Goal: Information Seeking & Learning: Learn about a topic

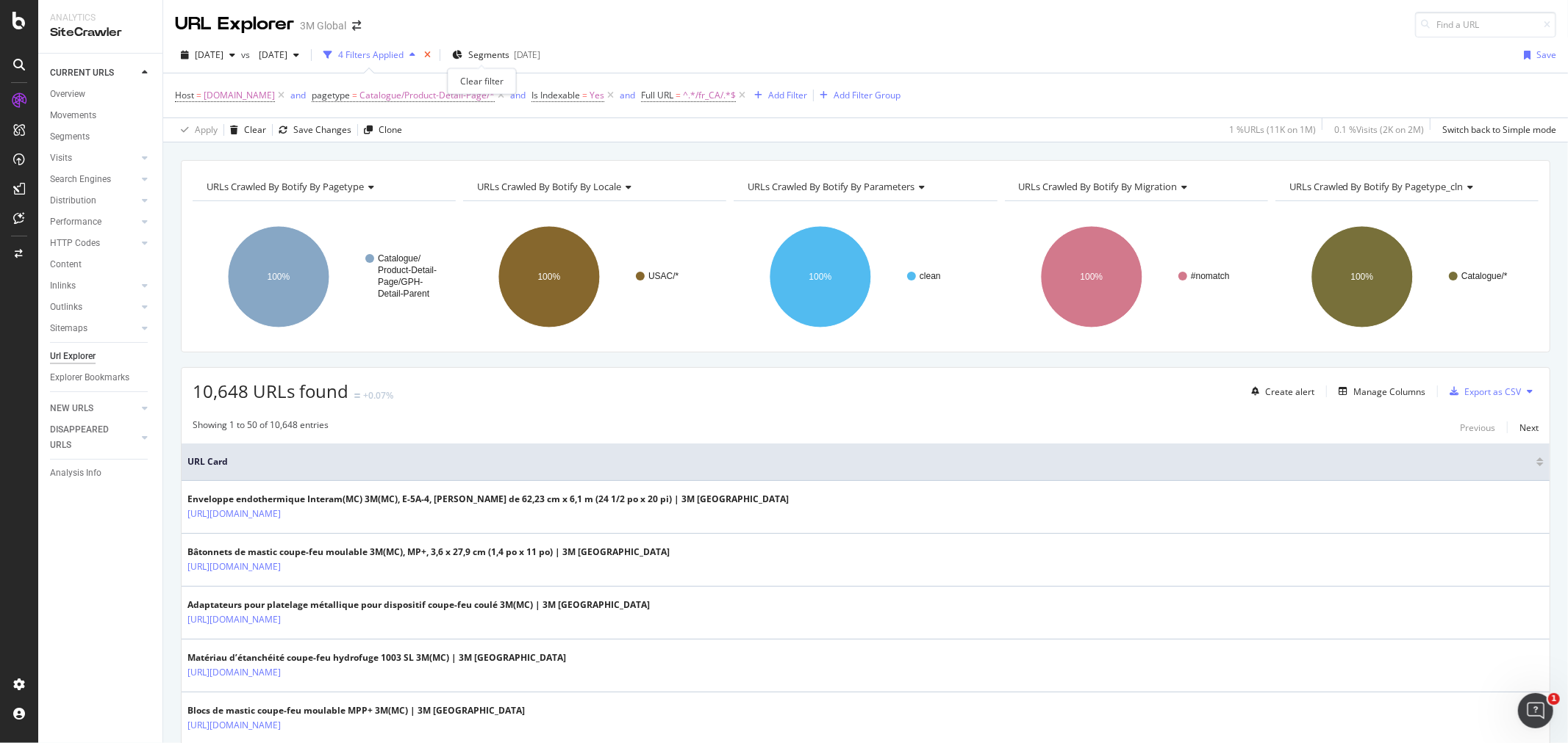
click at [431, 57] on icon "times" at bounding box center [427, 55] width 7 height 9
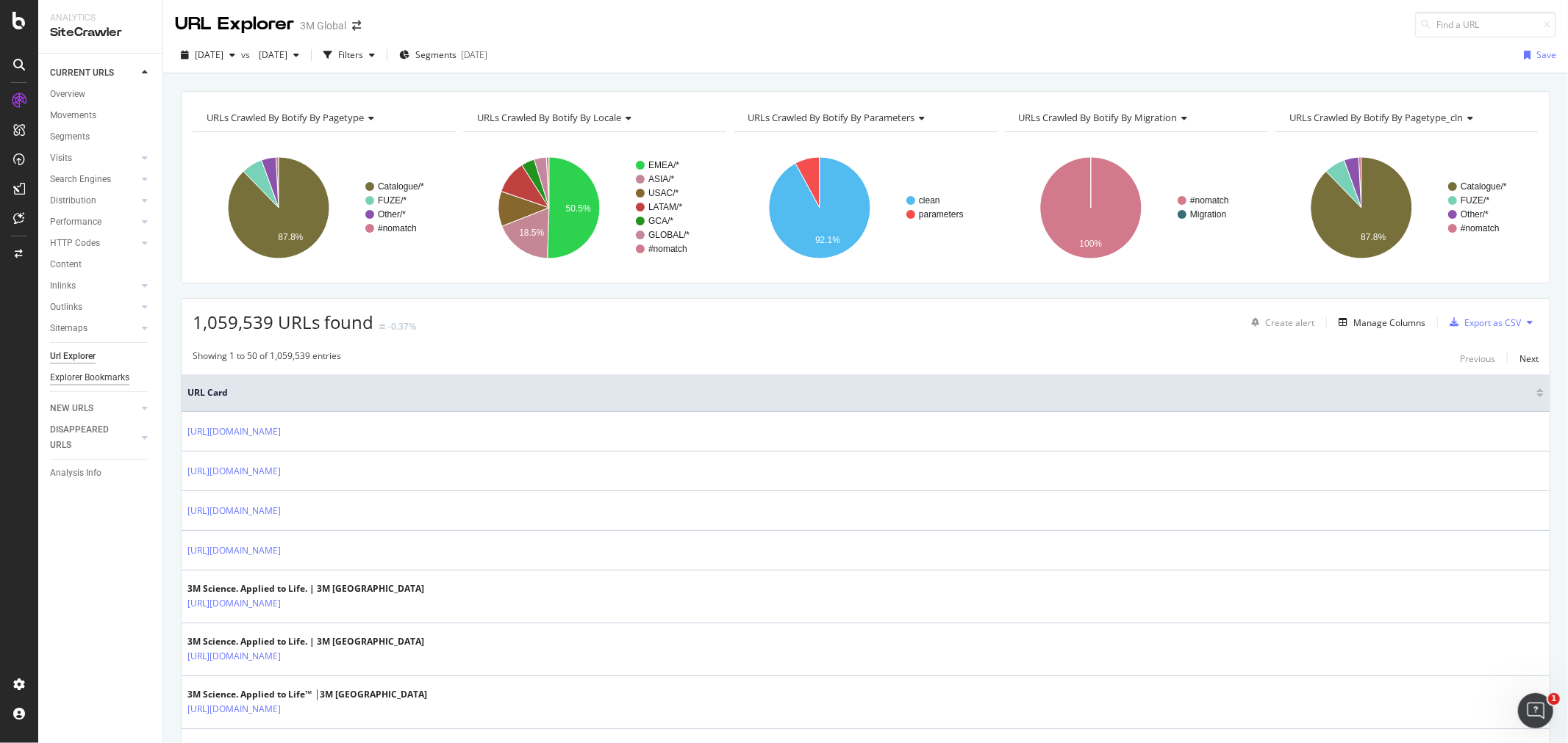
click at [92, 376] on div "Explorer Bookmarks" at bounding box center [89, 378] width 80 height 15
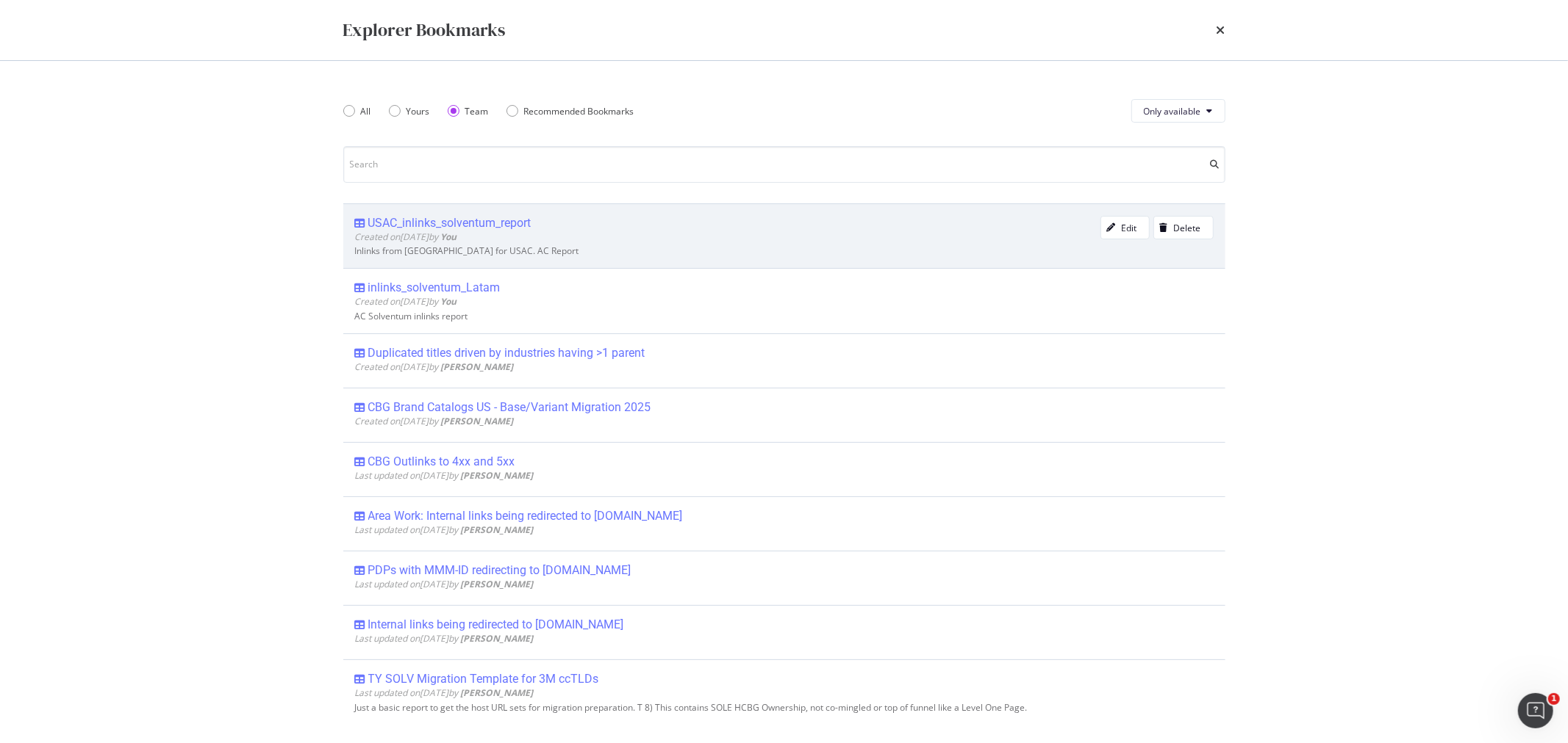
click at [632, 232] on div "Created on [DATE] by You" at bounding box center [727, 237] width 745 height 12
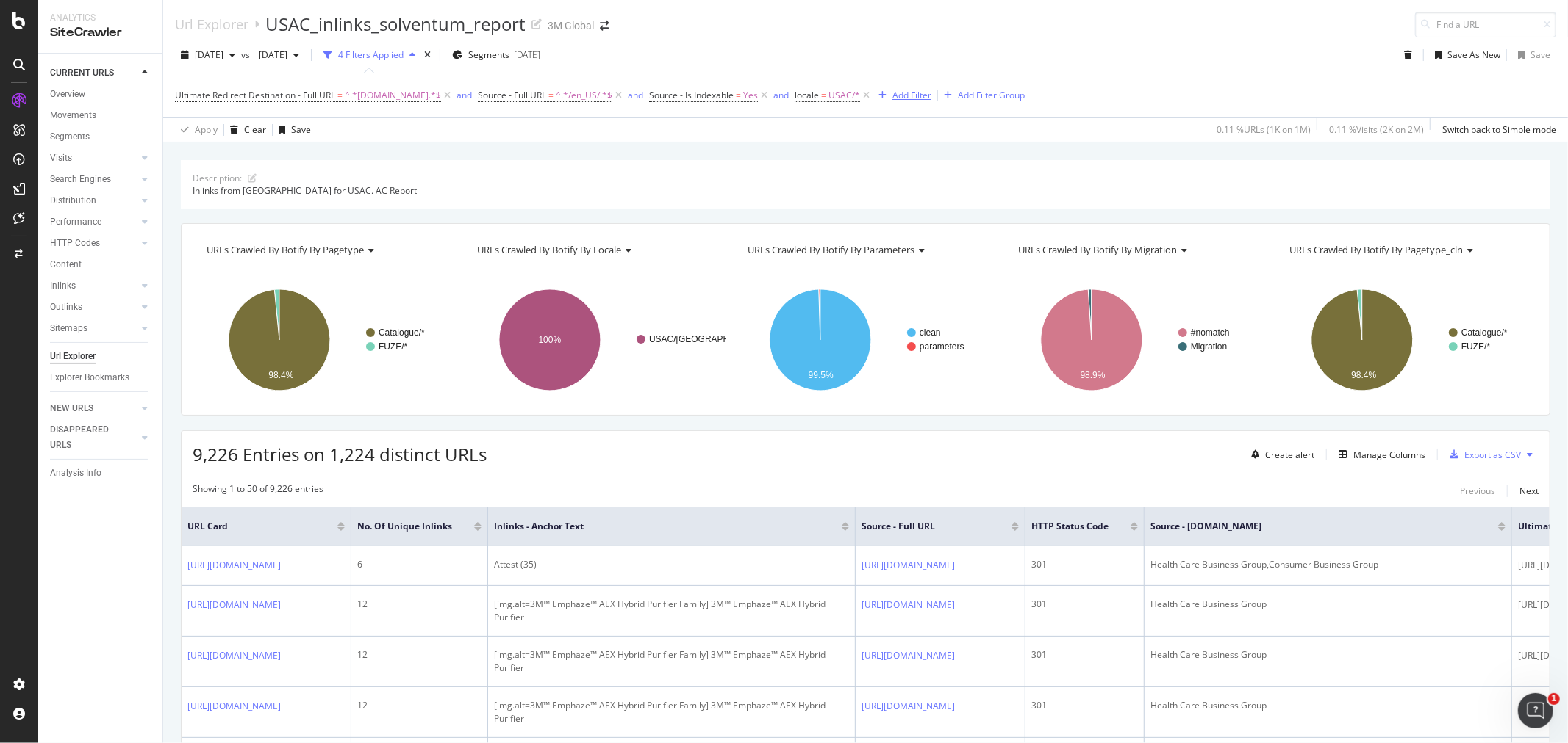
click at [901, 100] on div "Add Filter" at bounding box center [912, 95] width 39 height 12
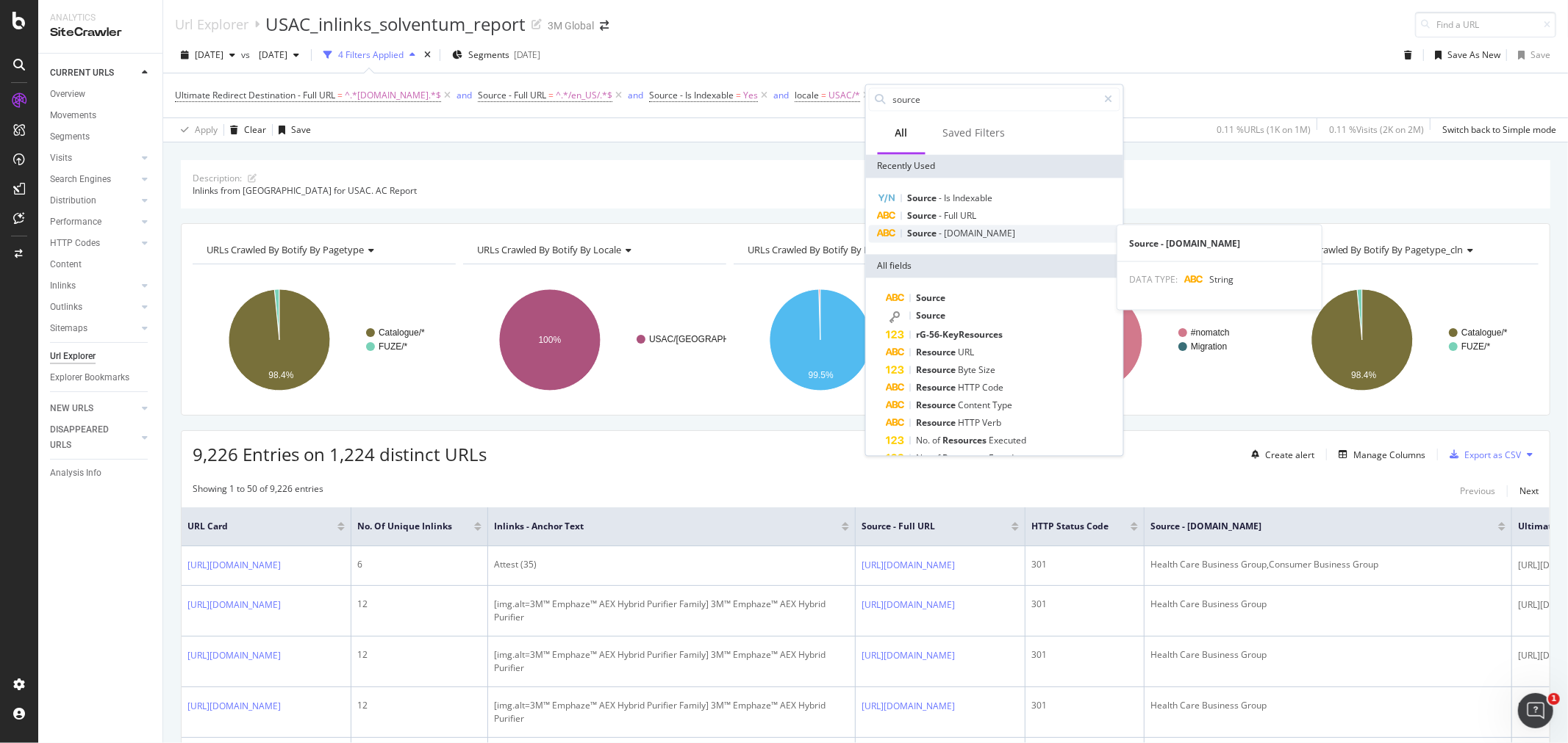
type input "source"
click at [978, 234] on span "[DOMAIN_NAME]" at bounding box center [980, 233] width 71 height 12
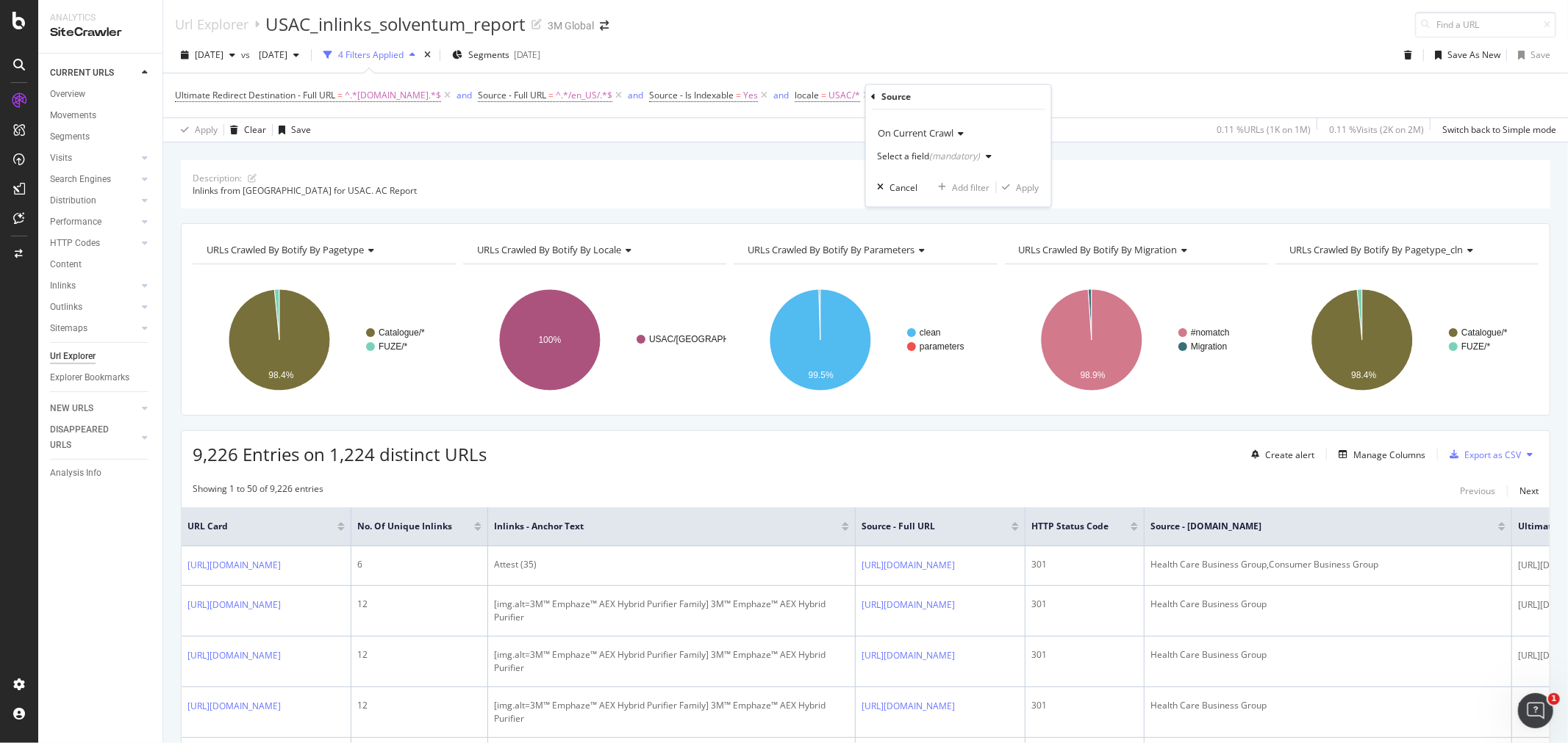
click at [965, 134] on icon at bounding box center [958, 135] width 10 height 9
click at [994, 122] on div "On Current Crawl" at bounding box center [958, 134] width 161 height 24
click at [987, 163] on div "Select a field (mandatory)" at bounding box center [938, 157] width 121 height 22
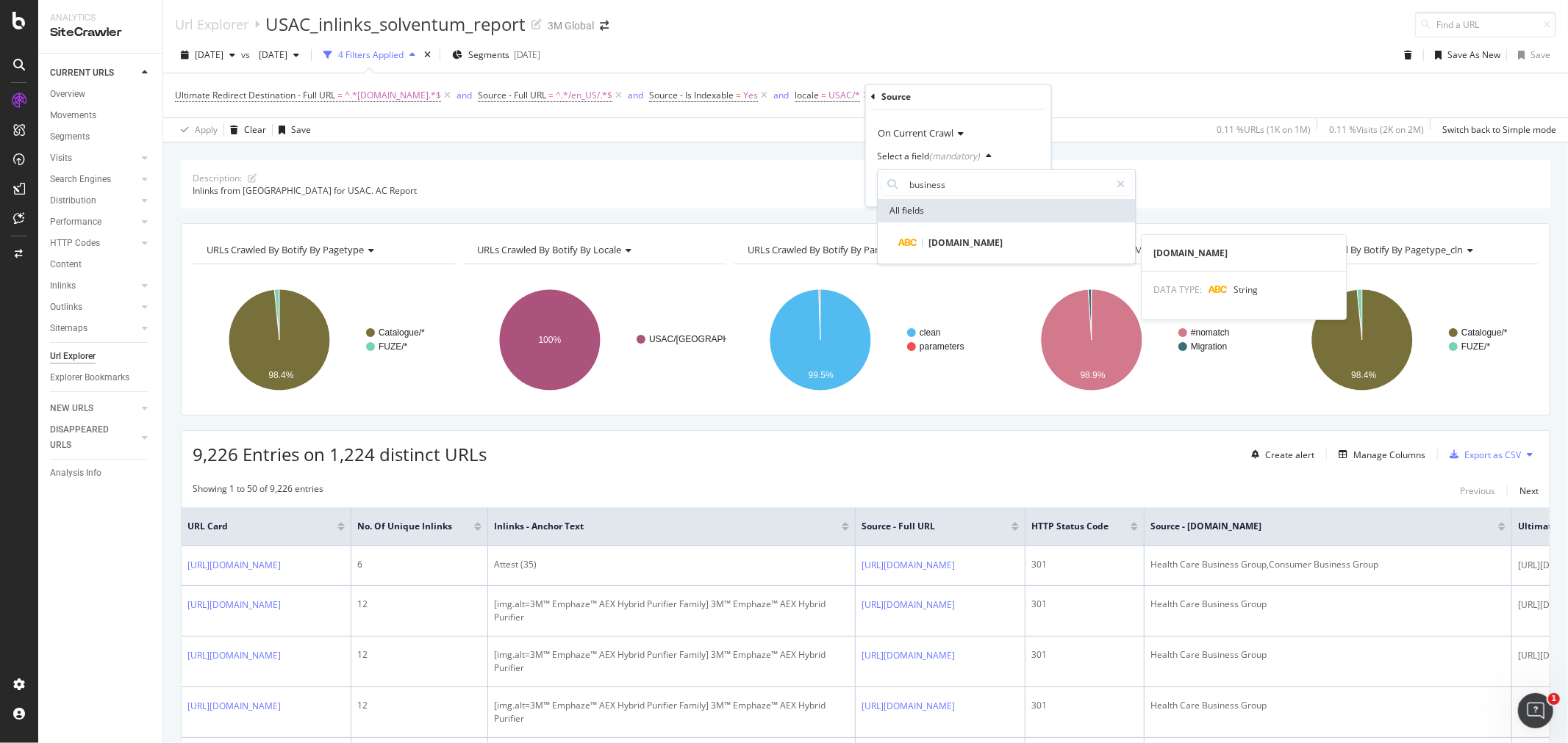
type input "business"
click at [1039, 252] on div "[DOMAIN_NAME]" at bounding box center [1006, 243] width 257 height 41
click at [1031, 237] on div "[DOMAIN_NAME]" at bounding box center [1015, 243] width 234 height 18
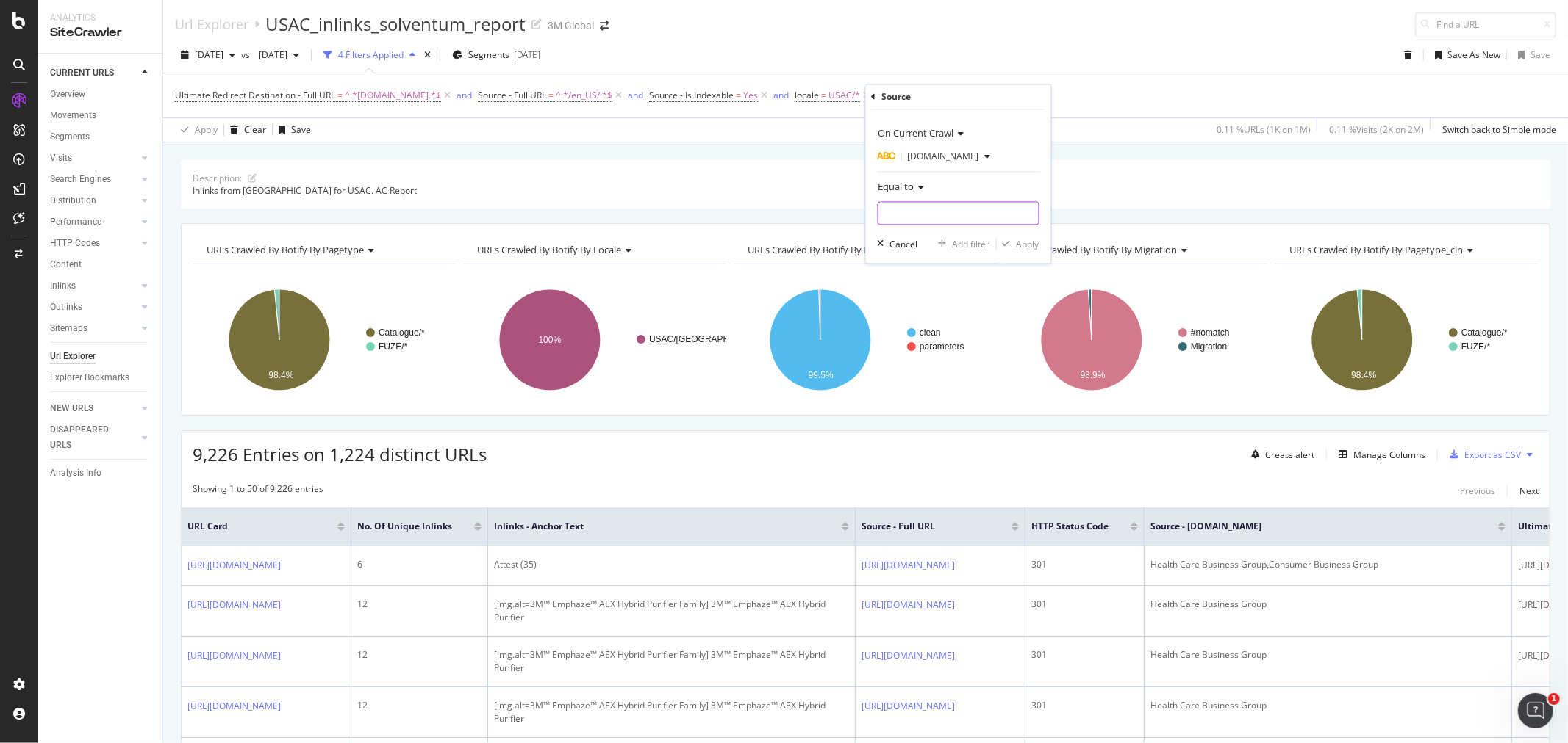
click at [966, 206] on input "text" at bounding box center [958, 213] width 160 height 24
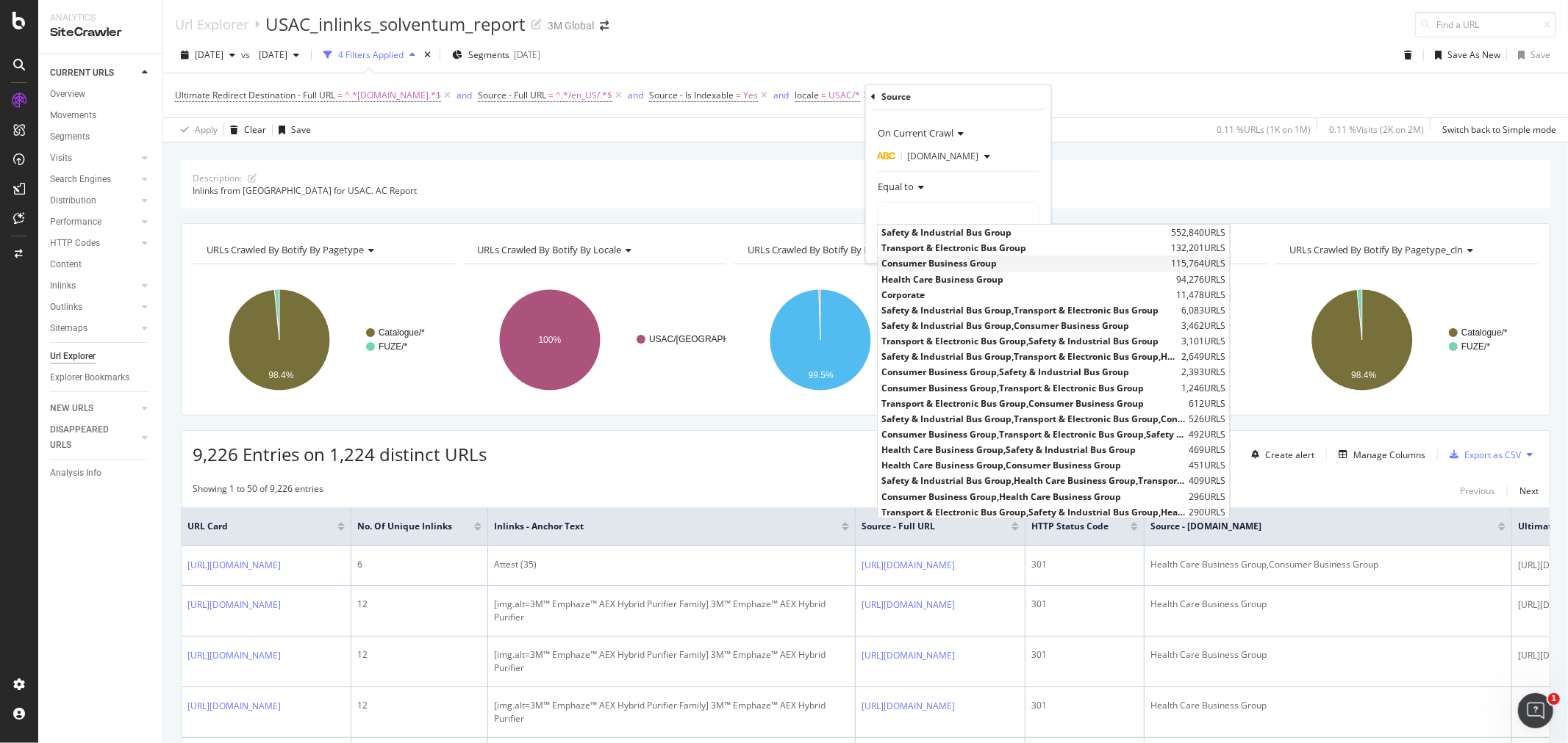
click at [935, 263] on span "Consumer Business Group" at bounding box center [1025, 264] width 286 height 12
type input "Consumer Business Group"
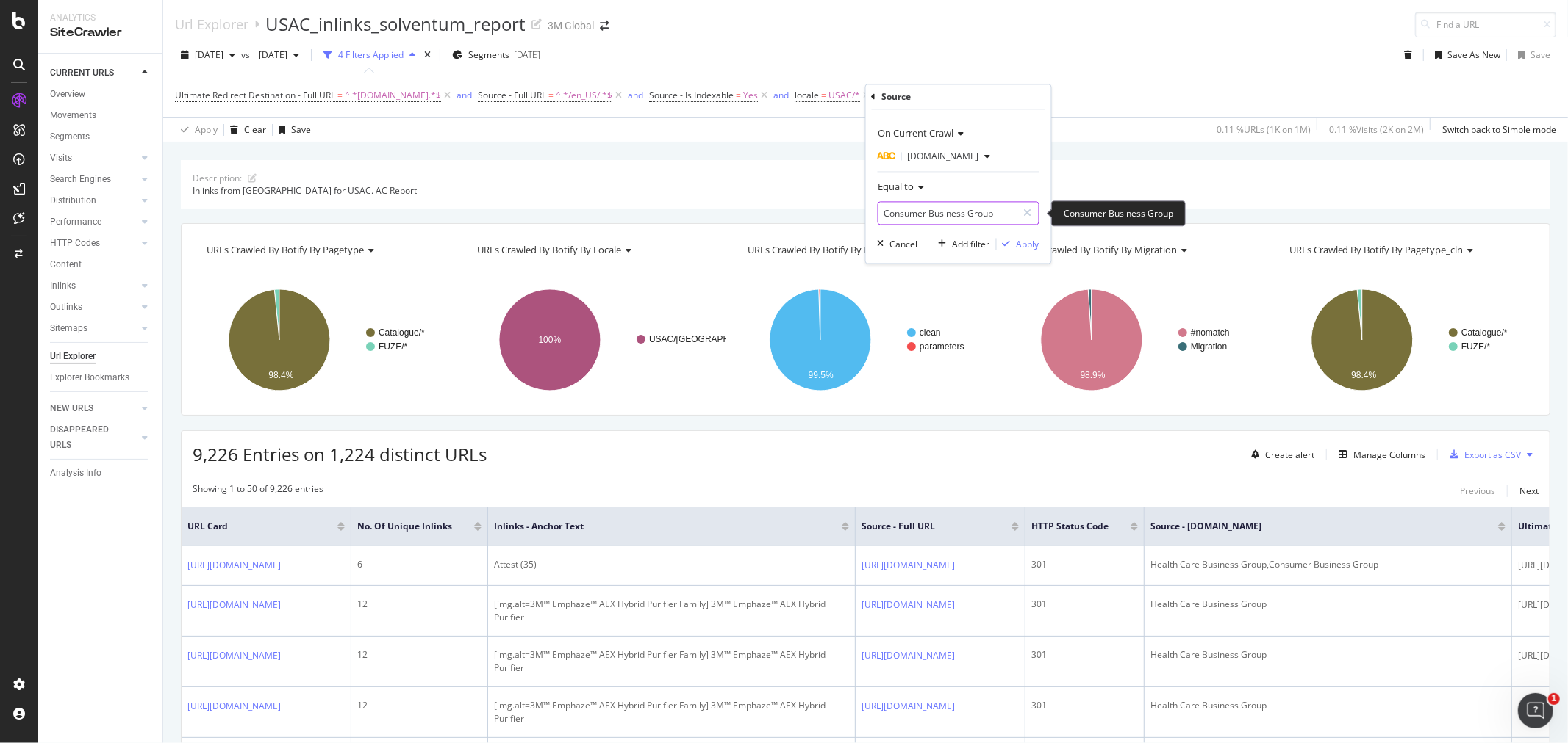
click at [986, 220] on input "Consumer Business Group" at bounding box center [948, 213] width 139 height 24
click at [985, 157] on icon "button" at bounding box center [988, 157] width 6 height 9
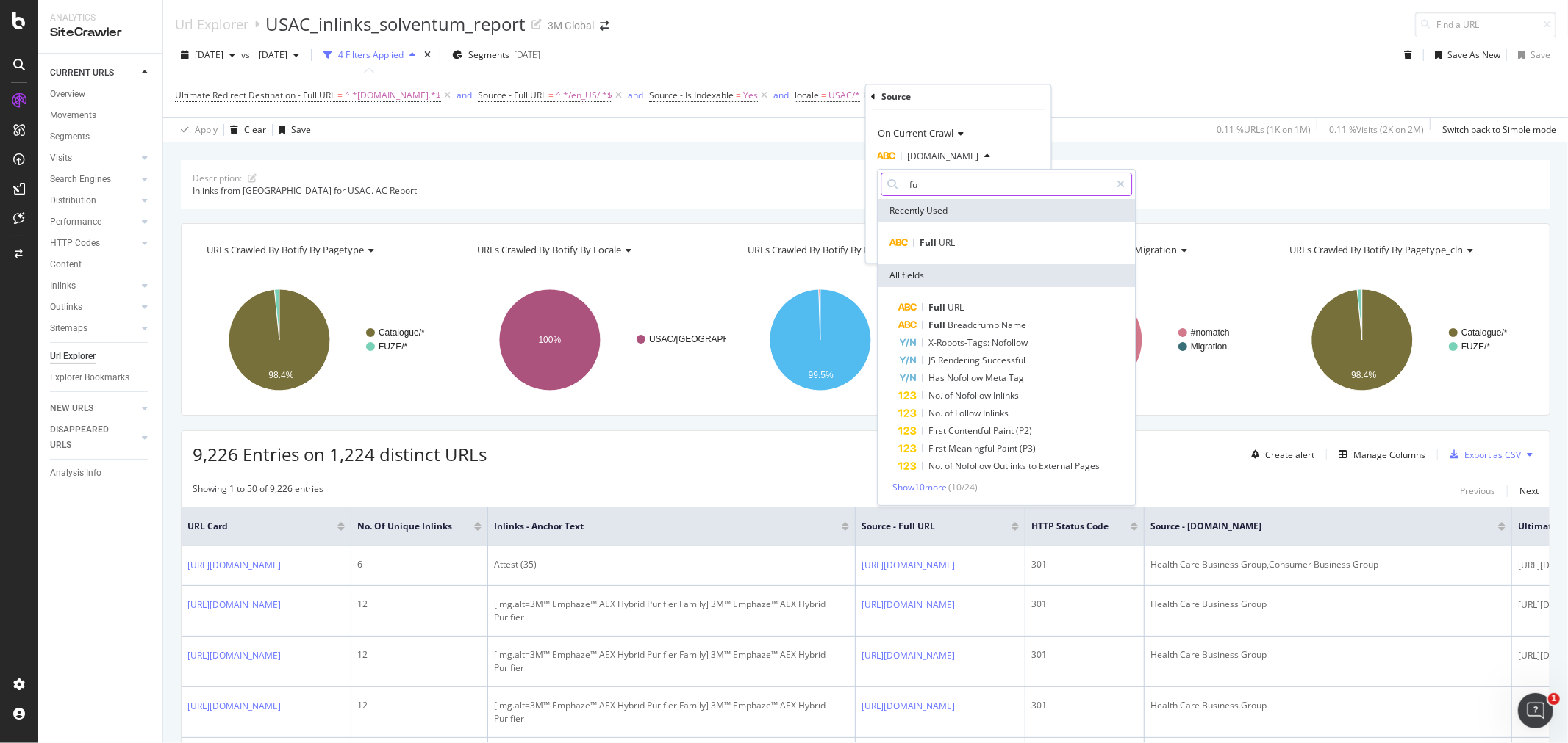
type input "f"
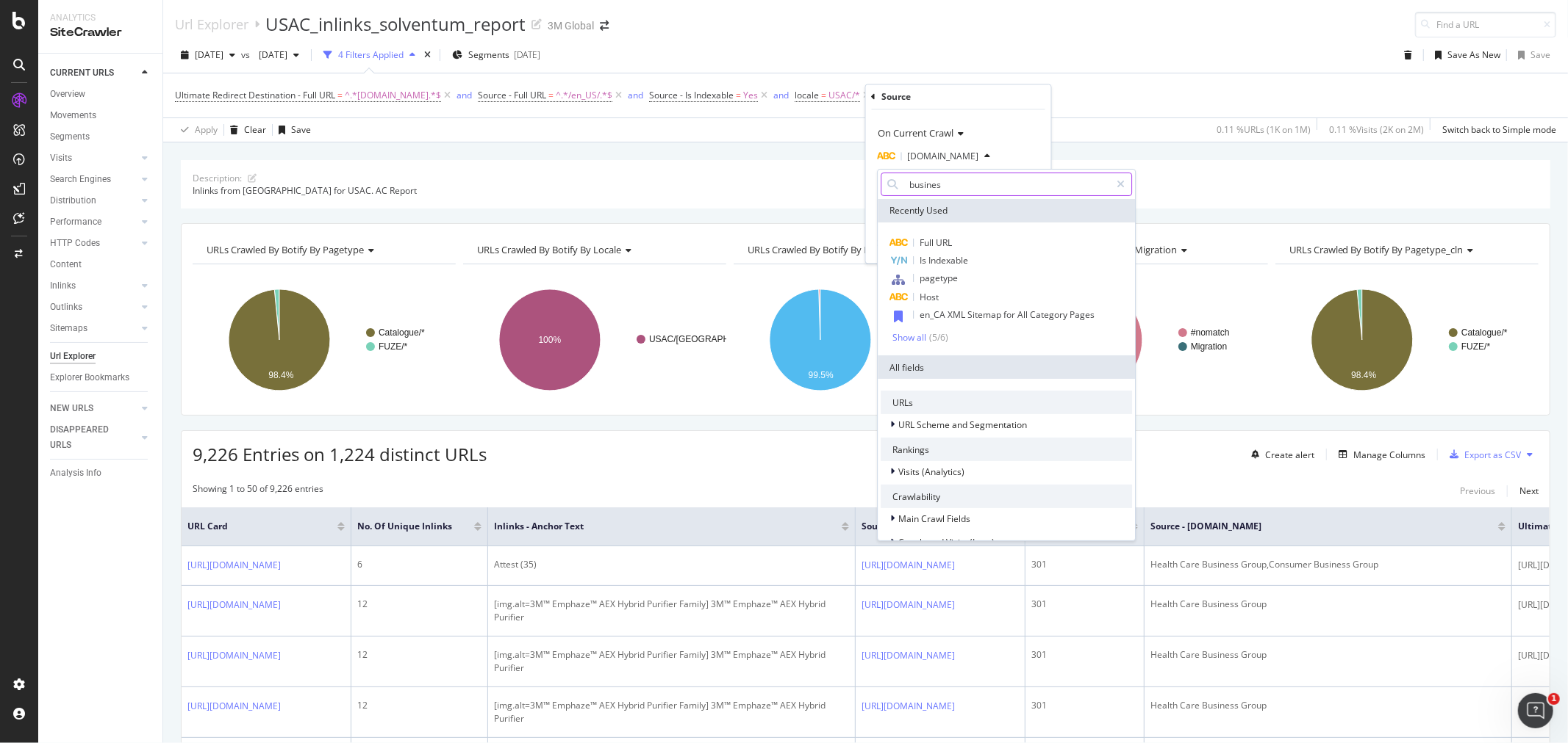
type input "business"
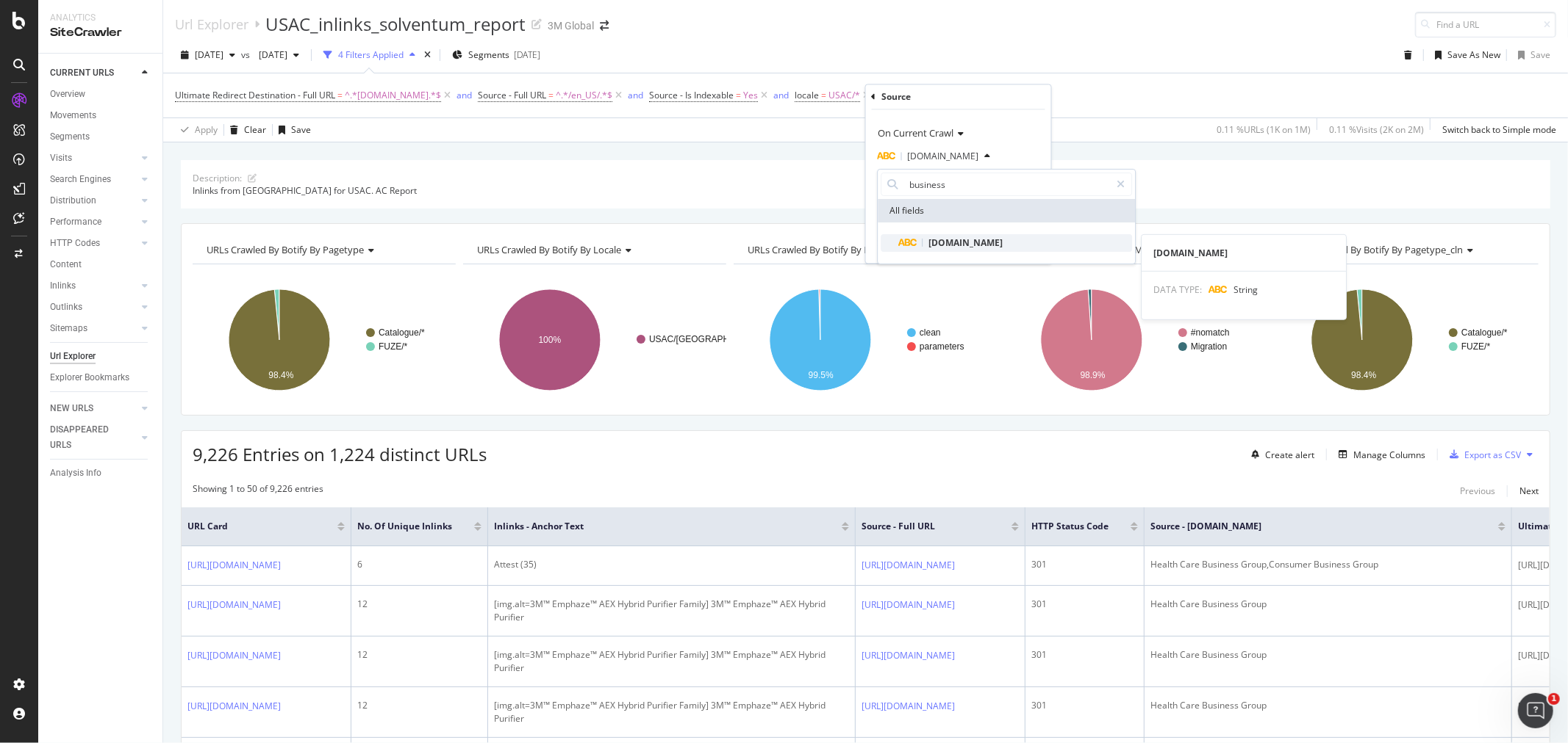
click at [971, 246] on span "[DOMAIN_NAME]" at bounding box center [965, 242] width 74 height 12
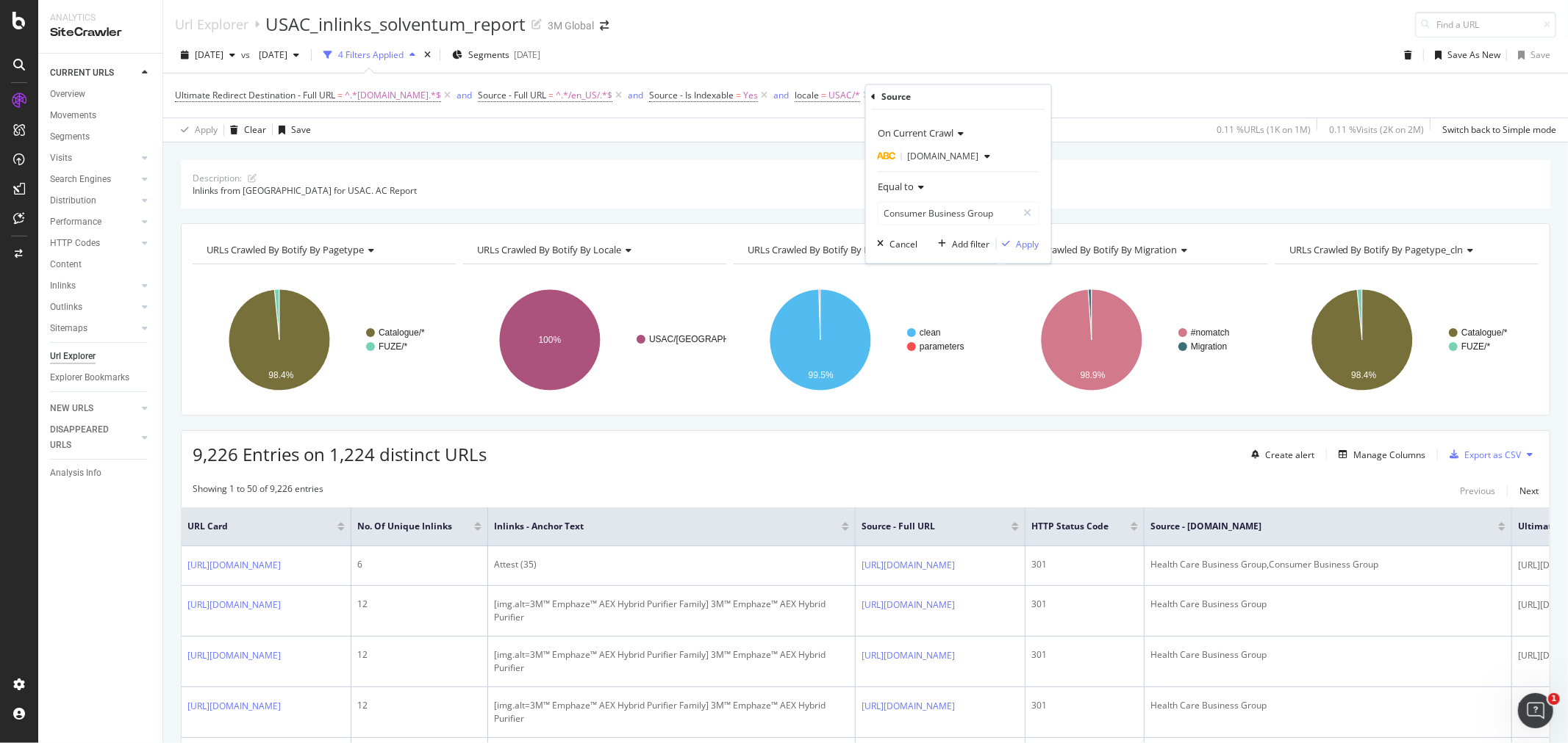
click at [923, 188] on icon at bounding box center [919, 188] width 10 height 9
click at [933, 355] on span "Doesn't contain" at bounding box center [917, 351] width 64 height 12
click at [958, 214] on input "text" at bounding box center [958, 213] width 160 height 24
click at [951, 187] on icon at bounding box center [952, 188] width 10 height 9
click at [959, 275] on div "Doesn't start with" at bounding box center [960, 274] width 158 height 19
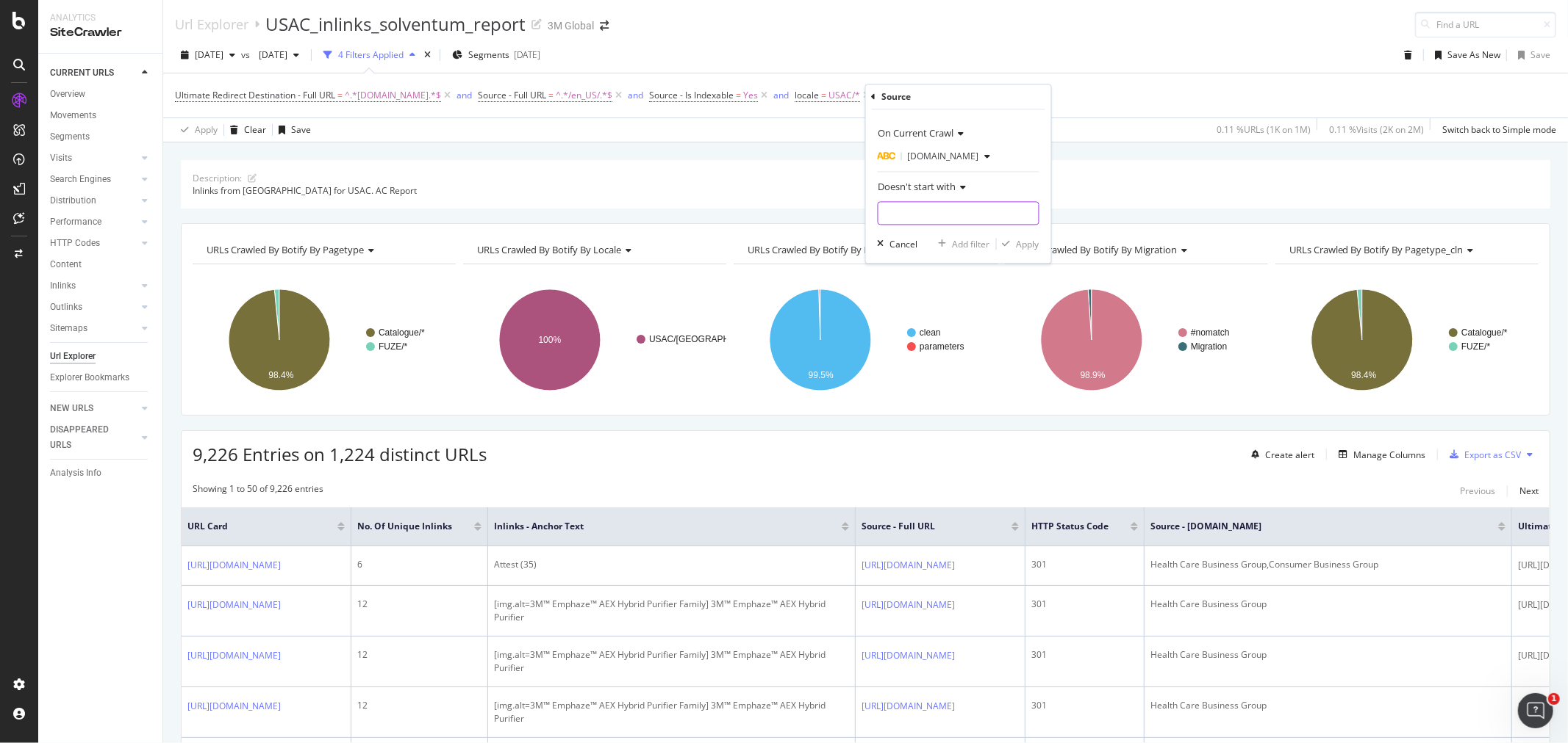
click at [950, 216] on input "text" at bounding box center [958, 213] width 160 height 24
type input "Heatlh"
click at [1027, 245] on div "Apply" at bounding box center [1028, 244] width 23 height 12
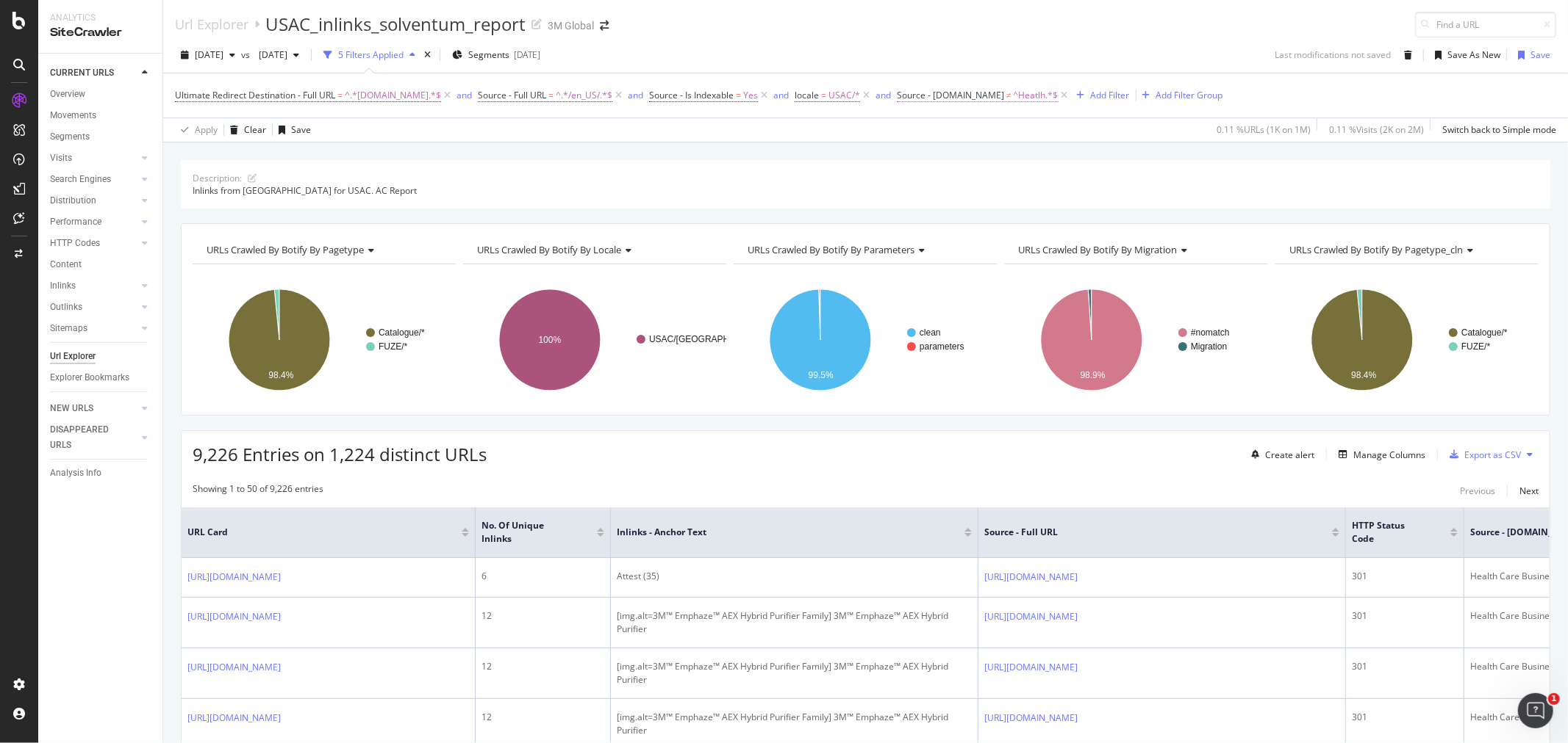
click at [980, 99] on span "Source - [DOMAIN_NAME]" at bounding box center [950, 95] width 107 height 12
click at [1062, 42] on div "[DATE] vs [DATE] 5 Filters Applied Segments [DATE] Last modifications not saved…" at bounding box center [865, 89] width 1404 height 105
click at [1059, 103] on icon at bounding box center [1065, 95] width 12 height 15
click at [904, 96] on div "Add Filter" at bounding box center [912, 95] width 39 height 12
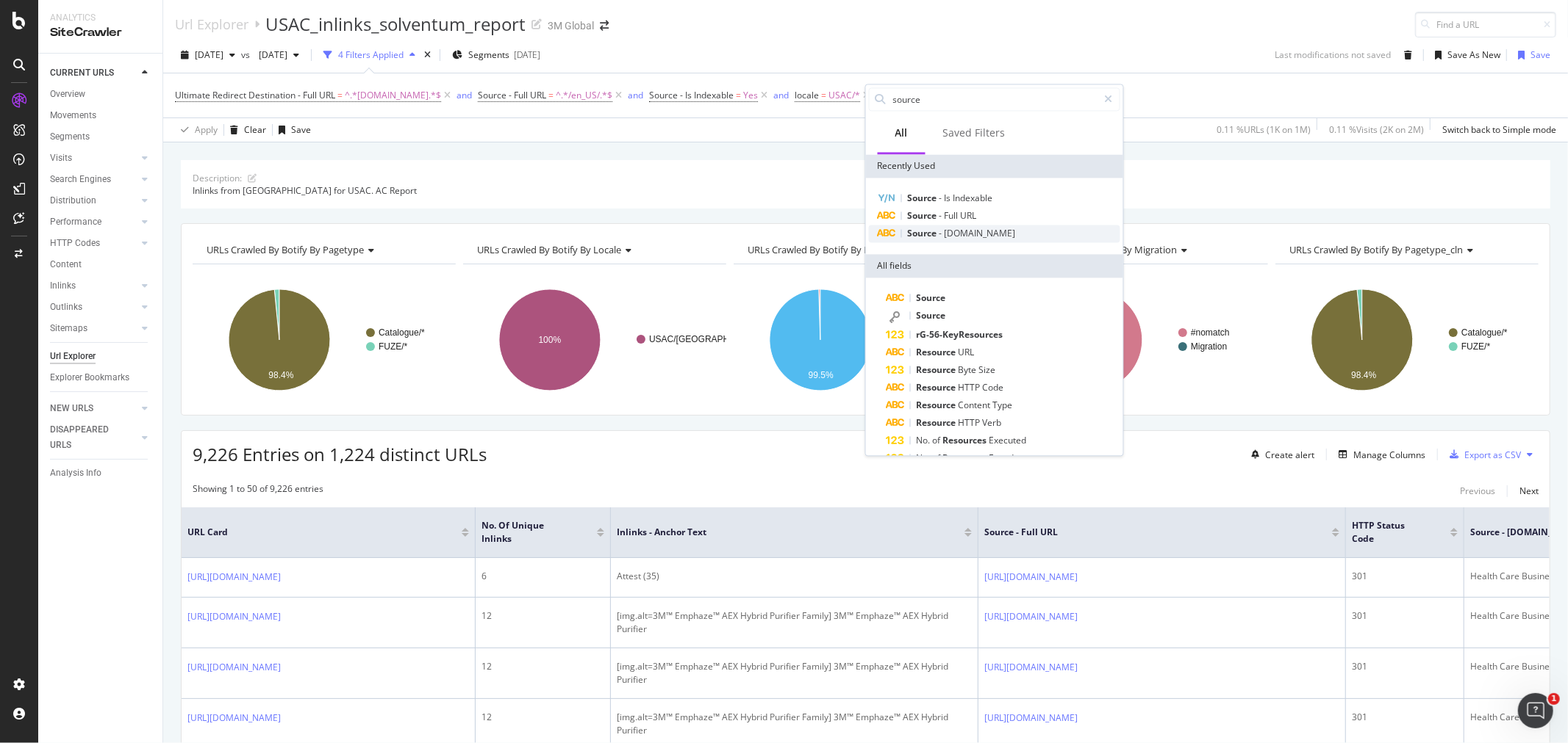
click at [1002, 238] on span "[DOMAIN_NAME]" at bounding box center [980, 233] width 71 height 12
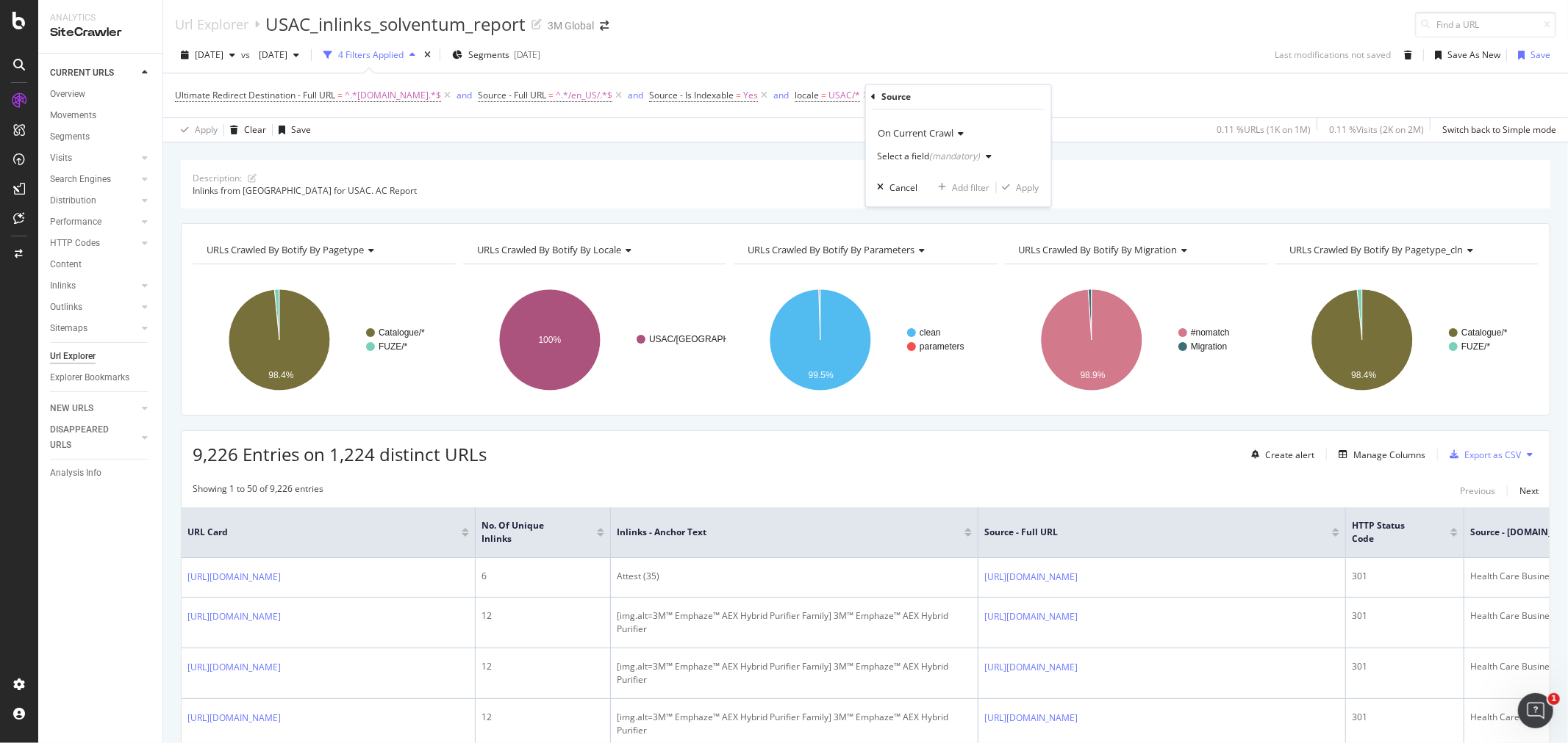
click at [988, 162] on div "Select a field (mandatory)" at bounding box center [938, 157] width 121 height 22
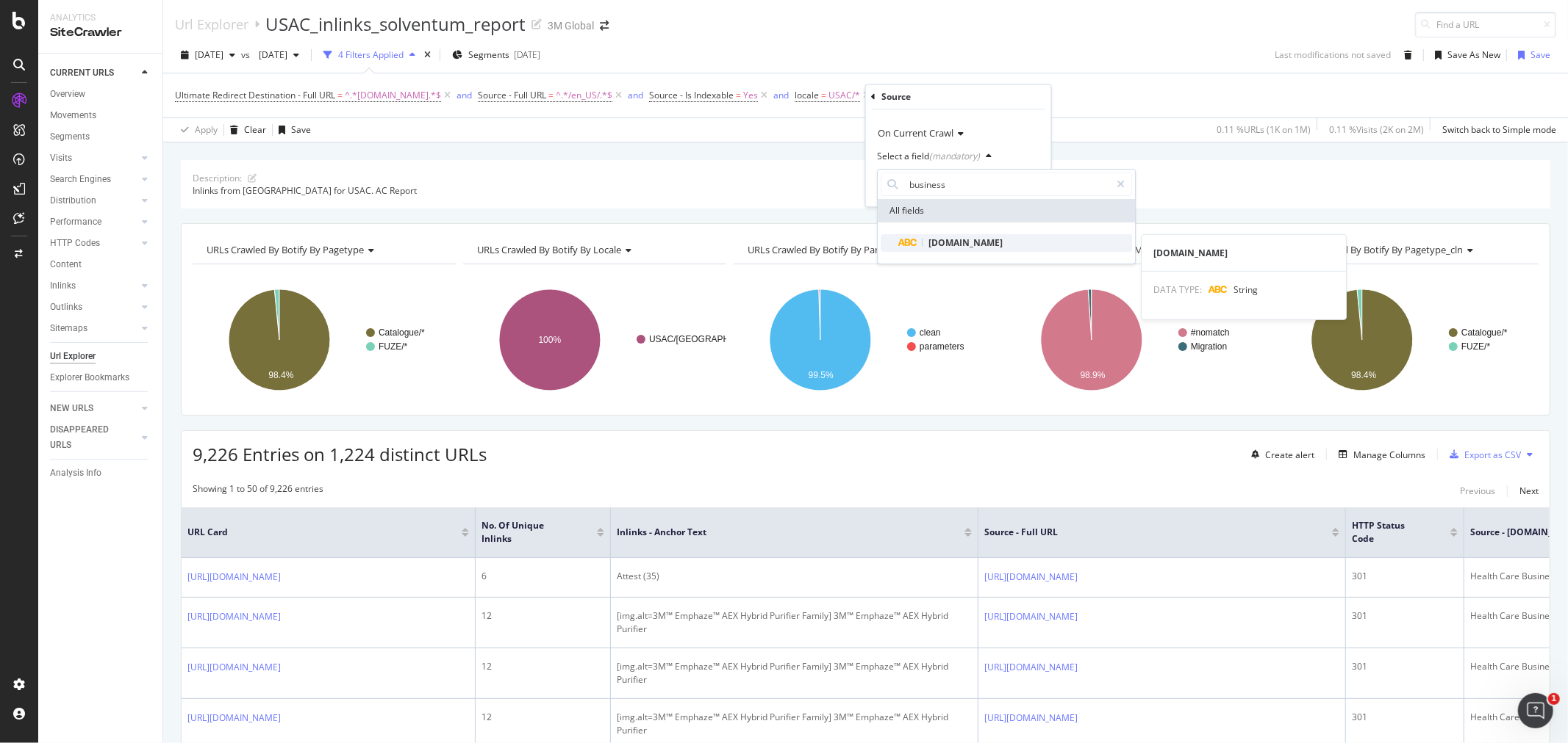
type input "business"
click at [974, 241] on span "[DOMAIN_NAME]" at bounding box center [965, 242] width 74 height 12
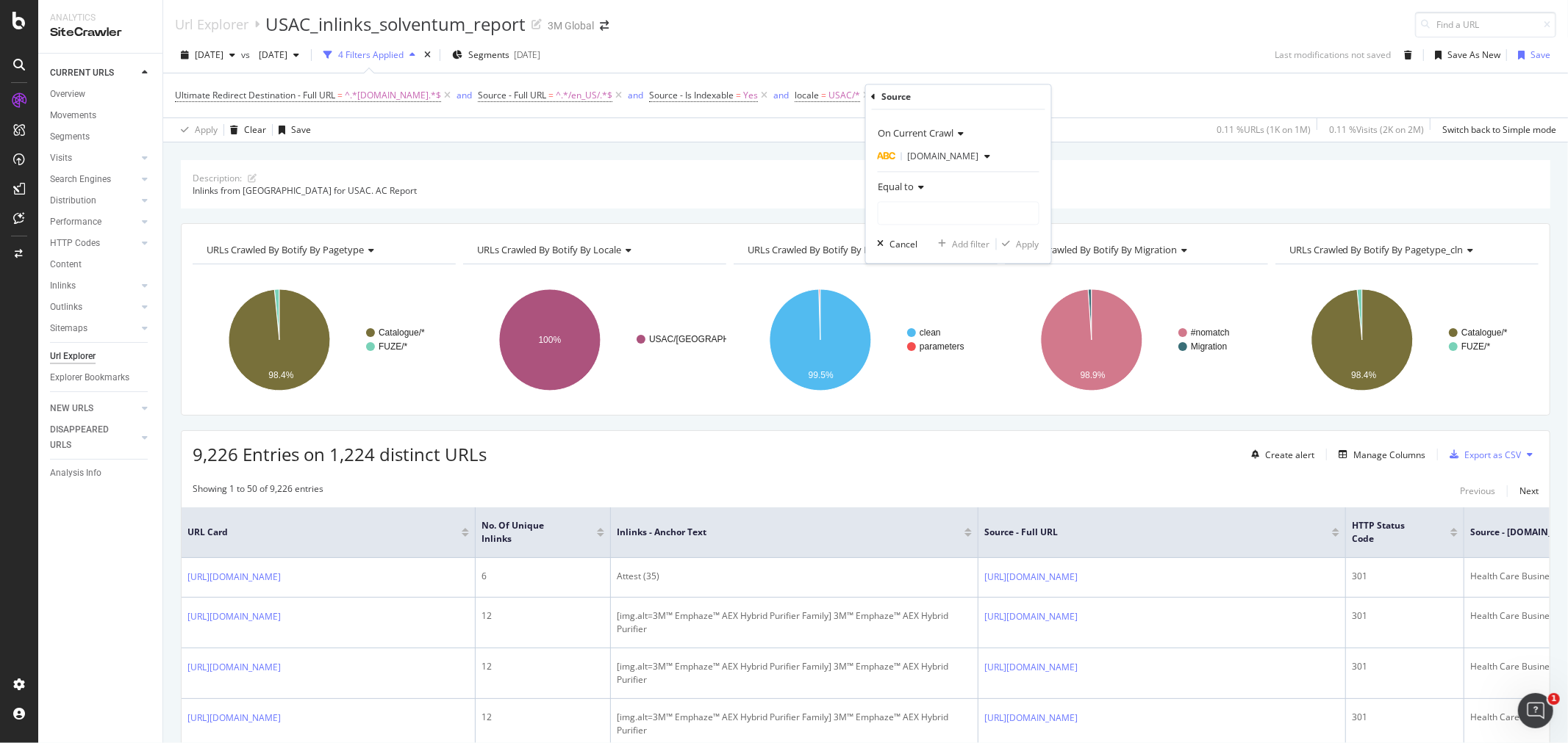
click at [925, 192] on div "Equal to" at bounding box center [958, 187] width 161 height 24
click at [934, 277] on span "Doesn't start with" at bounding box center [921, 274] width 72 height 12
click at [941, 207] on input "text" at bounding box center [958, 213] width 160 height 24
type input "Health"
click at [1030, 248] on div "Apply" at bounding box center [1028, 244] width 23 height 12
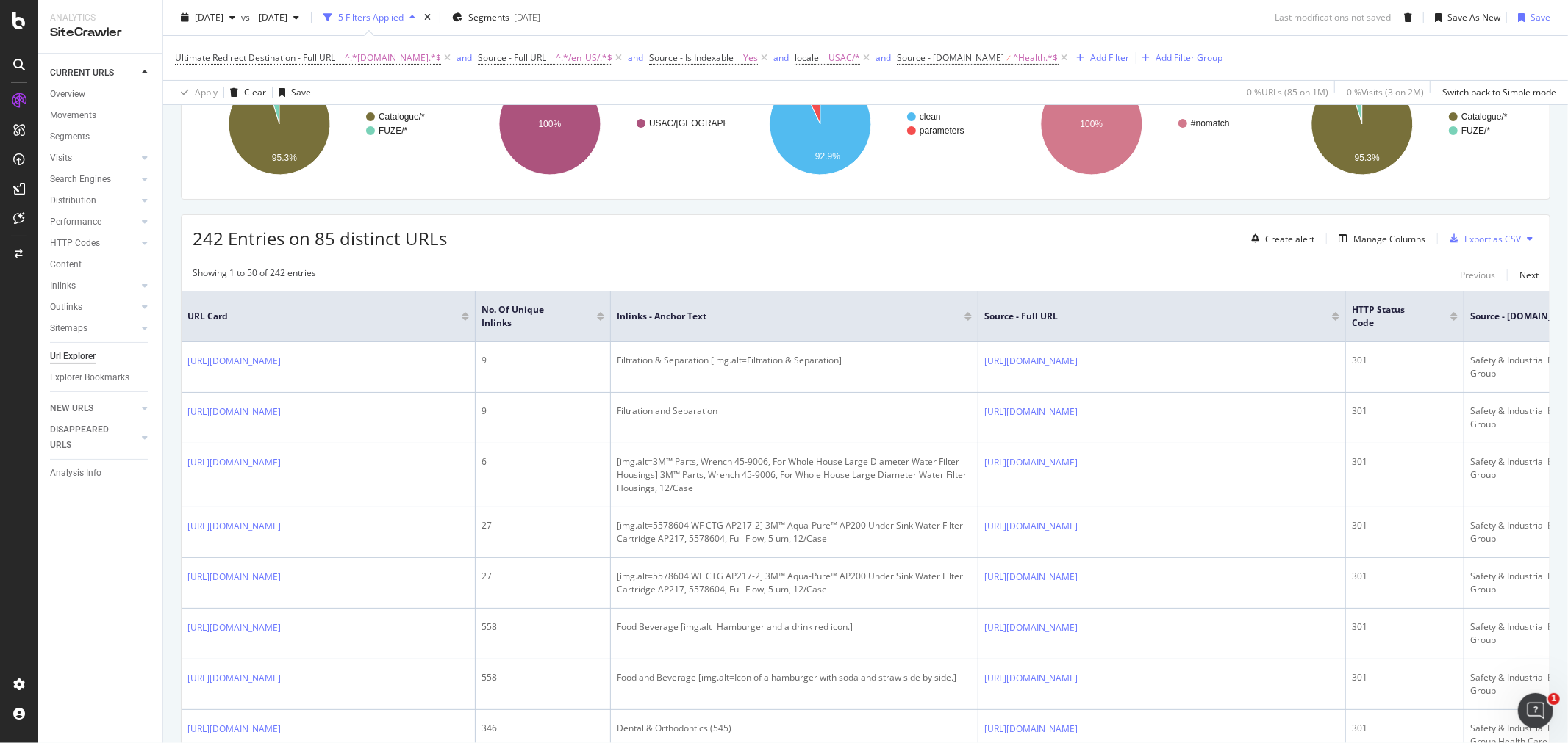
scroll to position [326, 0]
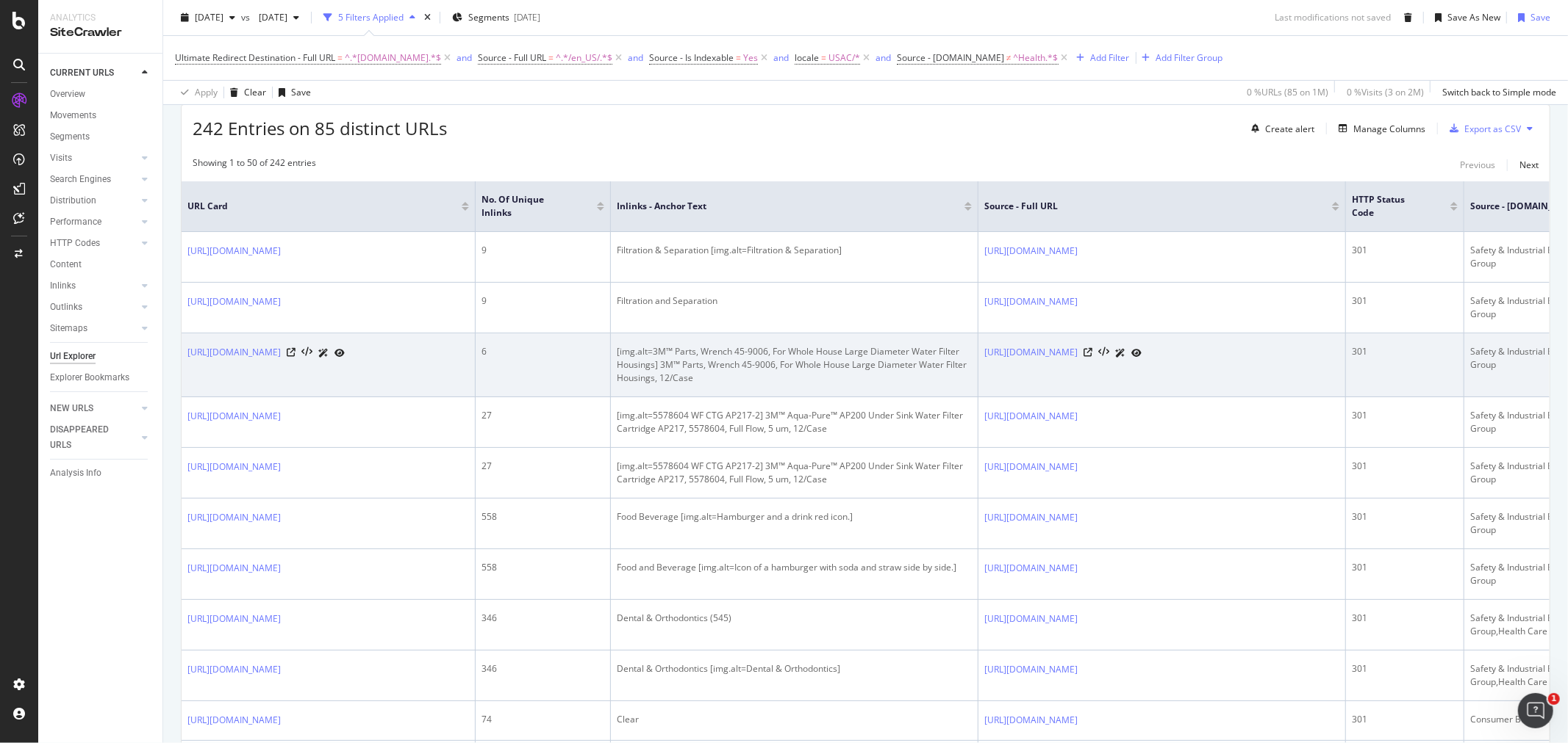
drag, startPoint x: 1368, startPoint y: 403, endPoint x: 1162, endPoint y: 381, distance: 207.2
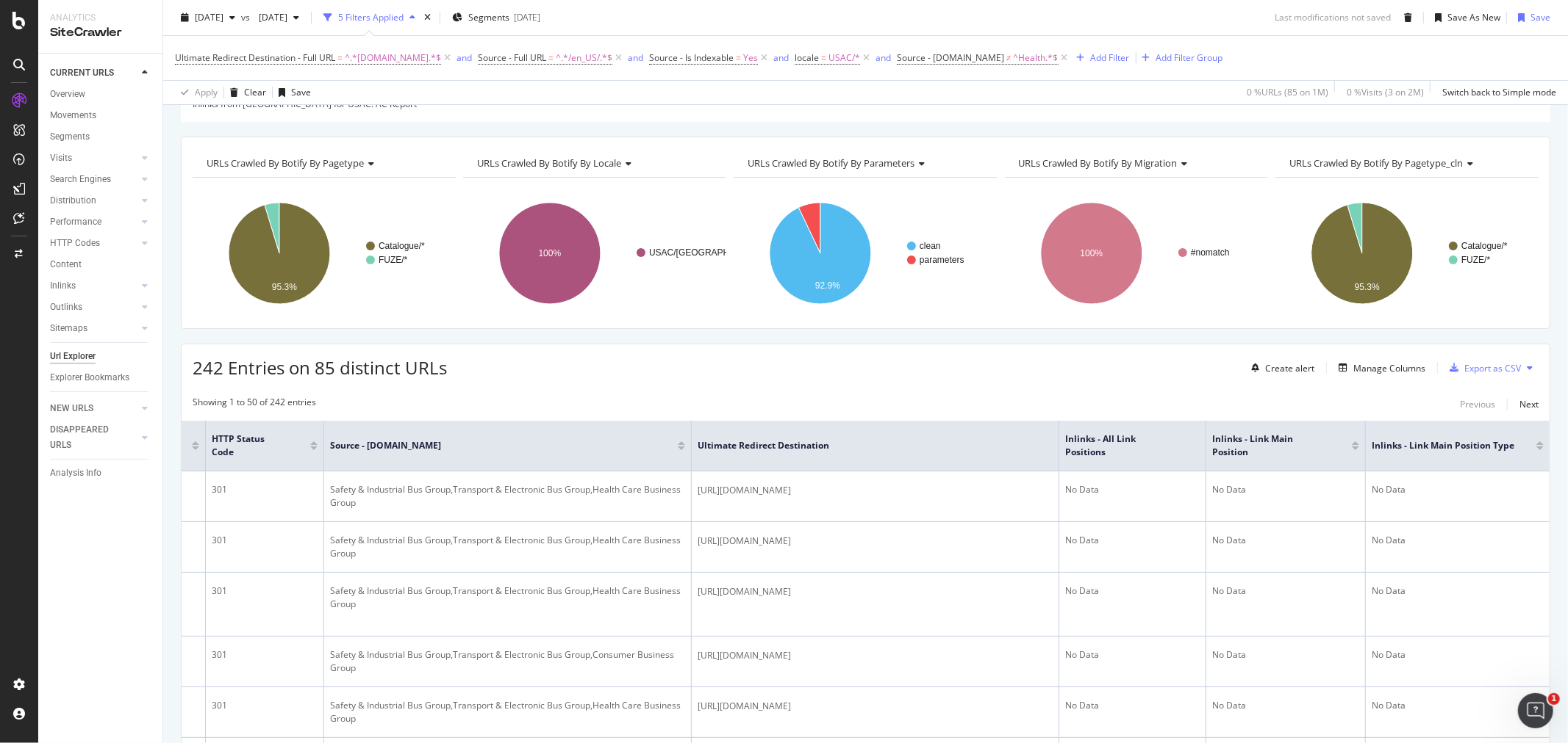
scroll to position [163, 0]
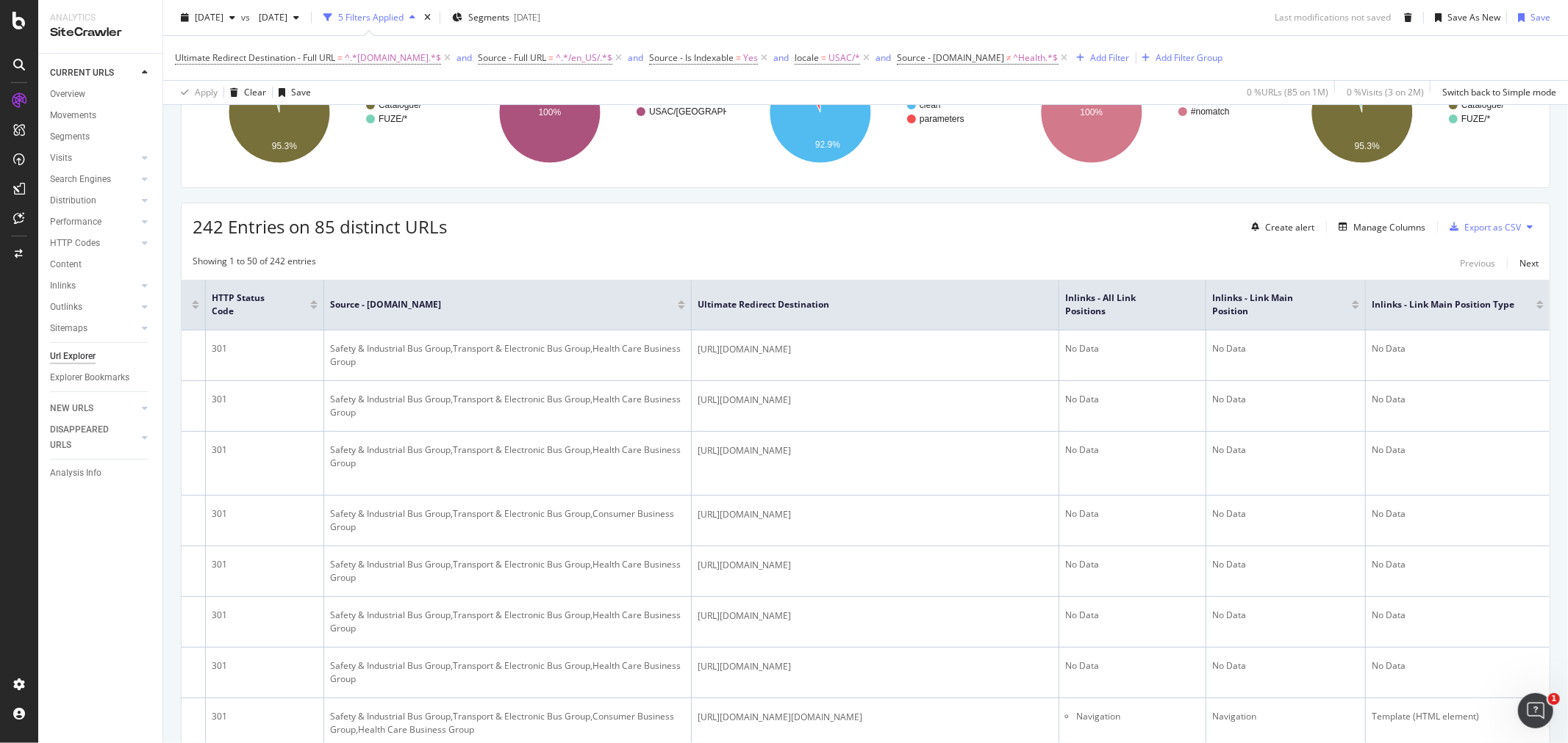
drag, startPoint x: 677, startPoint y: 300, endPoint x: 371, endPoint y: 280, distance: 306.7
drag, startPoint x: 510, startPoint y: 243, endPoint x: 279, endPoint y: 246, distance: 231.0
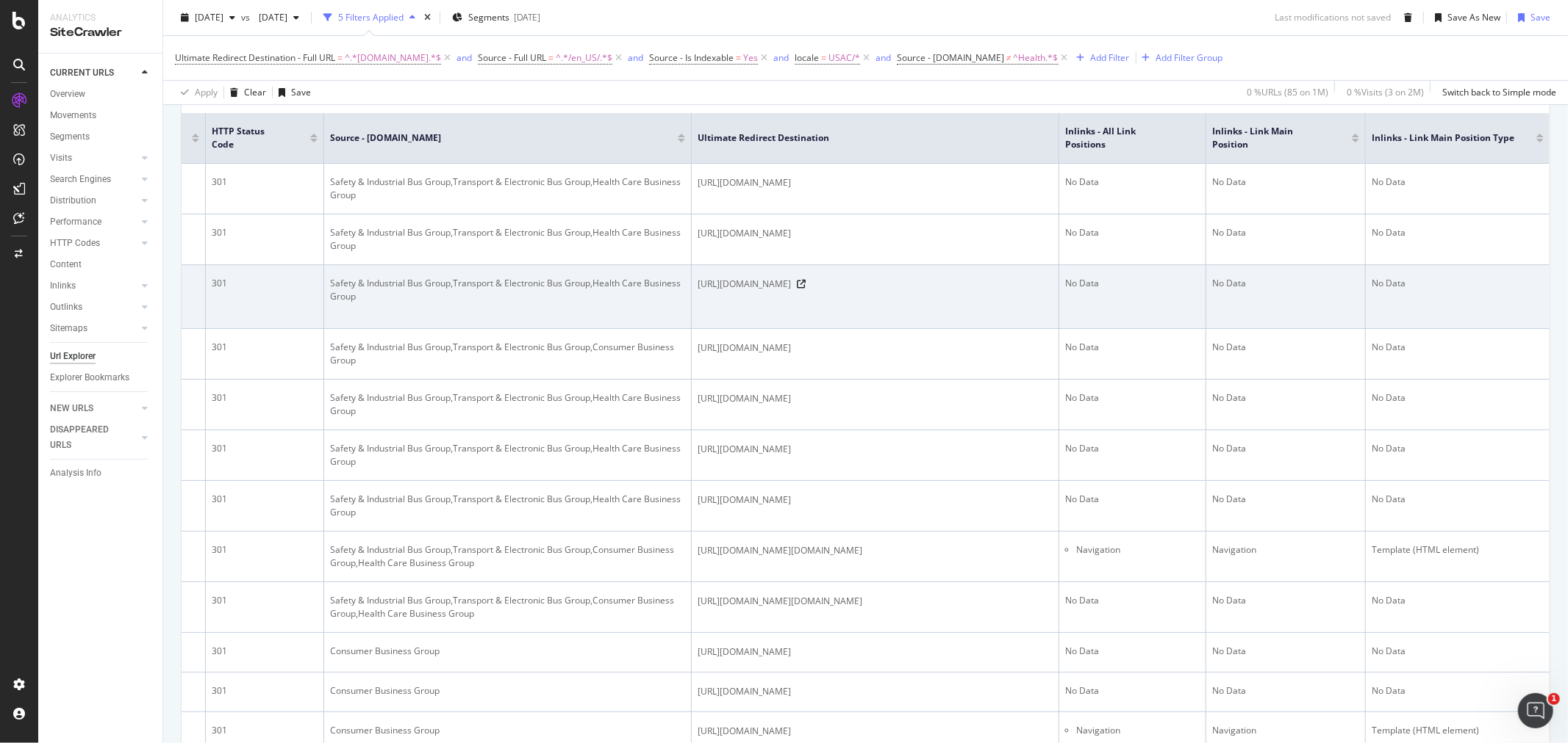
drag, startPoint x: 441, startPoint y: 231, endPoint x: 417, endPoint y: 291, distance: 64.6
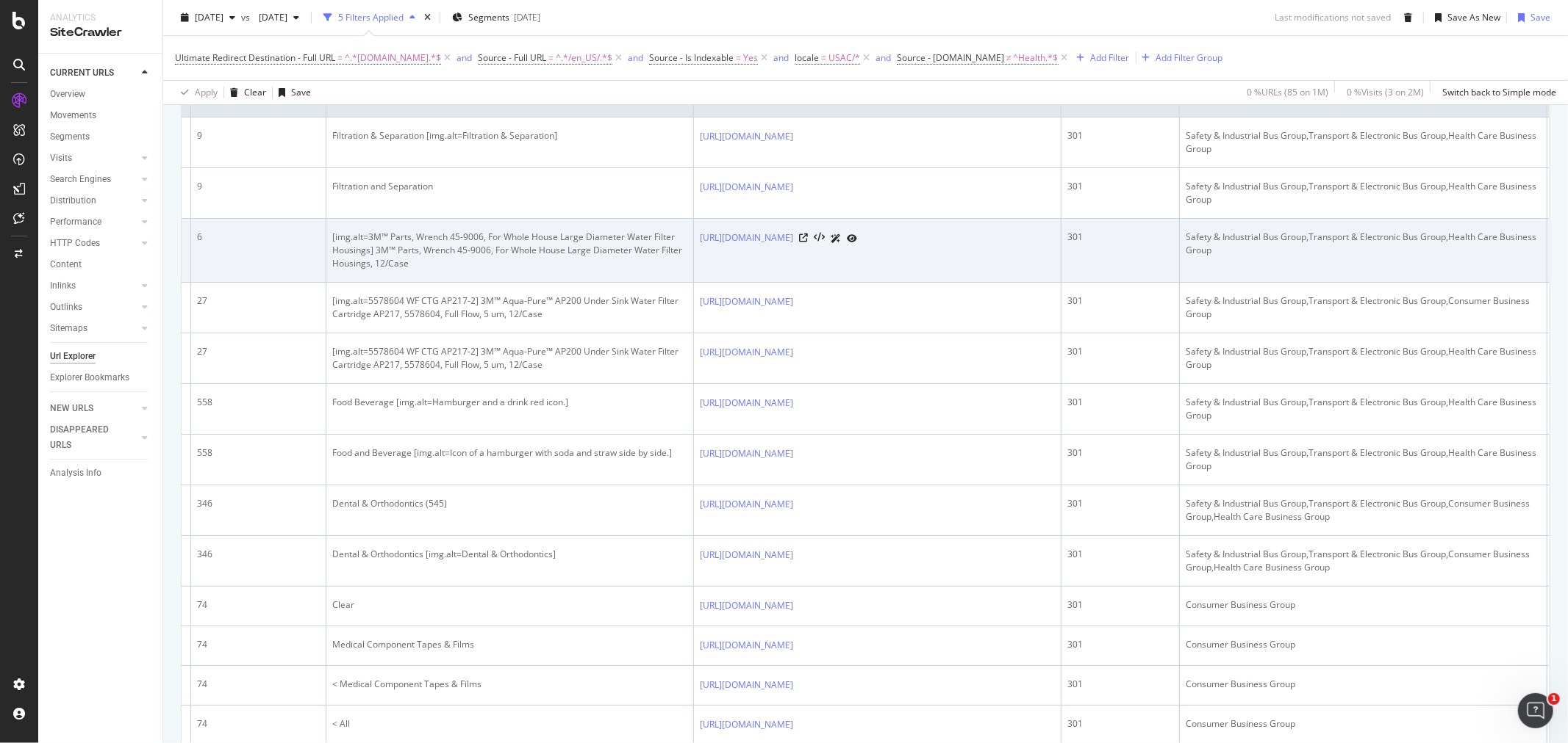
drag, startPoint x: 452, startPoint y: 285, endPoint x: 325, endPoint y: 287, distance: 127.0
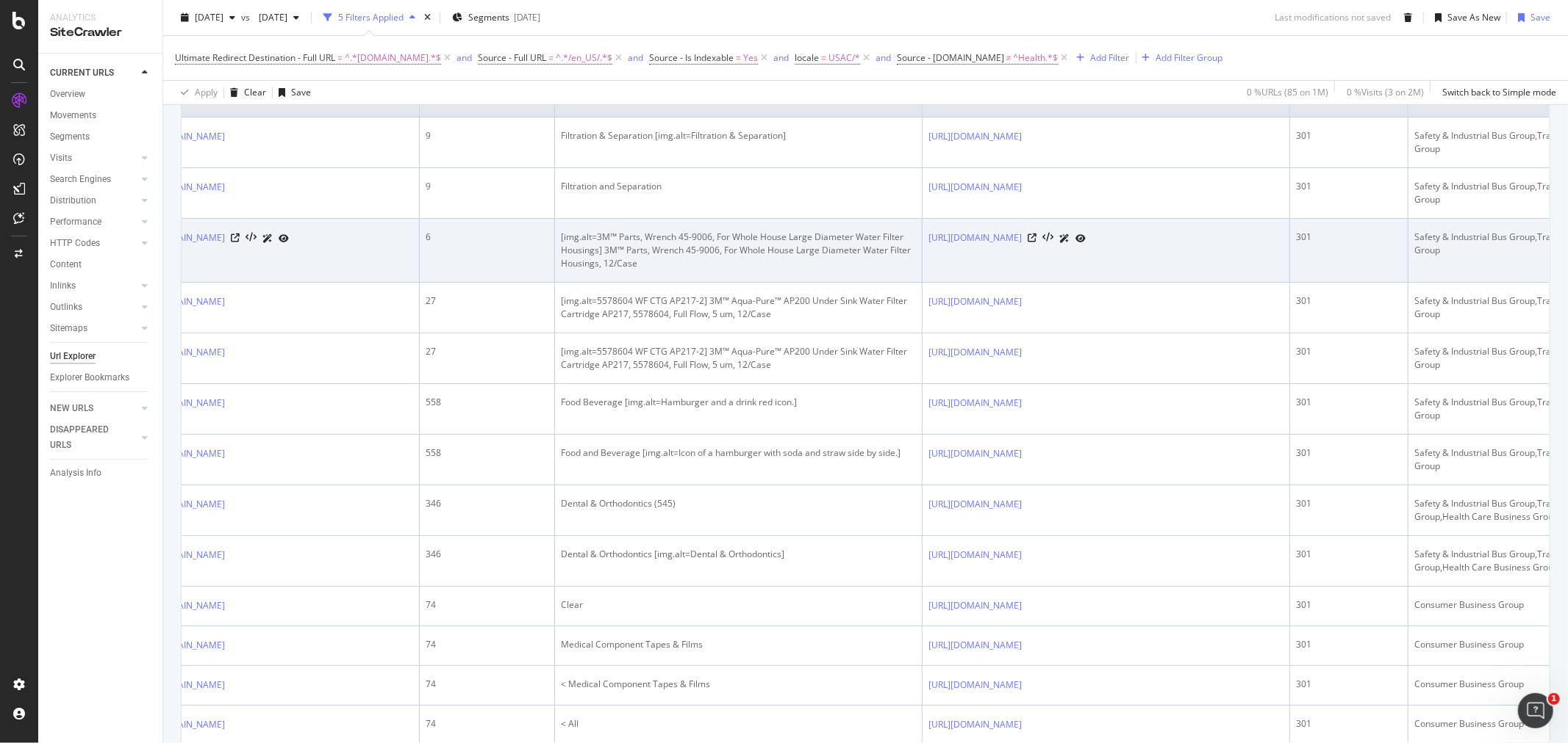
drag, startPoint x: 325, startPoint y: 287, endPoint x: 340, endPoint y: 284, distance: 15.3
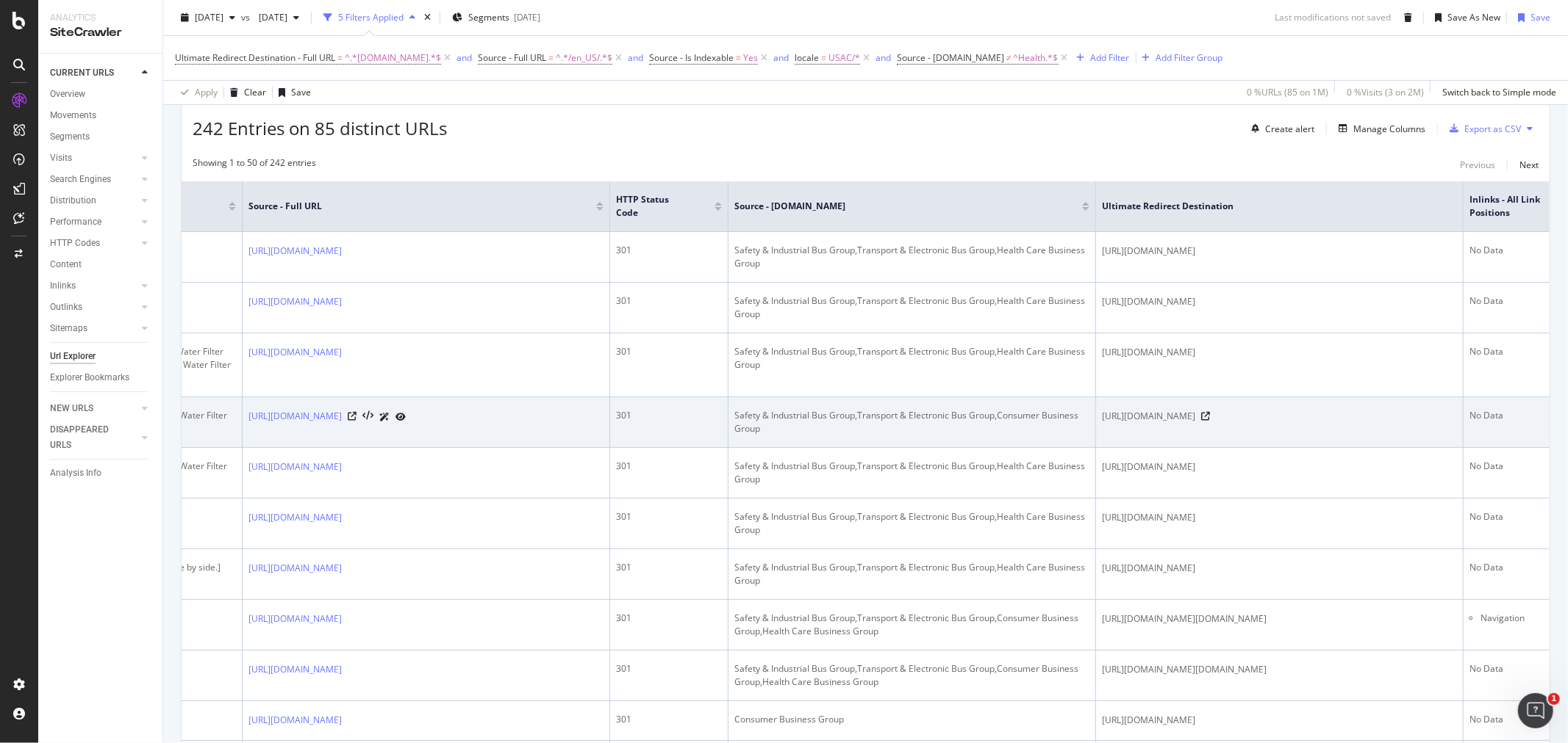
scroll to position [0, 1012]
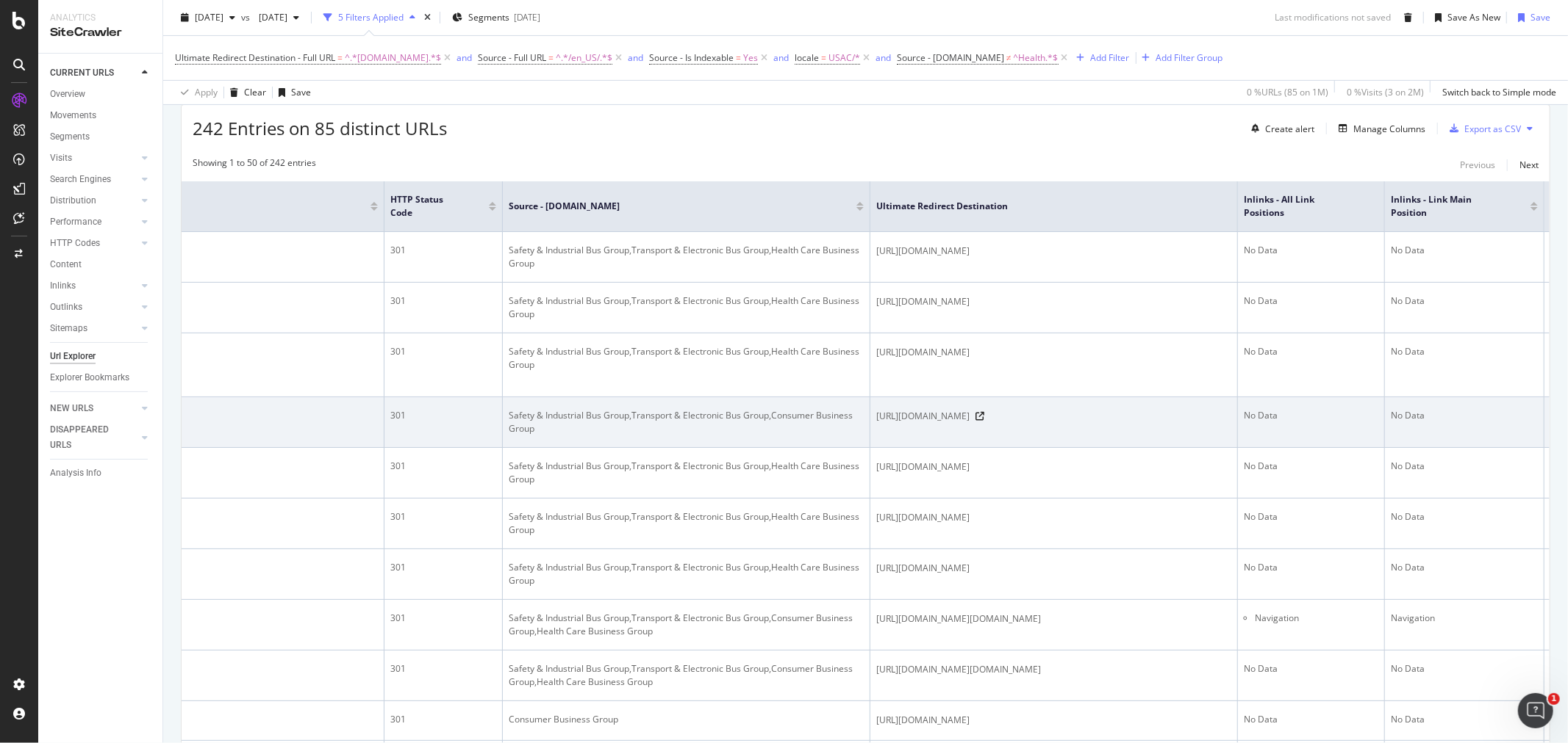
drag, startPoint x: 1013, startPoint y: 465, endPoint x: 1114, endPoint y: 446, distance: 102.8
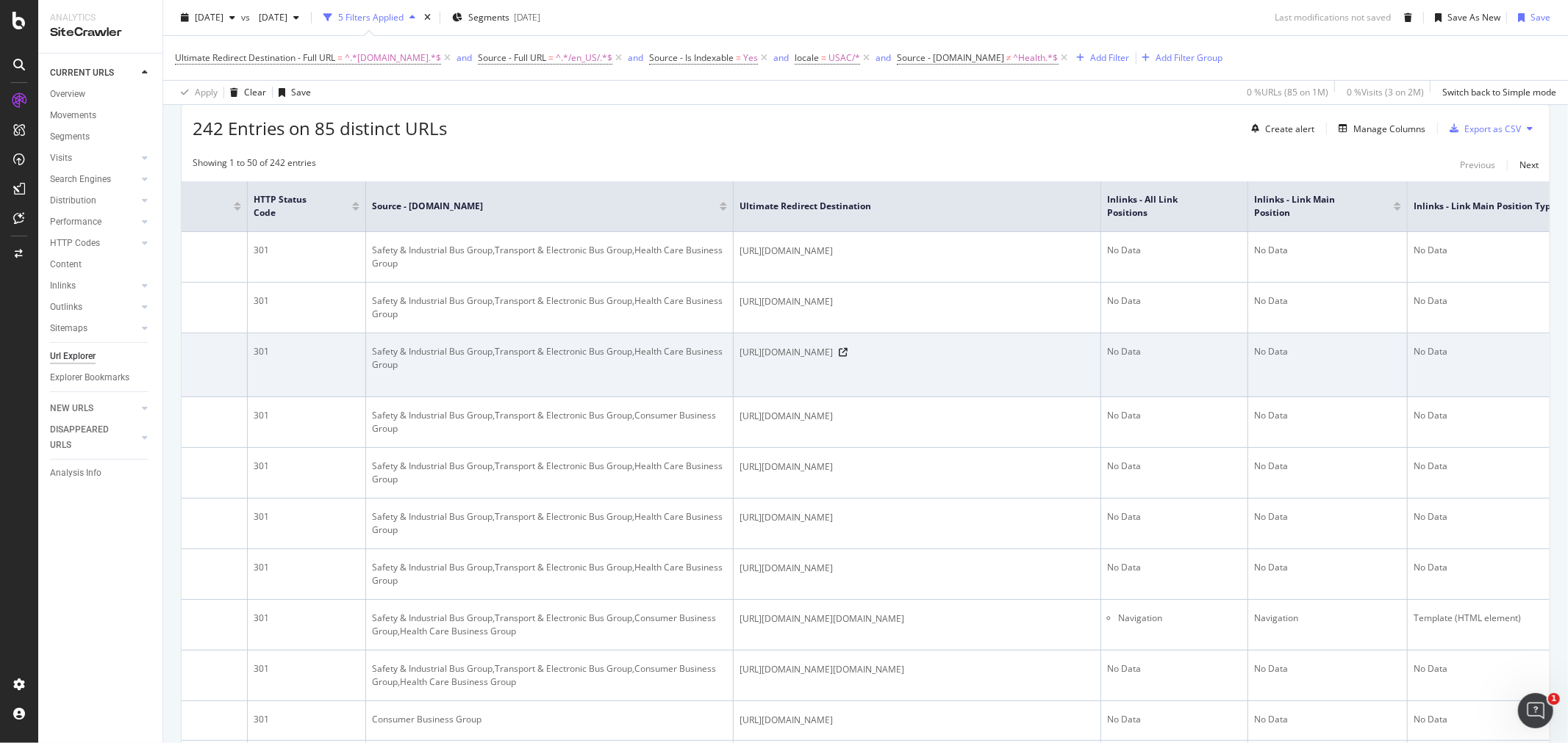
scroll to position [0, 1150]
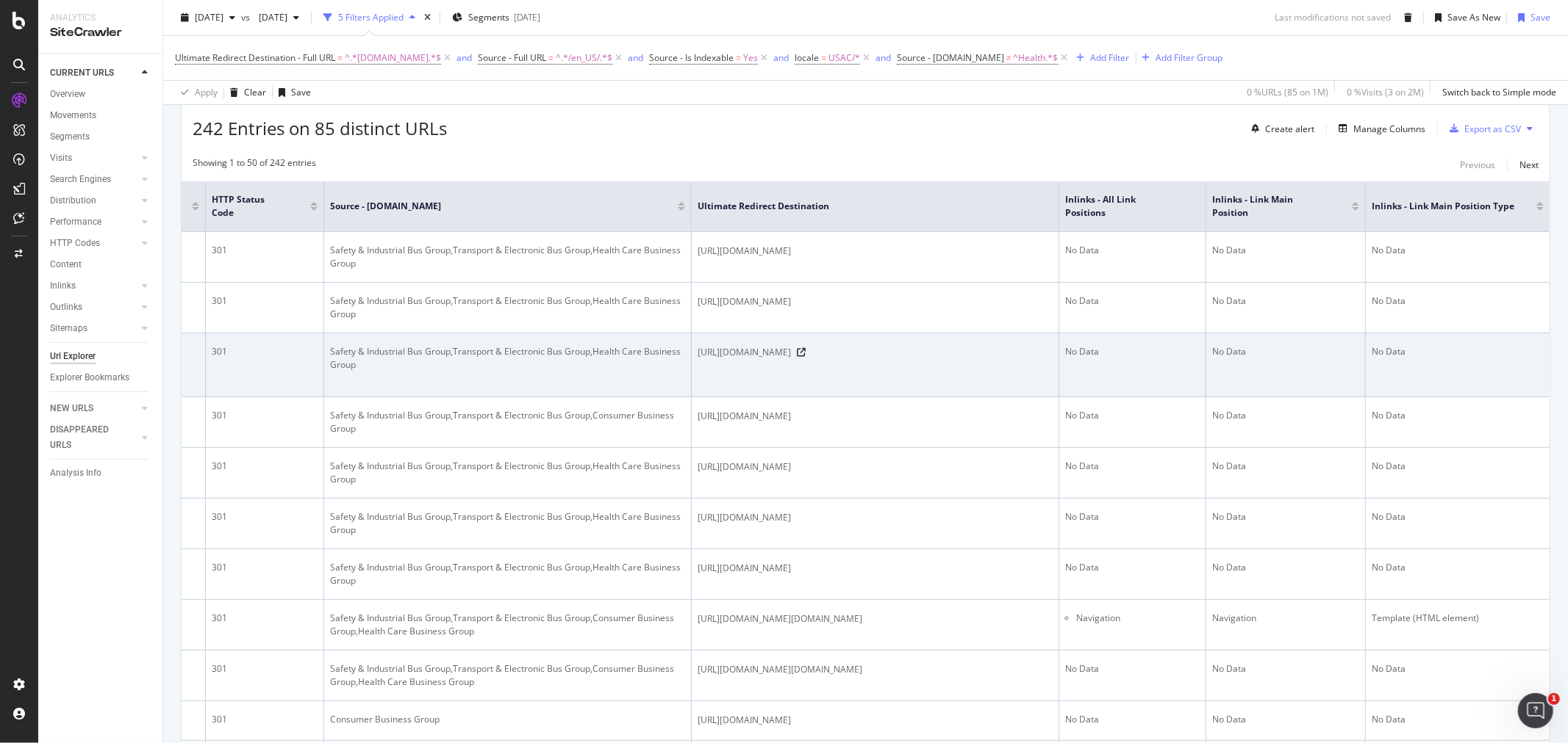
drag, startPoint x: 1088, startPoint y: 384, endPoint x: 1275, endPoint y: 376, distance: 187.2
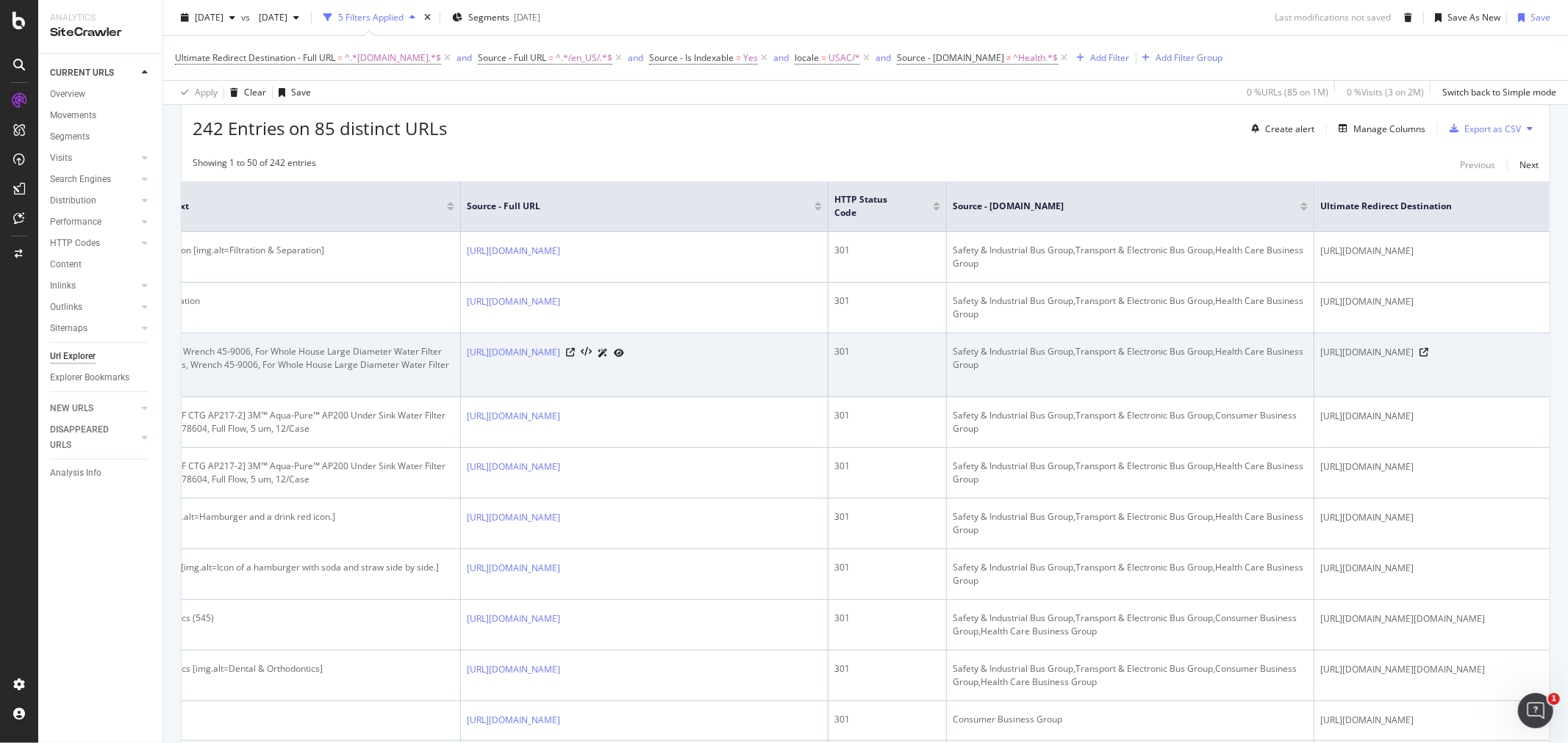
scroll to position [0, 0]
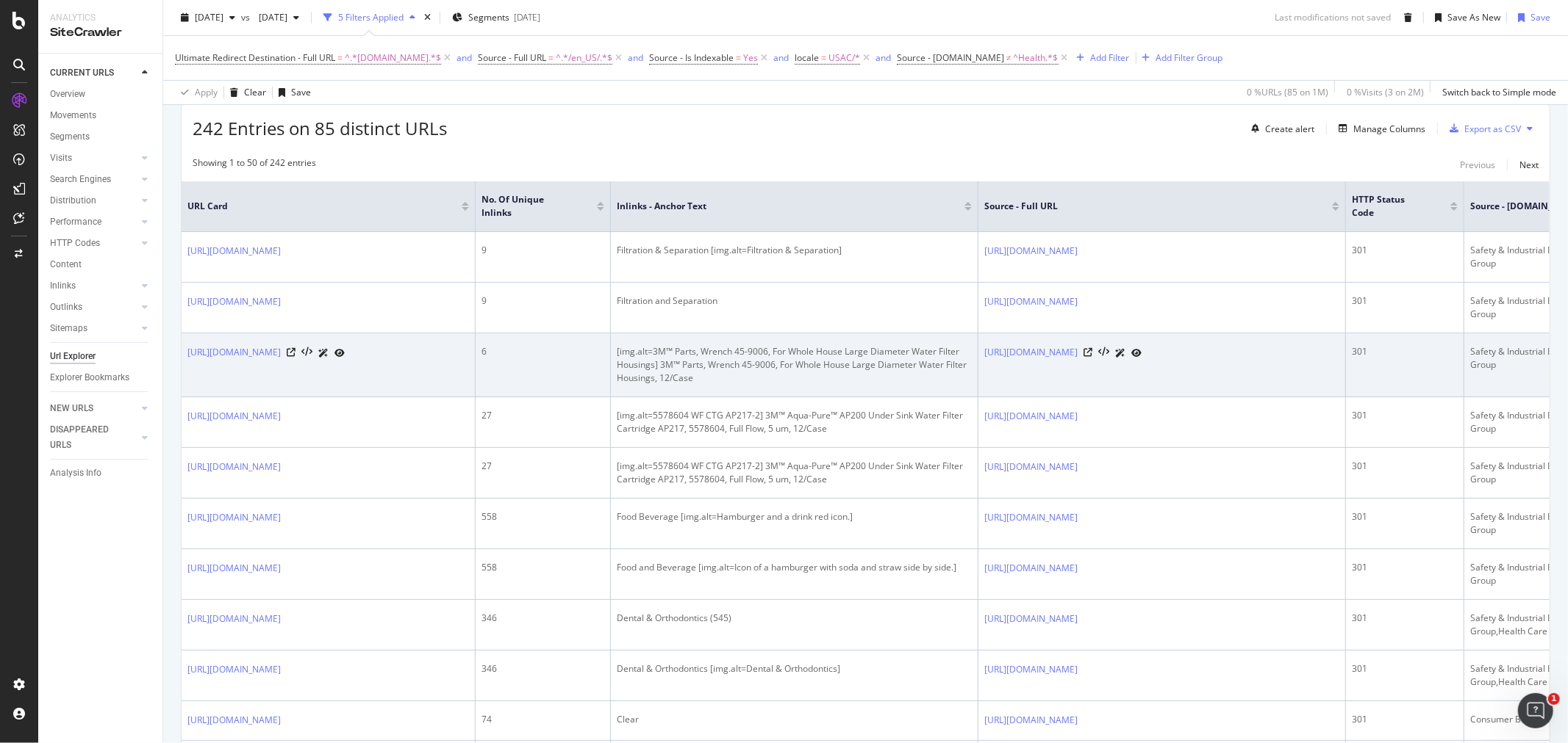
drag, startPoint x: 875, startPoint y: 385, endPoint x: 546, endPoint y: 397, distance: 329.2
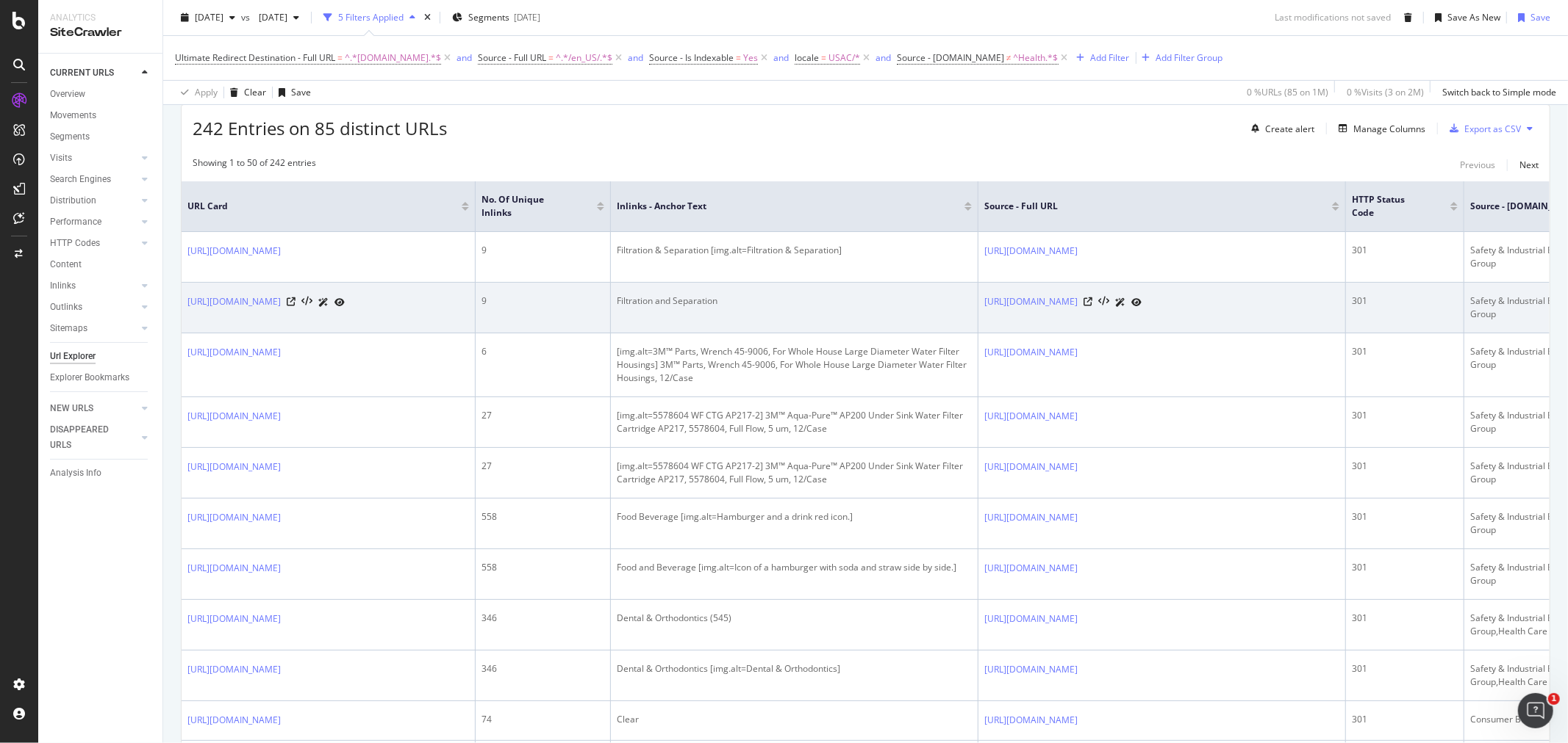
drag, startPoint x: 818, startPoint y: 307, endPoint x: 535, endPoint y: 335, distance: 284.4
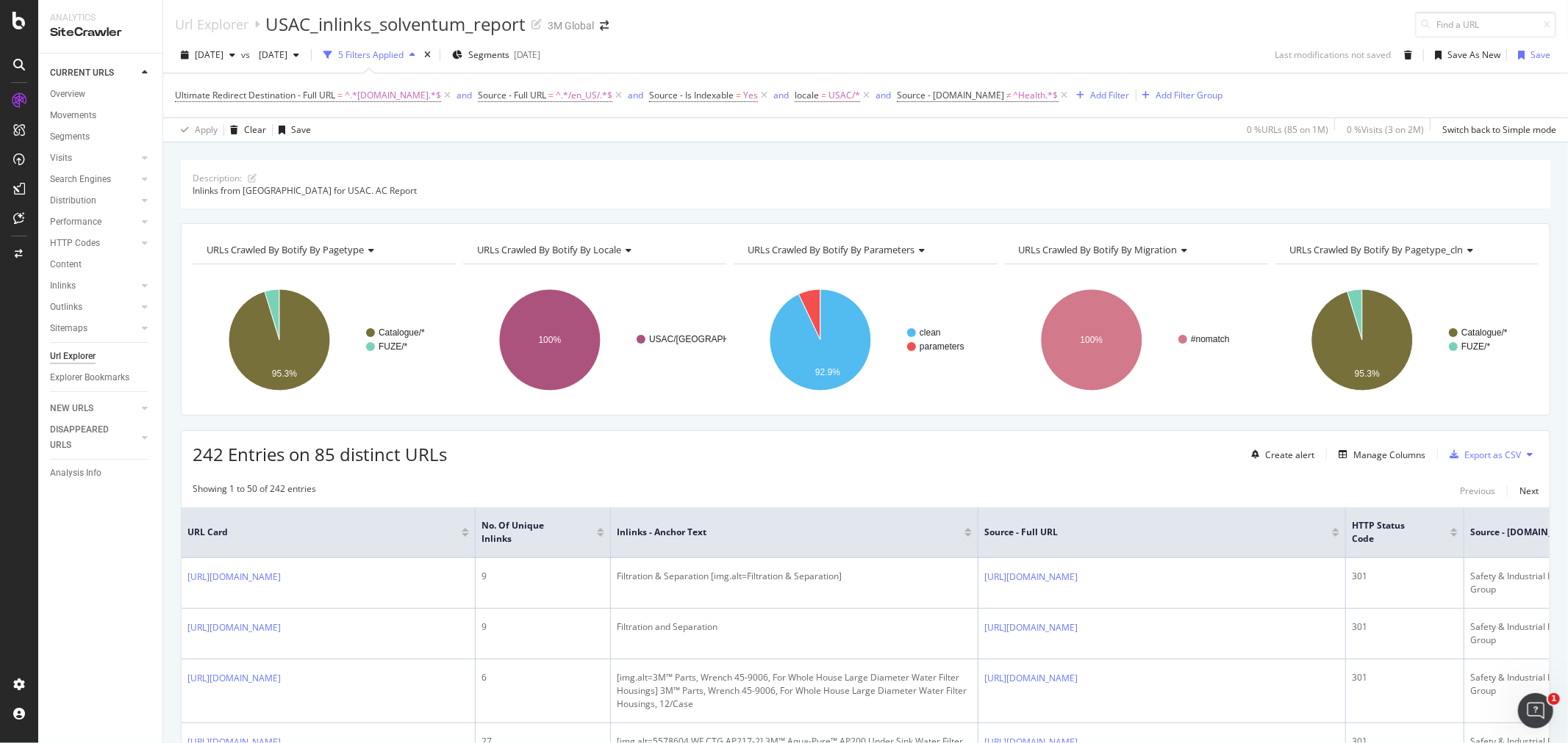
click at [620, 247] on span "URLs Crawled By Botify By locale" at bounding box center [549, 249] width 144 height 13
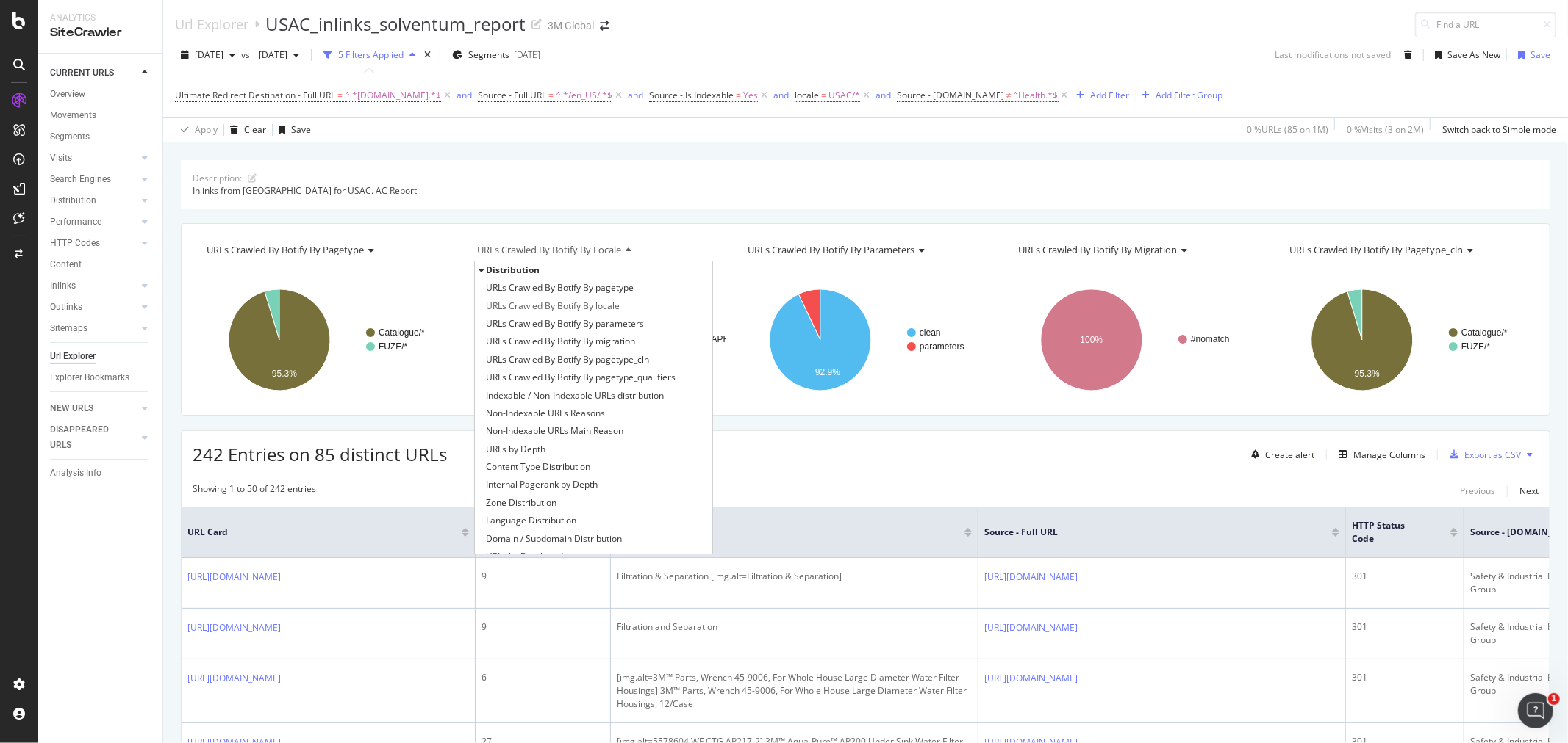
click at [620, 247] on span "URLs Crawled By Botify By locale" at bounding box center [549, 249] width 144 height 13
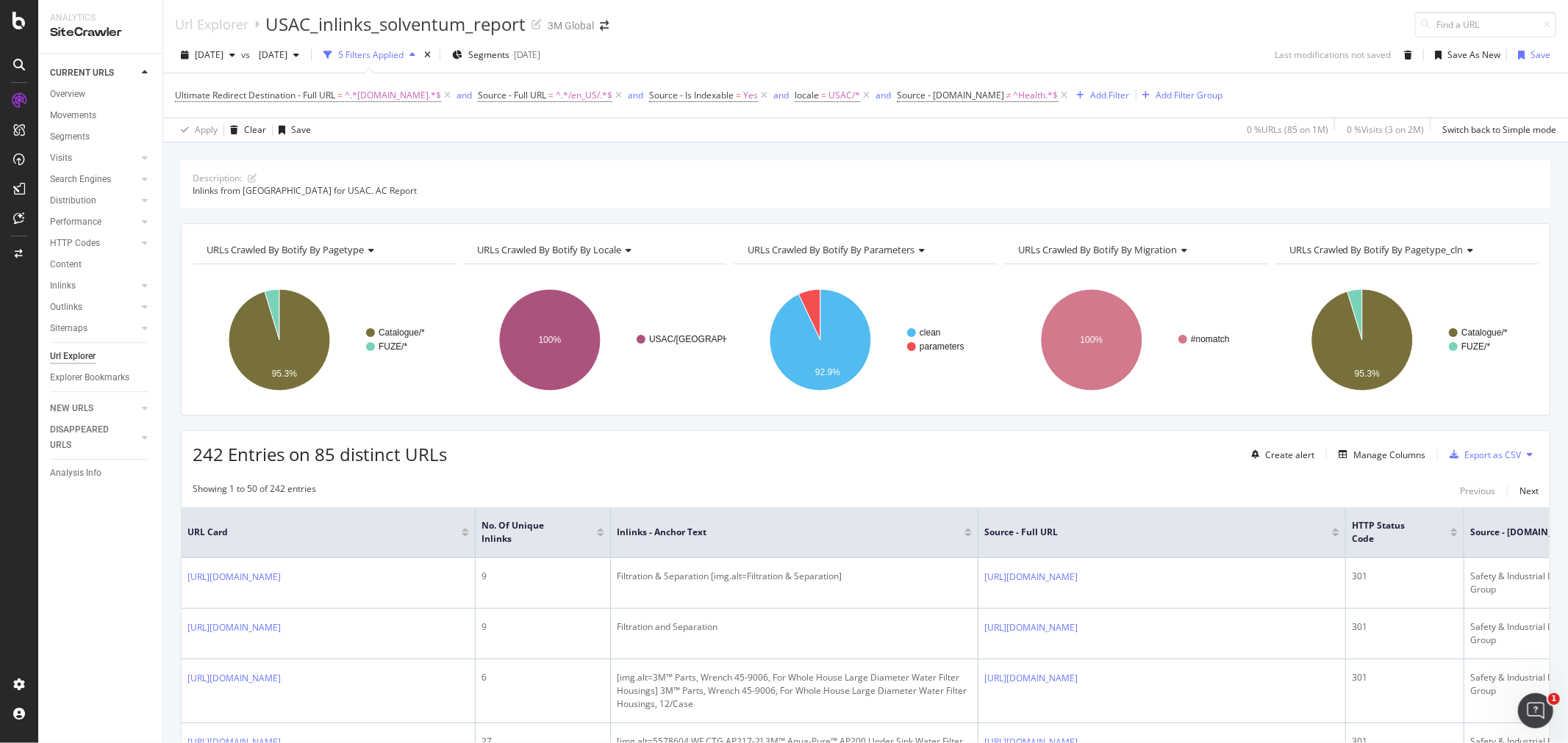
click at [620, 247] on span "URLs Crawled By Botify By locale" at bounding box center [549, 249] width 144 height 13
click at [678, 193] on div "Inlinks from [GEOGRAPHIC_DATA] for USAC. AC Report" at bounding box center [865, 190] width 1345 height 12
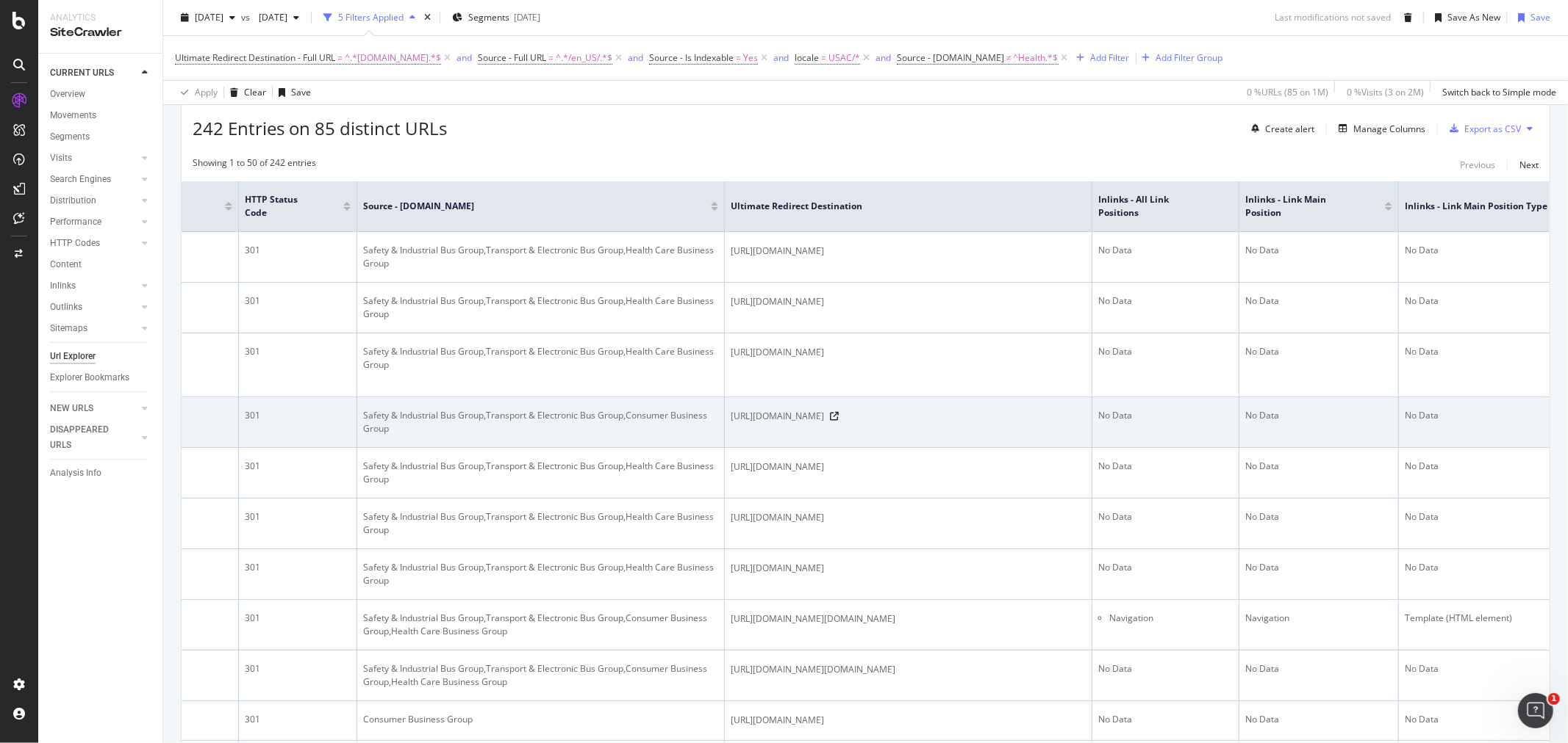
scroll to position [0, 1150]
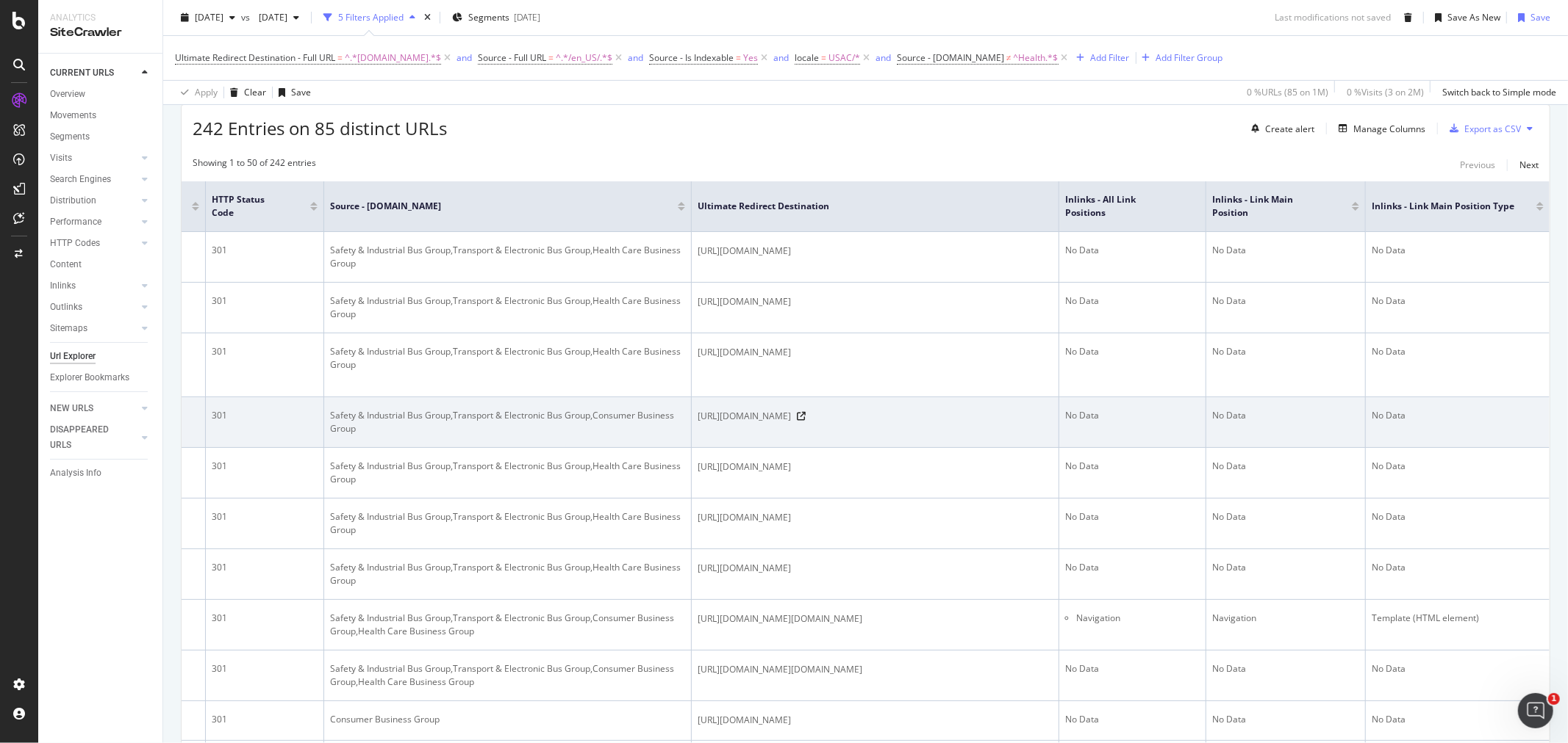
drag, startPoint x: 896, startPoint y: 438, endPoint x: 1089, endPoint y: 437, distance: 193.0
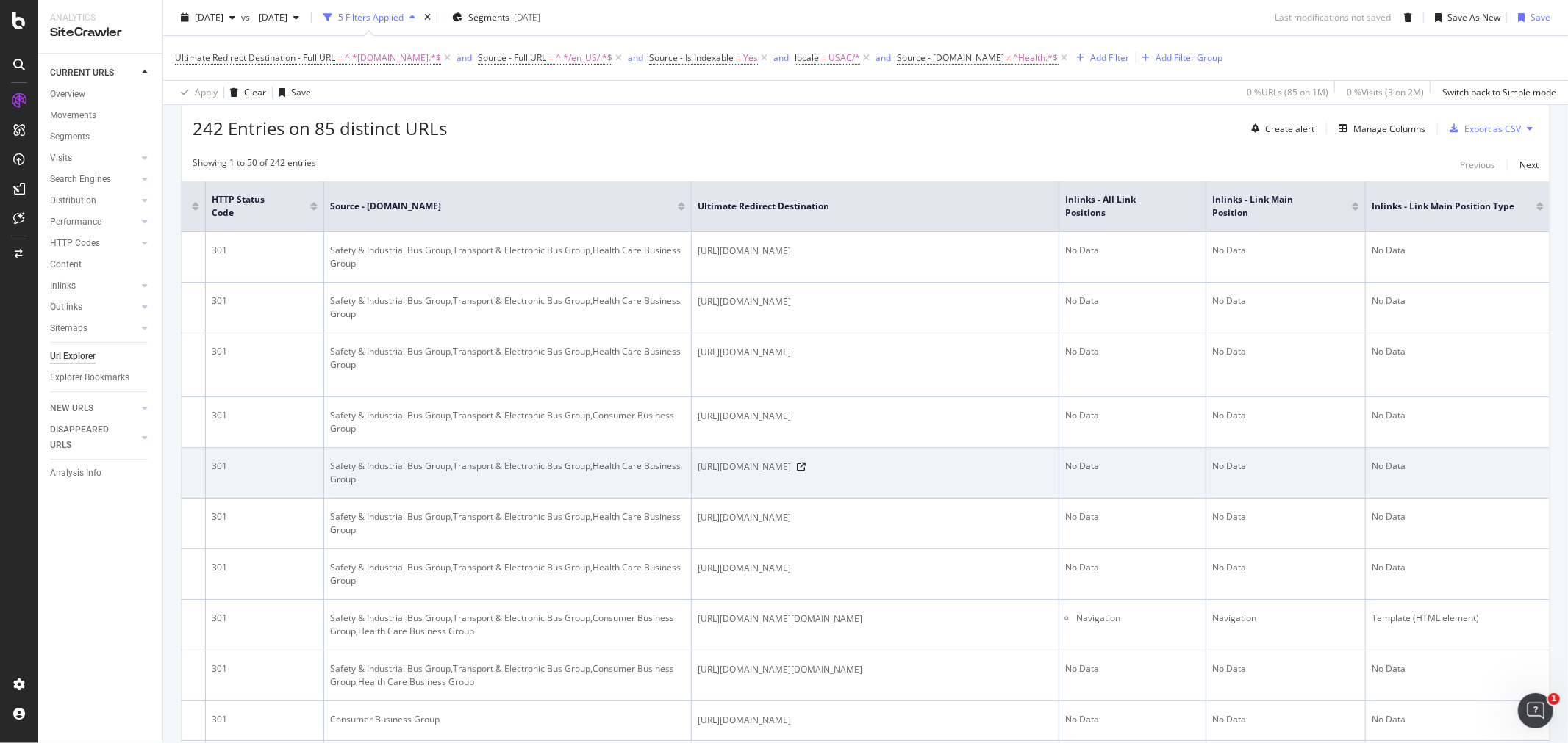
drag, startPoint x: 1017, startPoint y: 460, endPoint x: 1303, endPoint y: 460, distance: 286.0
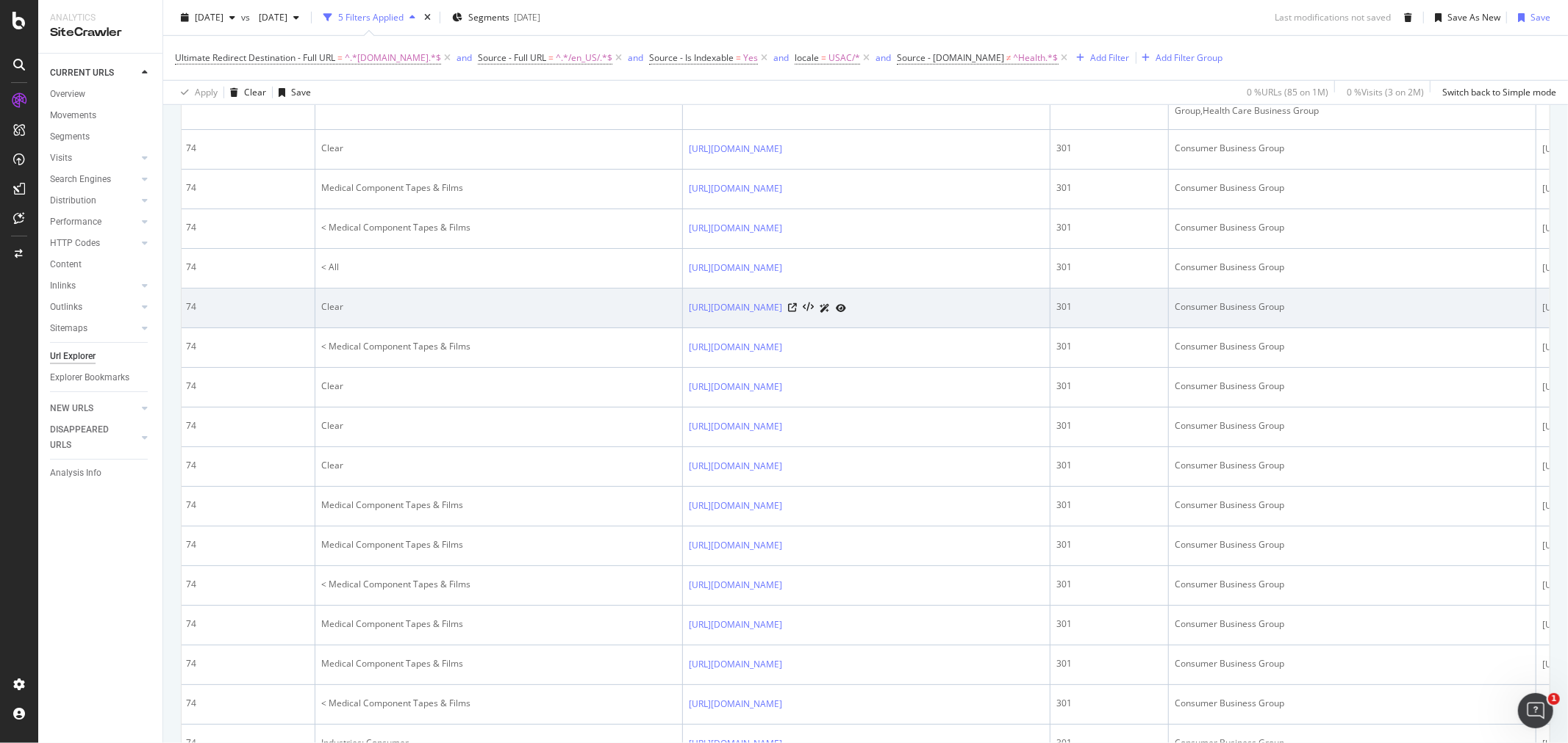
scroll to position [0, 0]
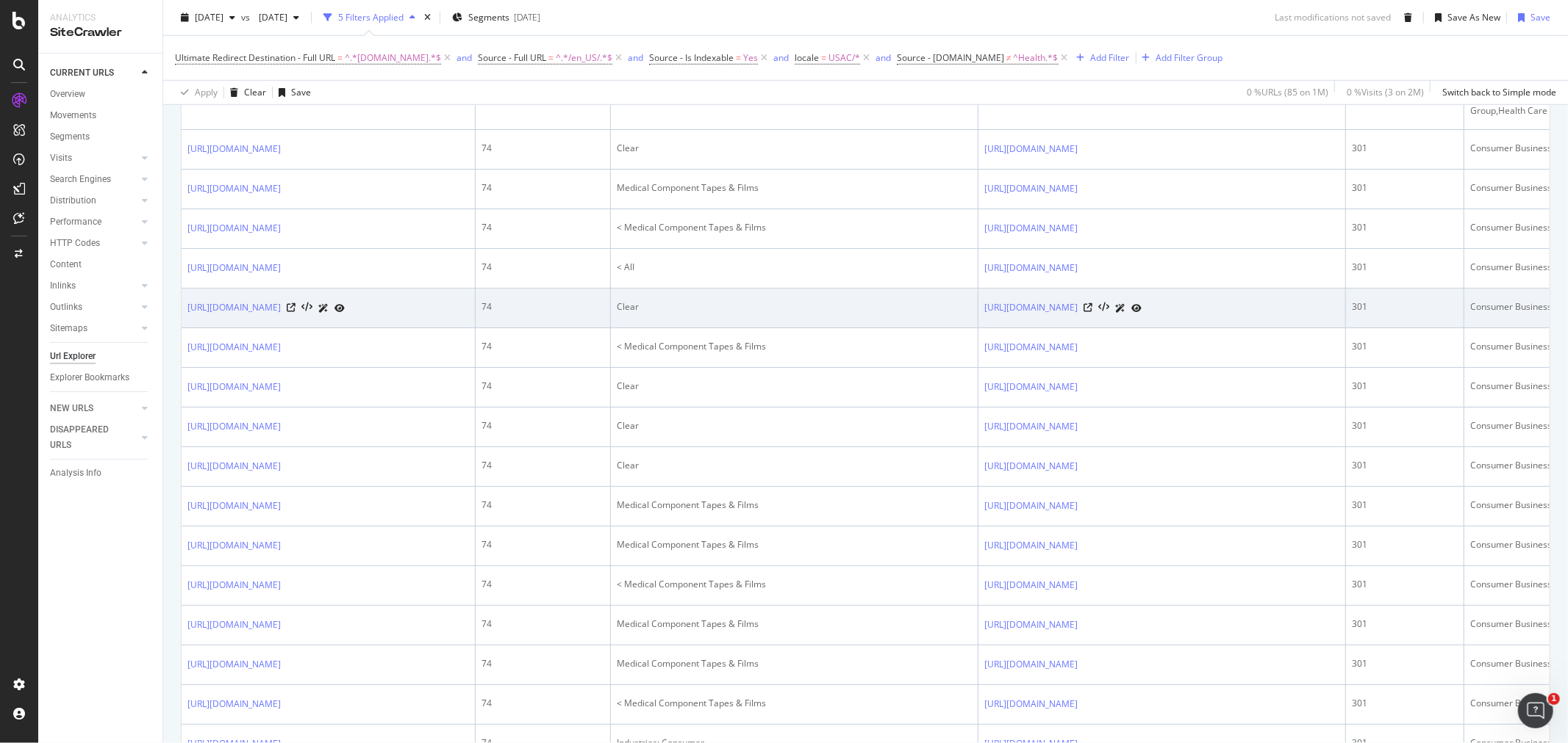
drag, startPoint x: 1201, startPoint y: 393, endPoint x: 950, endPoint y: 398, distance: 251.0
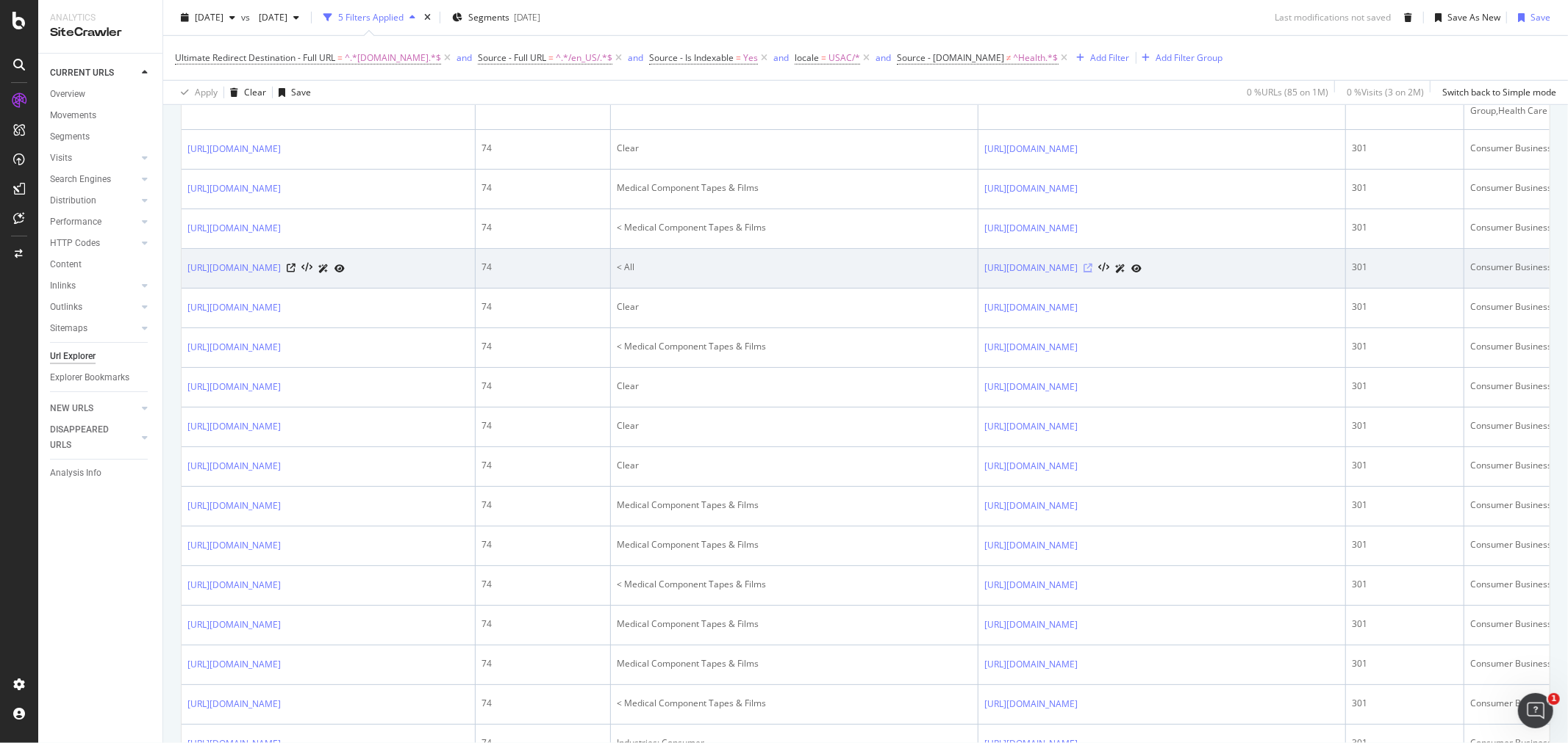
click at [1092, 272] on icon at bounding box center [1088, 268] width 9 height 9
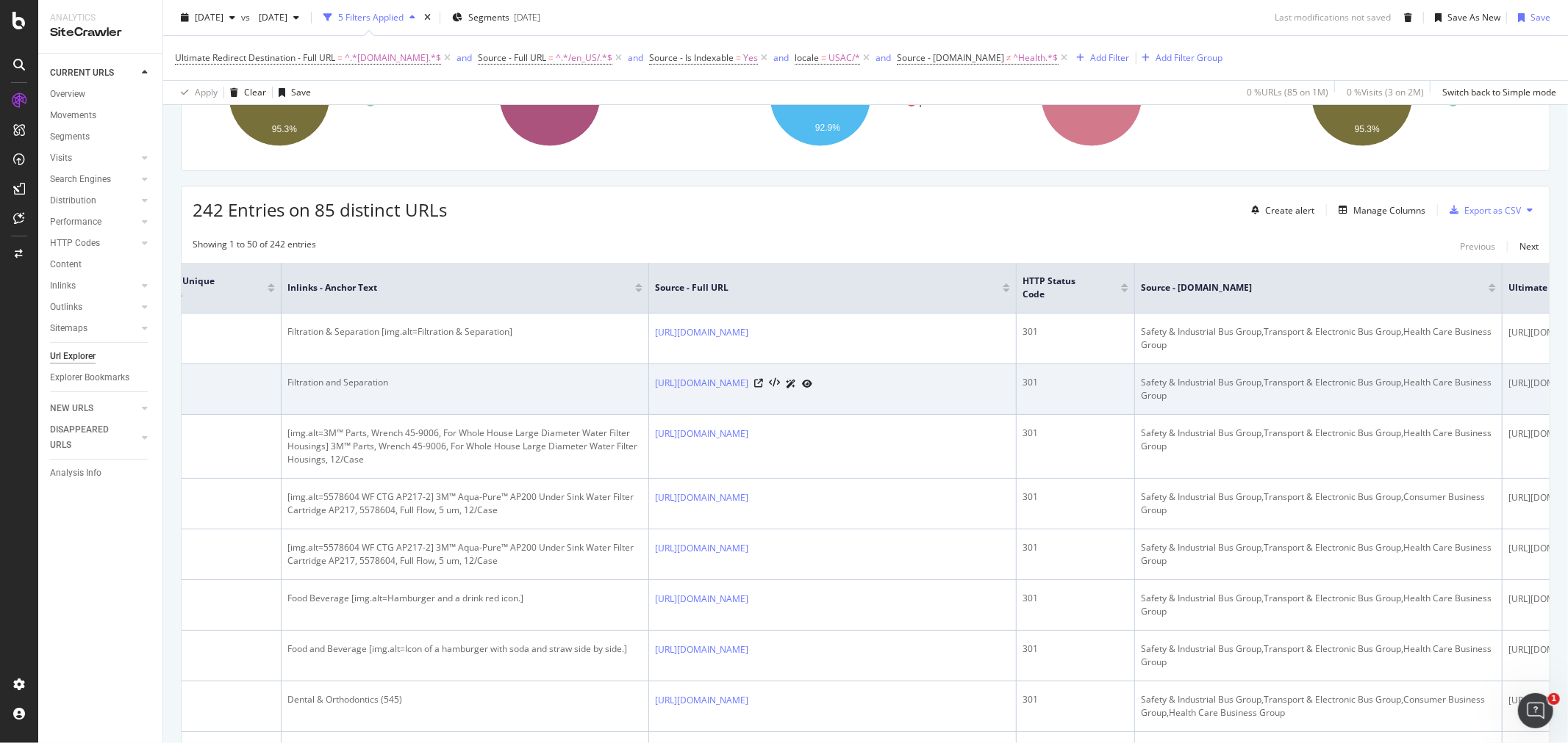
scroll to position [0, 1150]
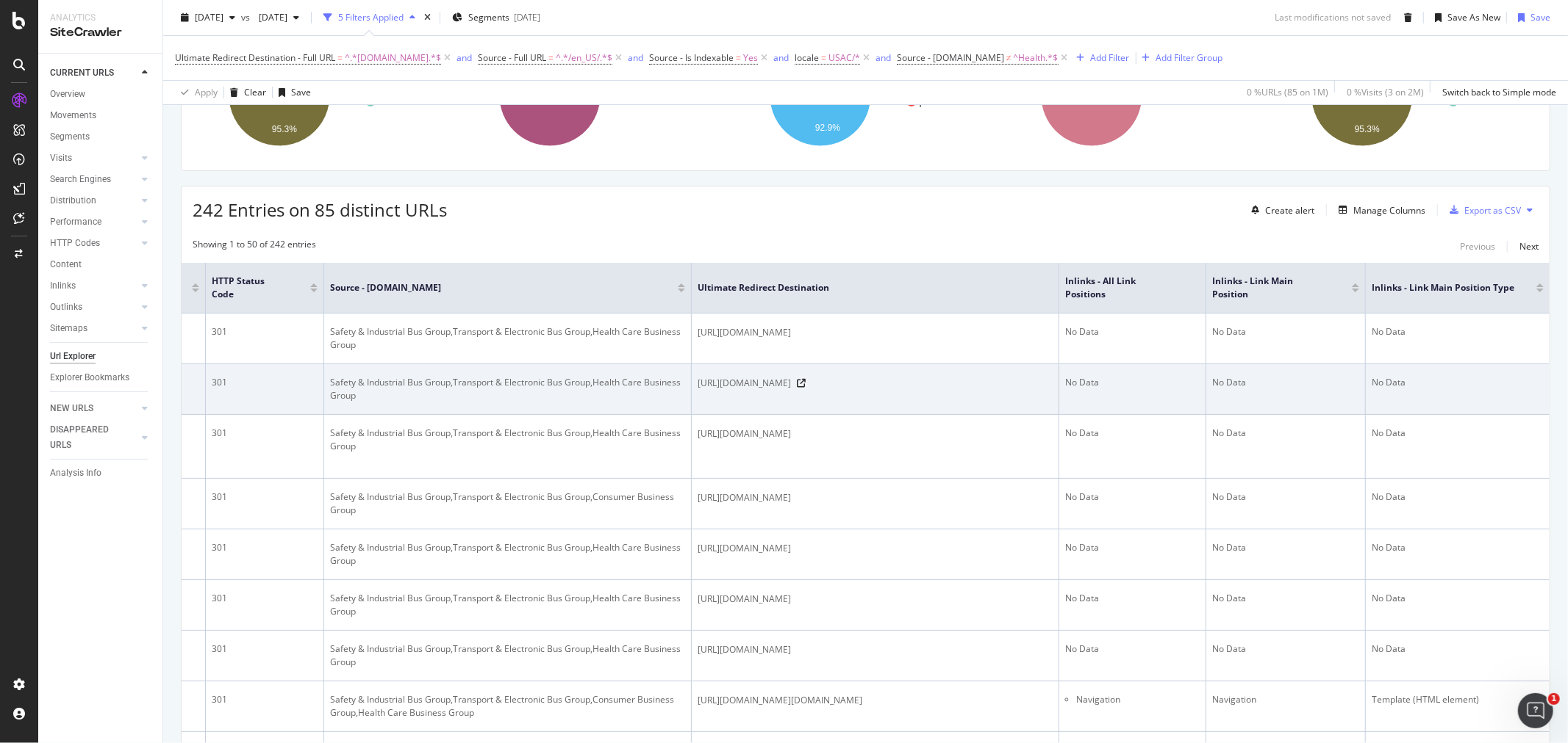
drag, startPoint x: 906, startPoint y: 404, endPoint x: 1139, endPoint y: 406, distance: 233.0
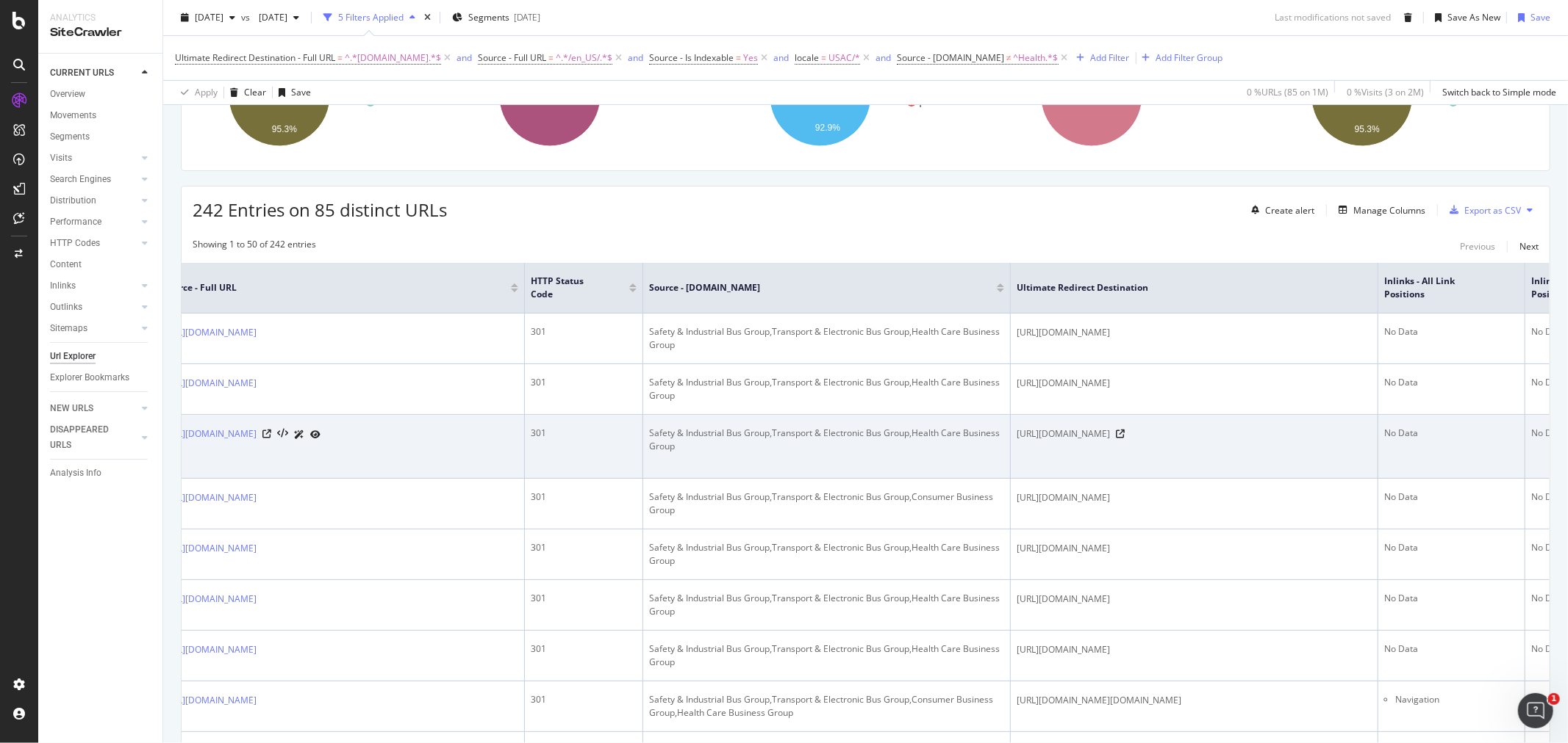
scroll to position [0, 0]
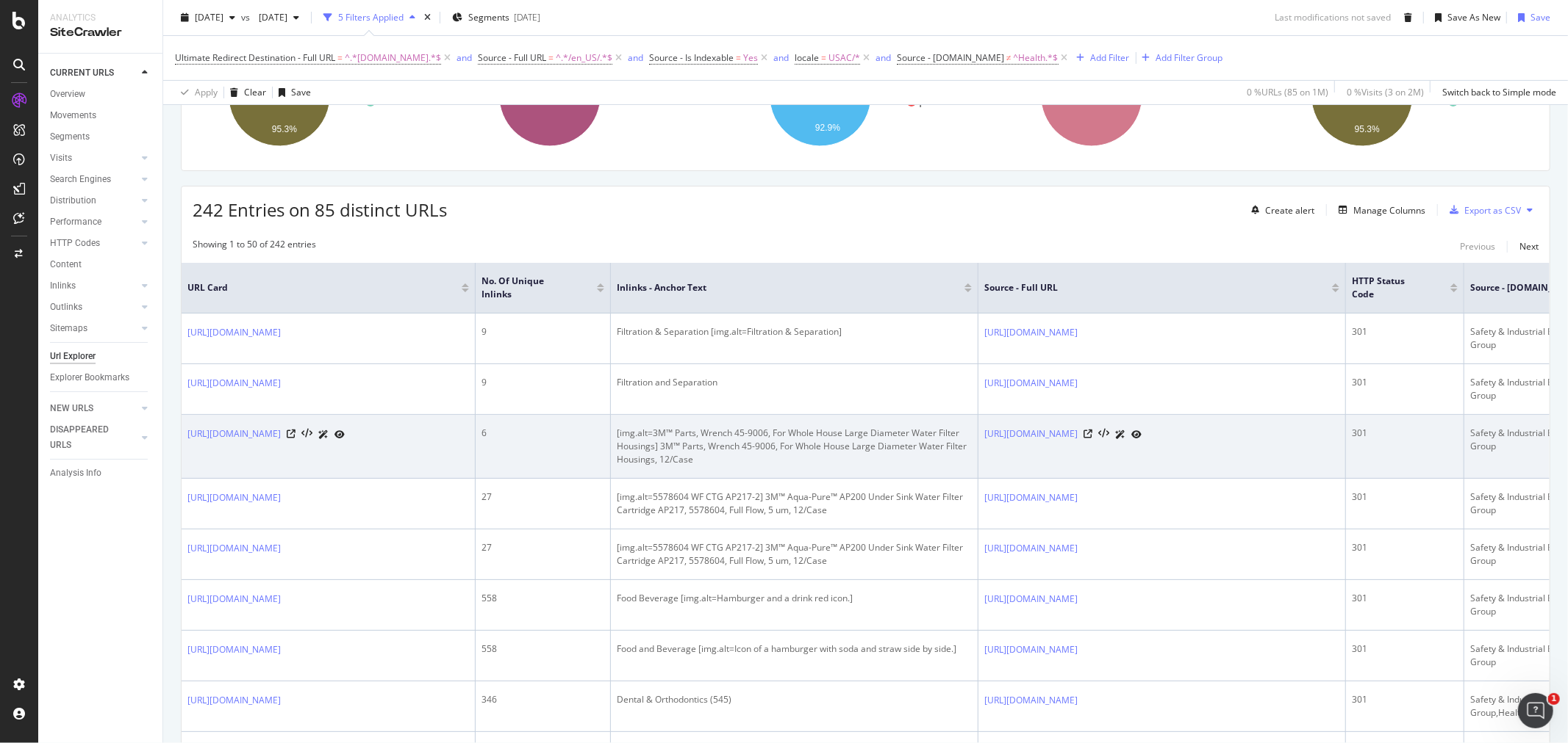
drag, startPoint x: 947, startPoint y: 419, endPoint x: 519, endPoint y: 442, distance: 428.6
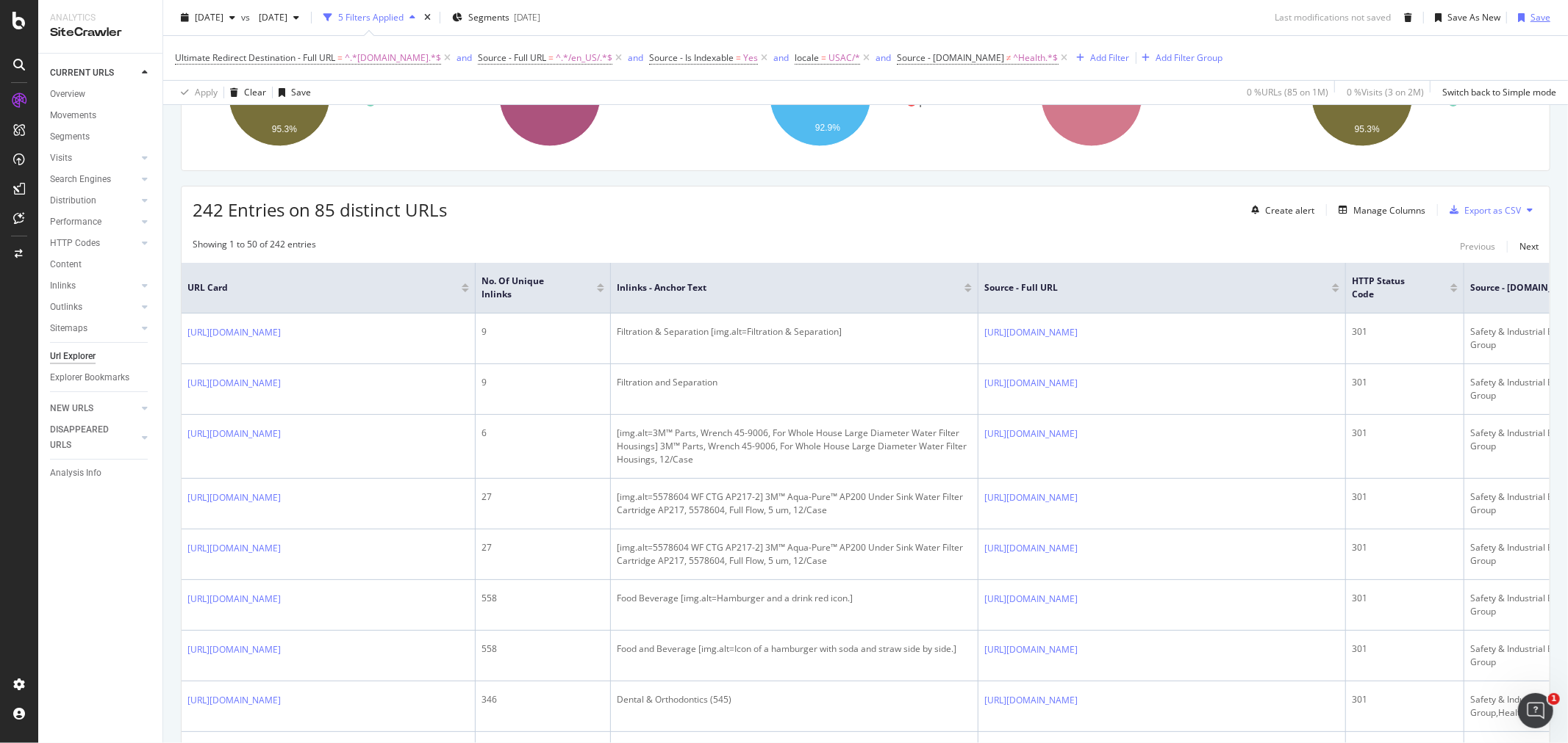
click at [1531, 20] on div "Save" at bounding box center [1540, 17] width 20 height 12
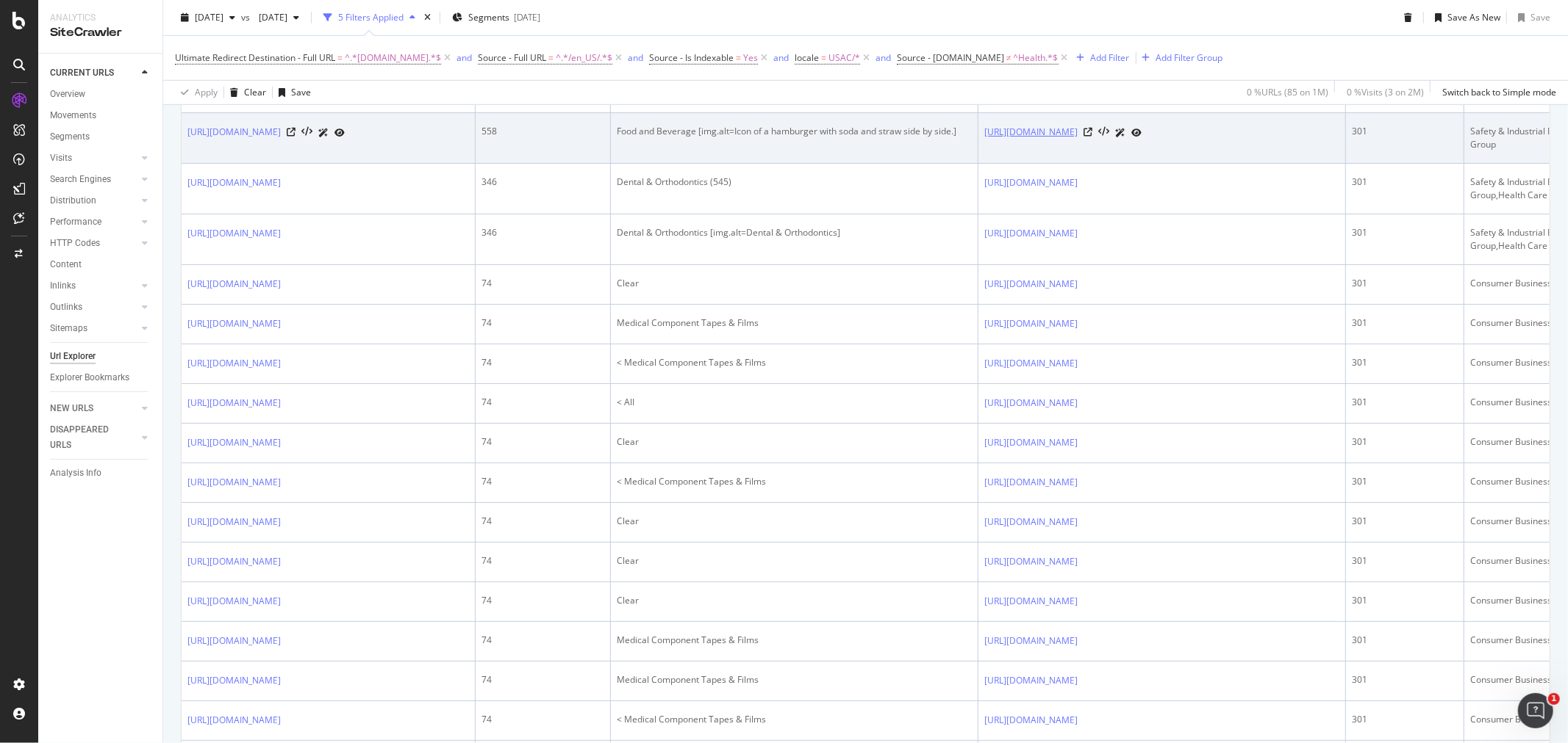
scroll to position [735, 0]
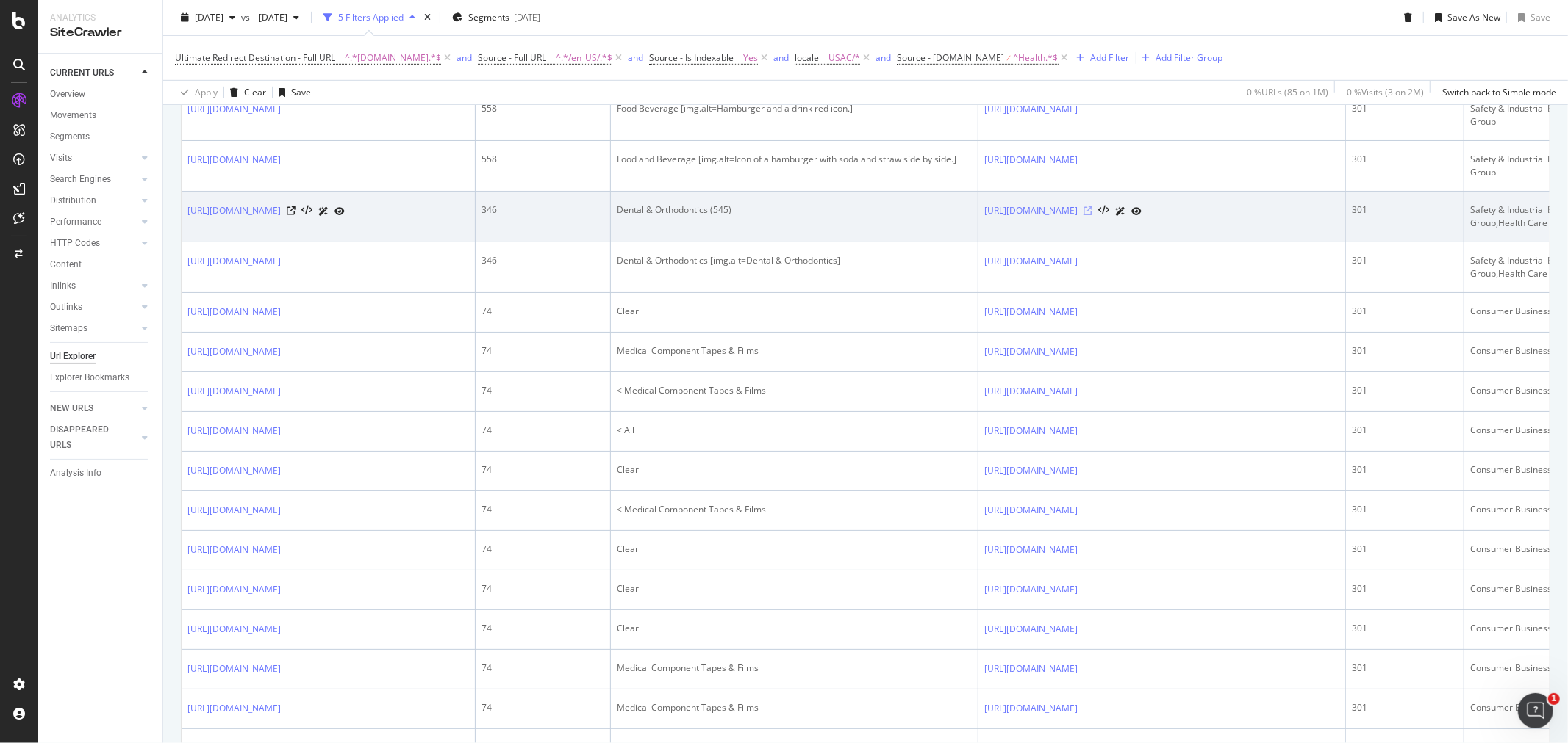
click at [1092, 216] on icon at bounding box center [1088, 211] width 9 height 9
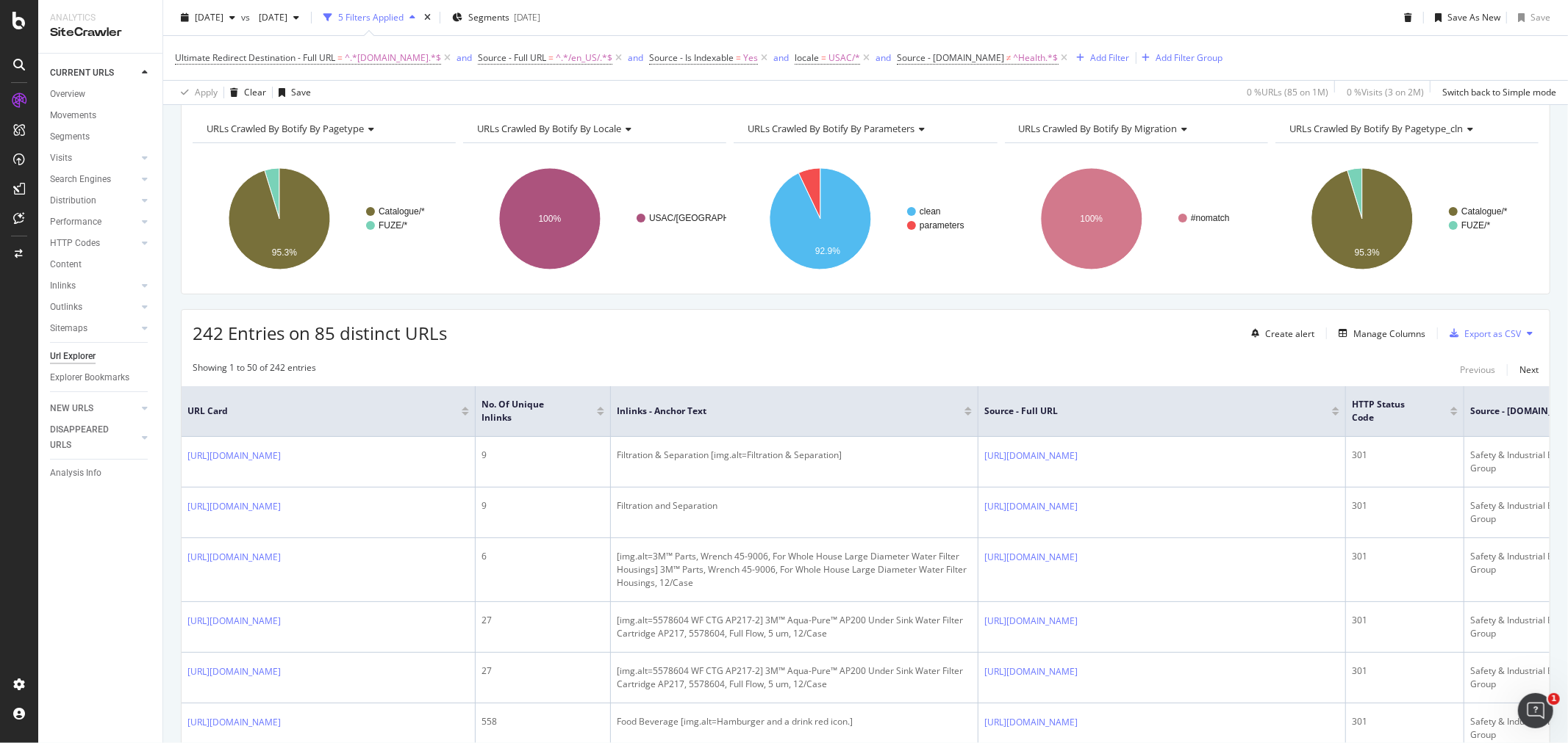
scroll to position [0, 0]
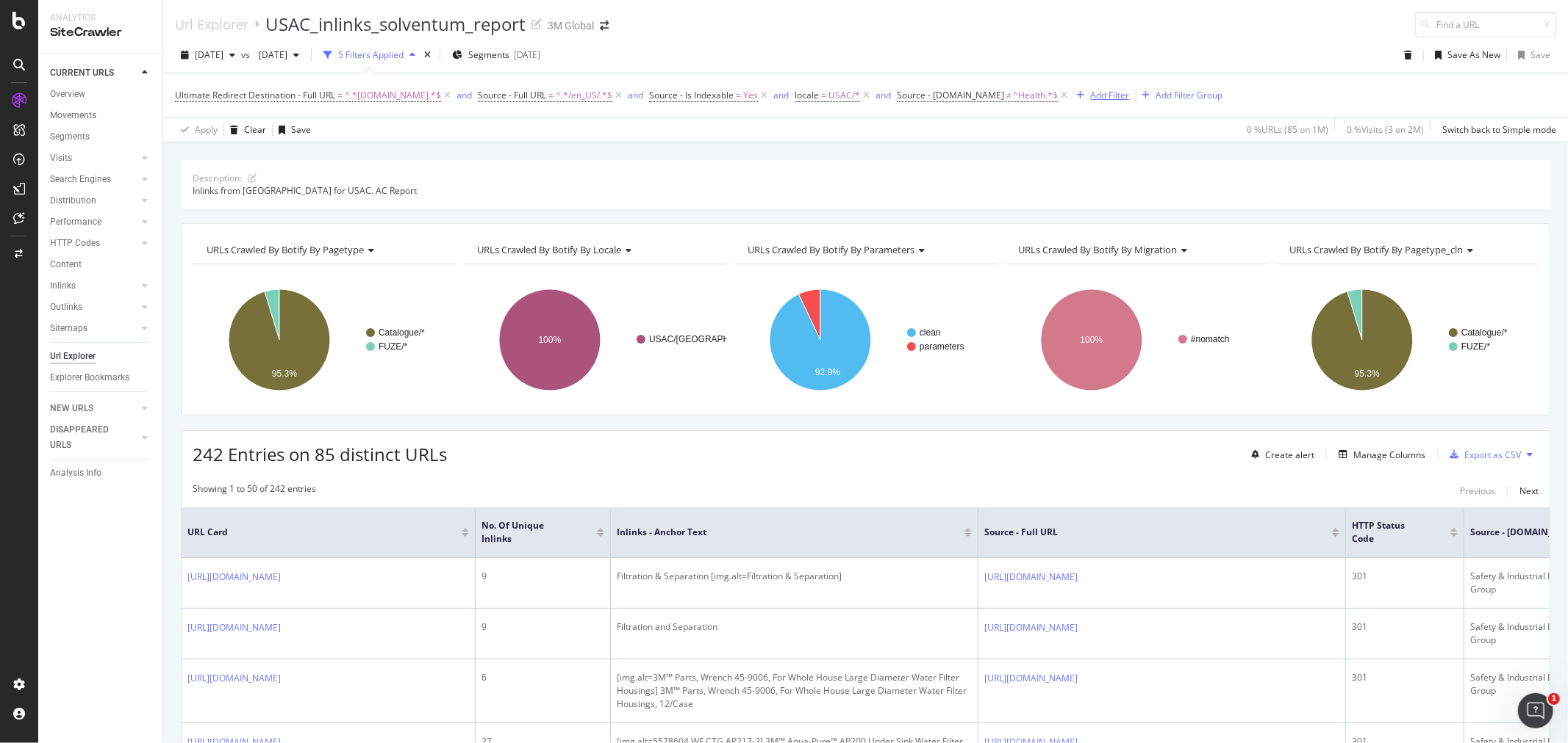
click at [1112, 98] on div "Add Filter" at bounding box center [1110, 95] width 39 height 12
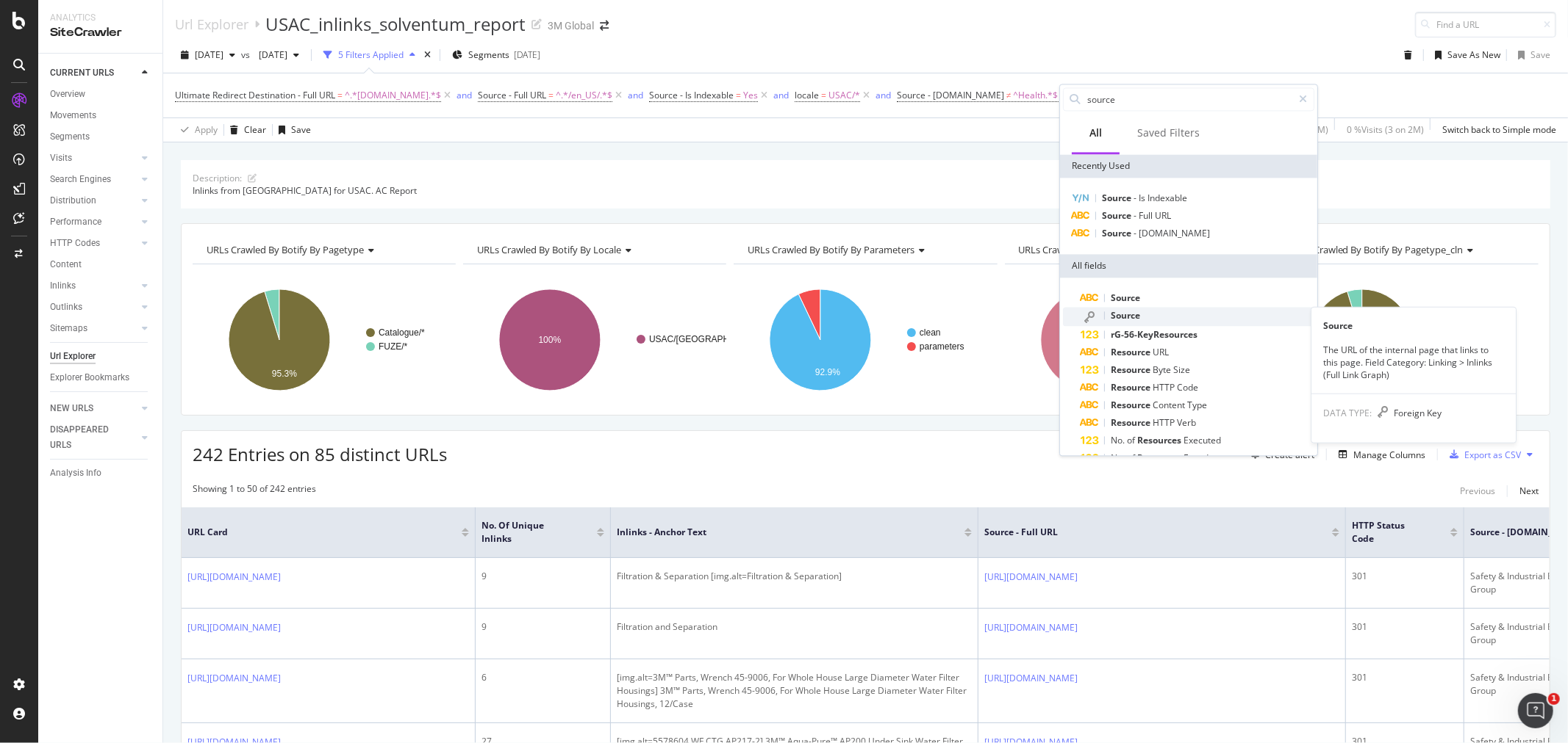
click at [1169, 313] on div "Source" at bounding box center [1198, 316] width 234 height 19
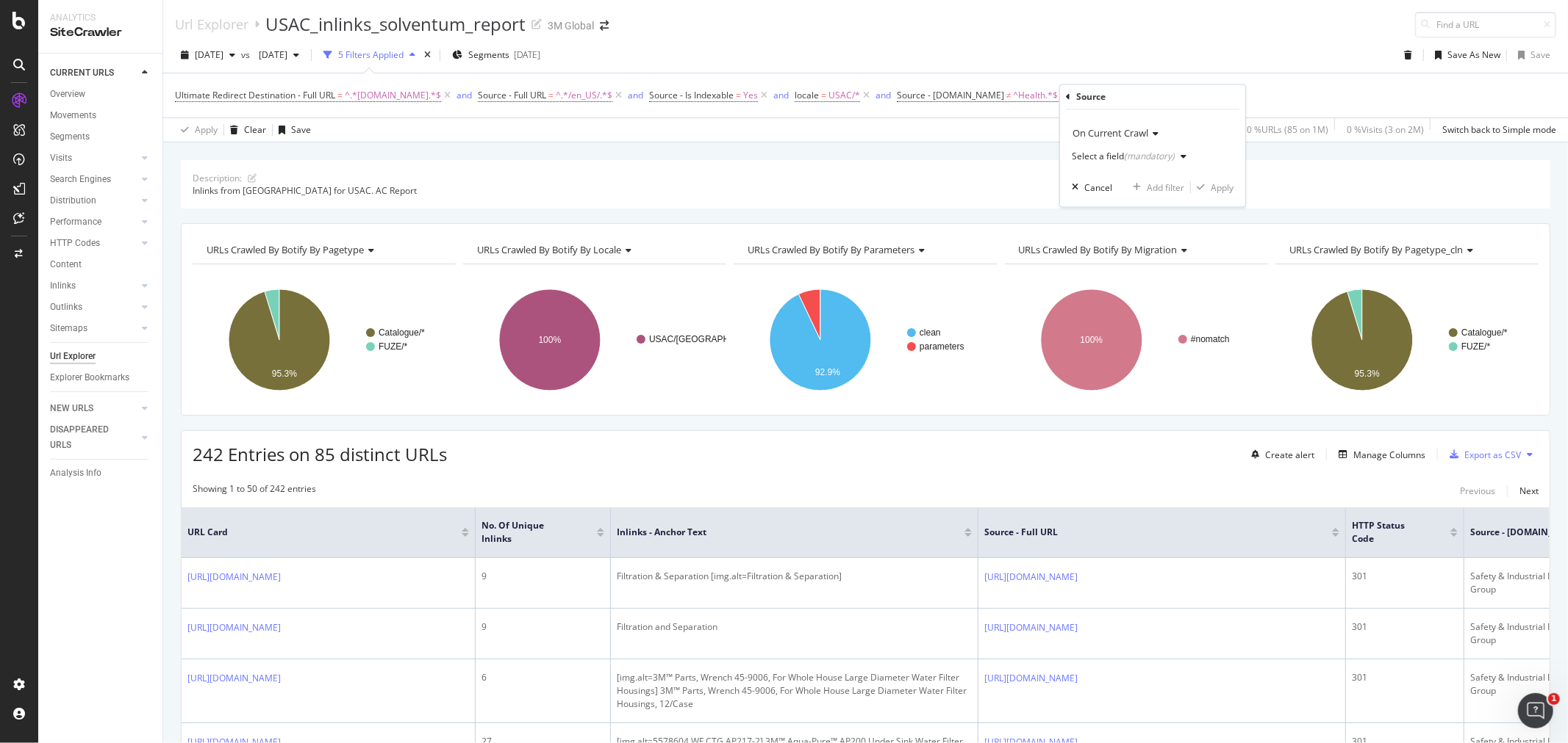
click at [1178, 157] on div "button" at bounding box center [1183, 157] width 18 height 9
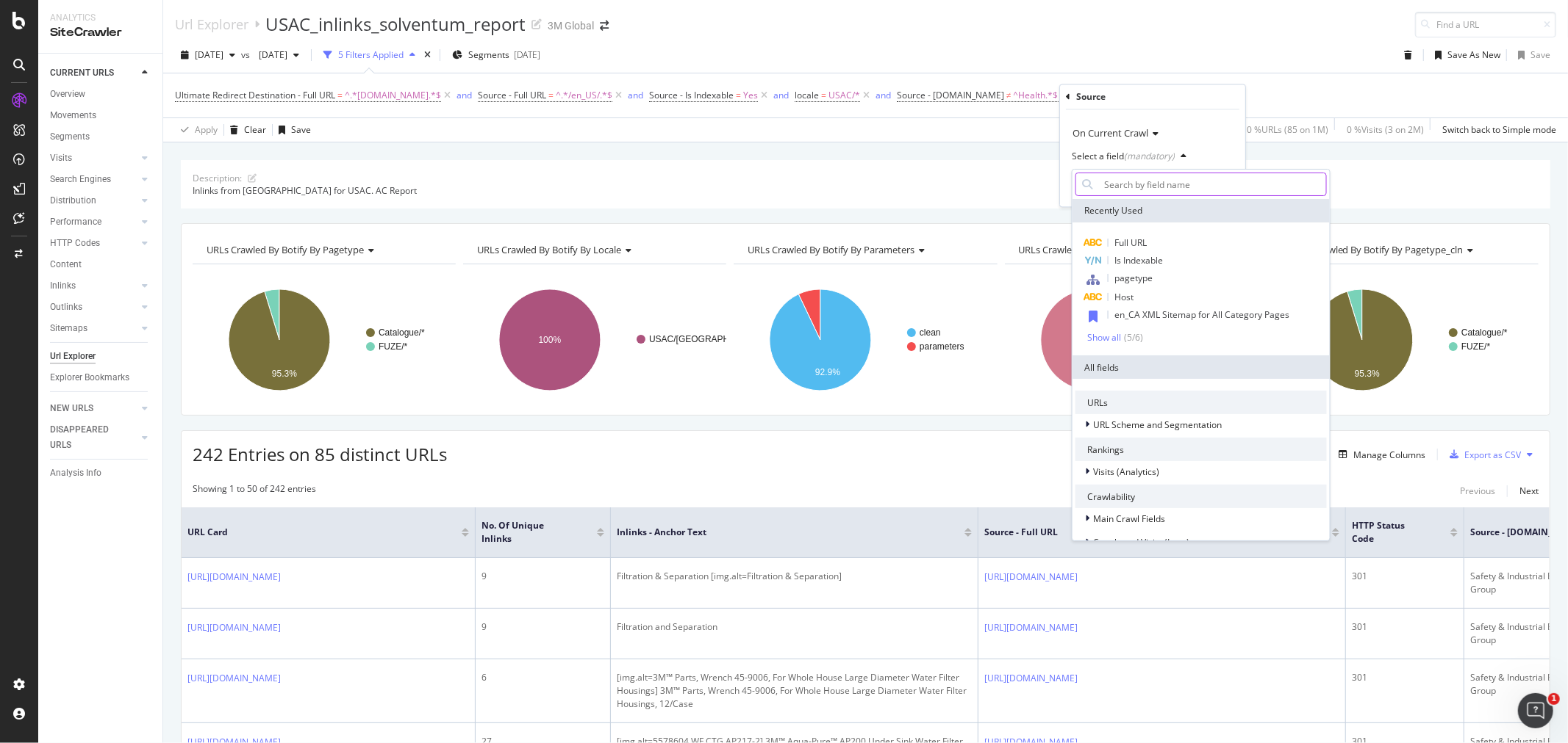
click at [1182, 180] on input "text" at bounding box center [1212, 184] width 228 height 24
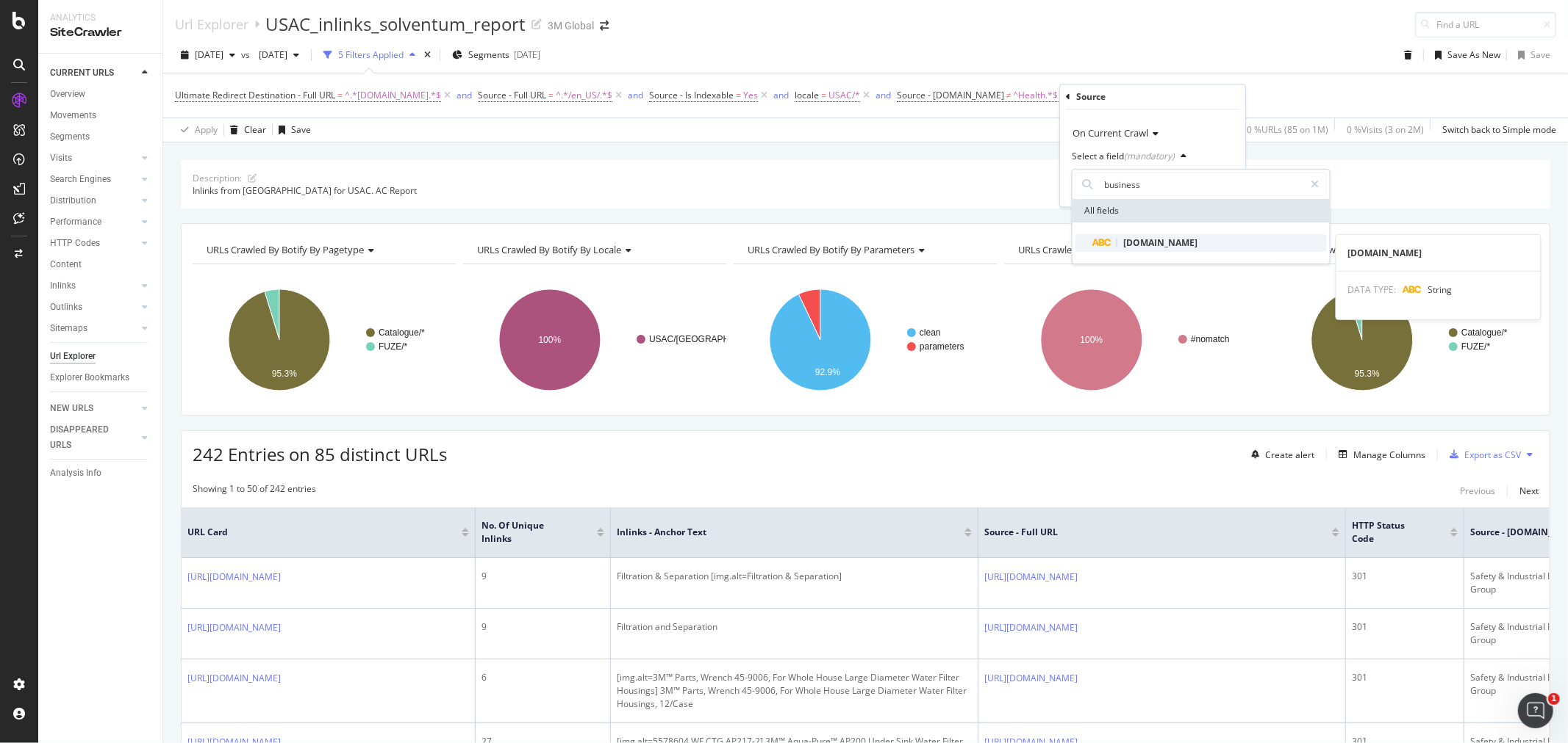
type input "business"
click at [1173, 245] on span "[DOMAIN_NAME]" at bounding box center [1160, 242] width 74 height 12
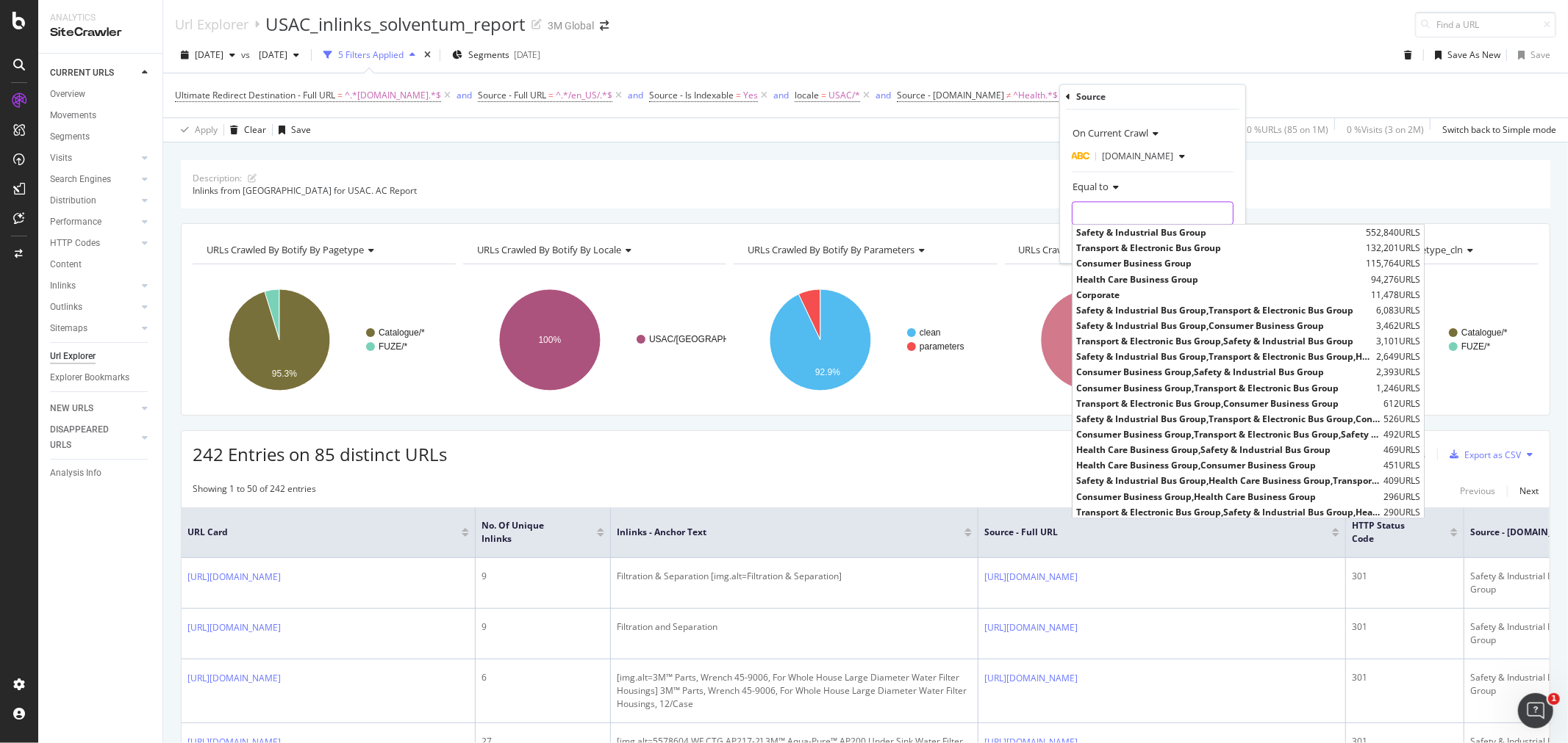
click at [1137, 216] on input "text" at bounding box center [1152, 213] width 160 height 24
click at [1114, 296] on span "Corporate" at bounding box center [1222, 295] width 291 height 12
type input "Corporate"
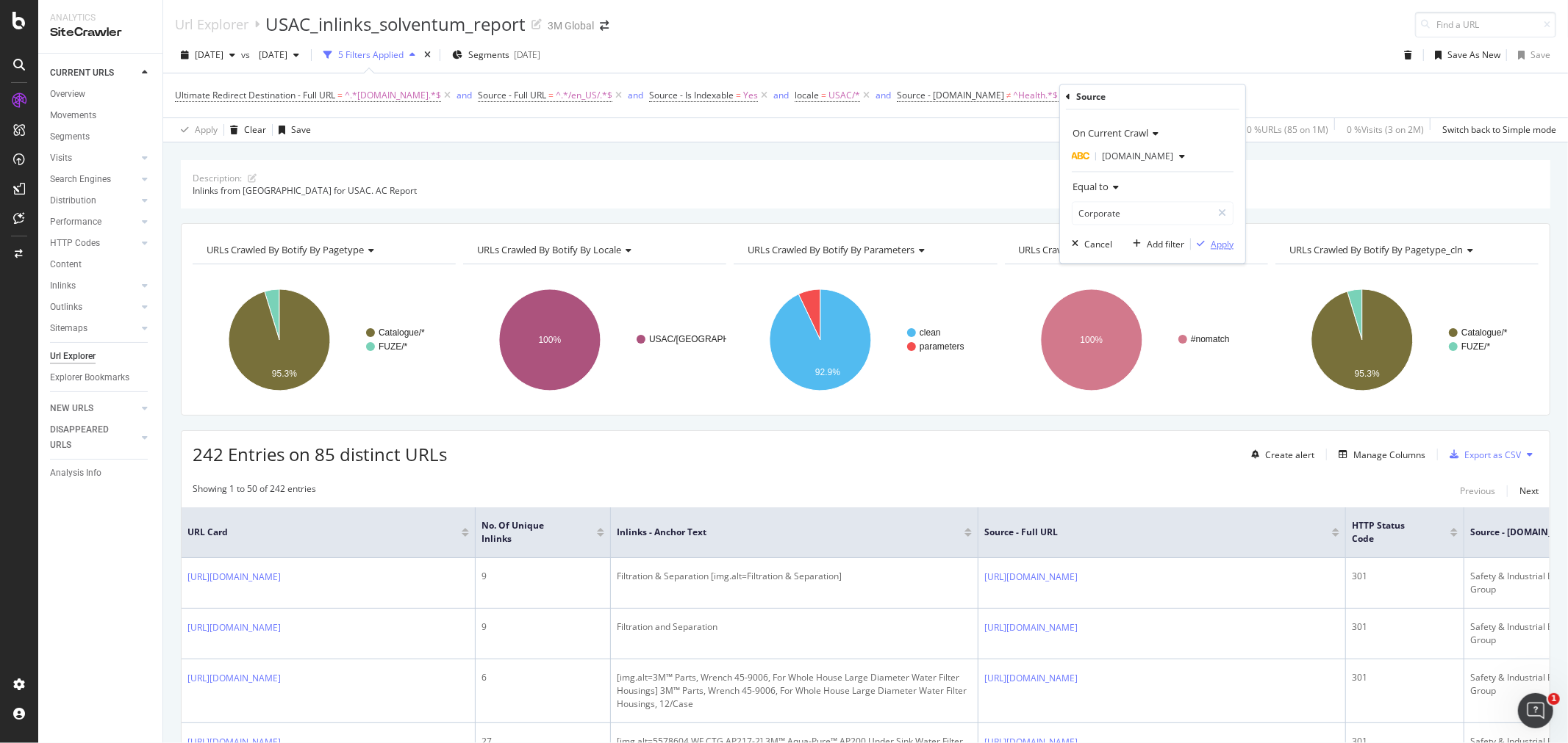
click at [1225, 245] on div "Apply" at bounding box center [1222, 244] width 23 height 12
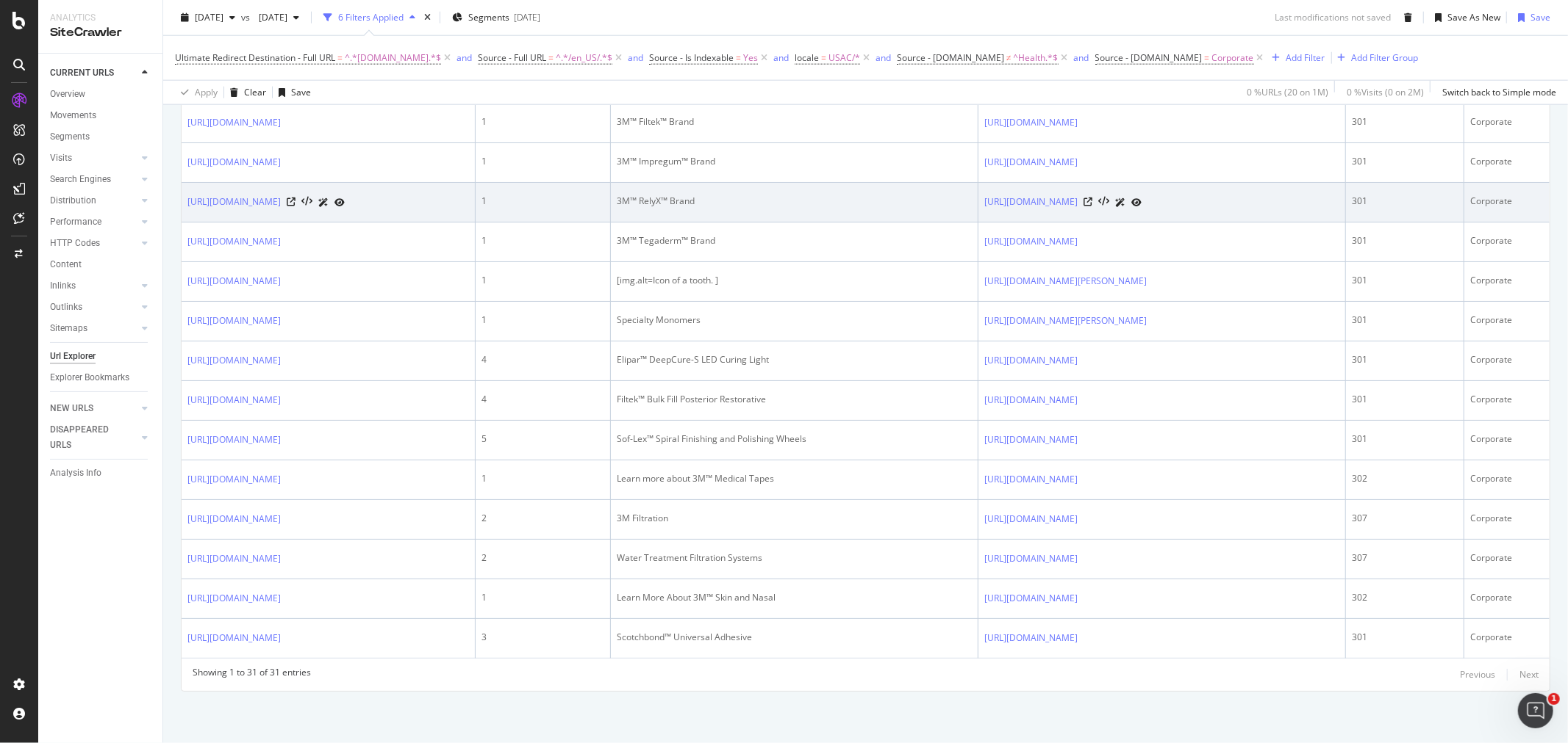
scroll to position [1889, 0]
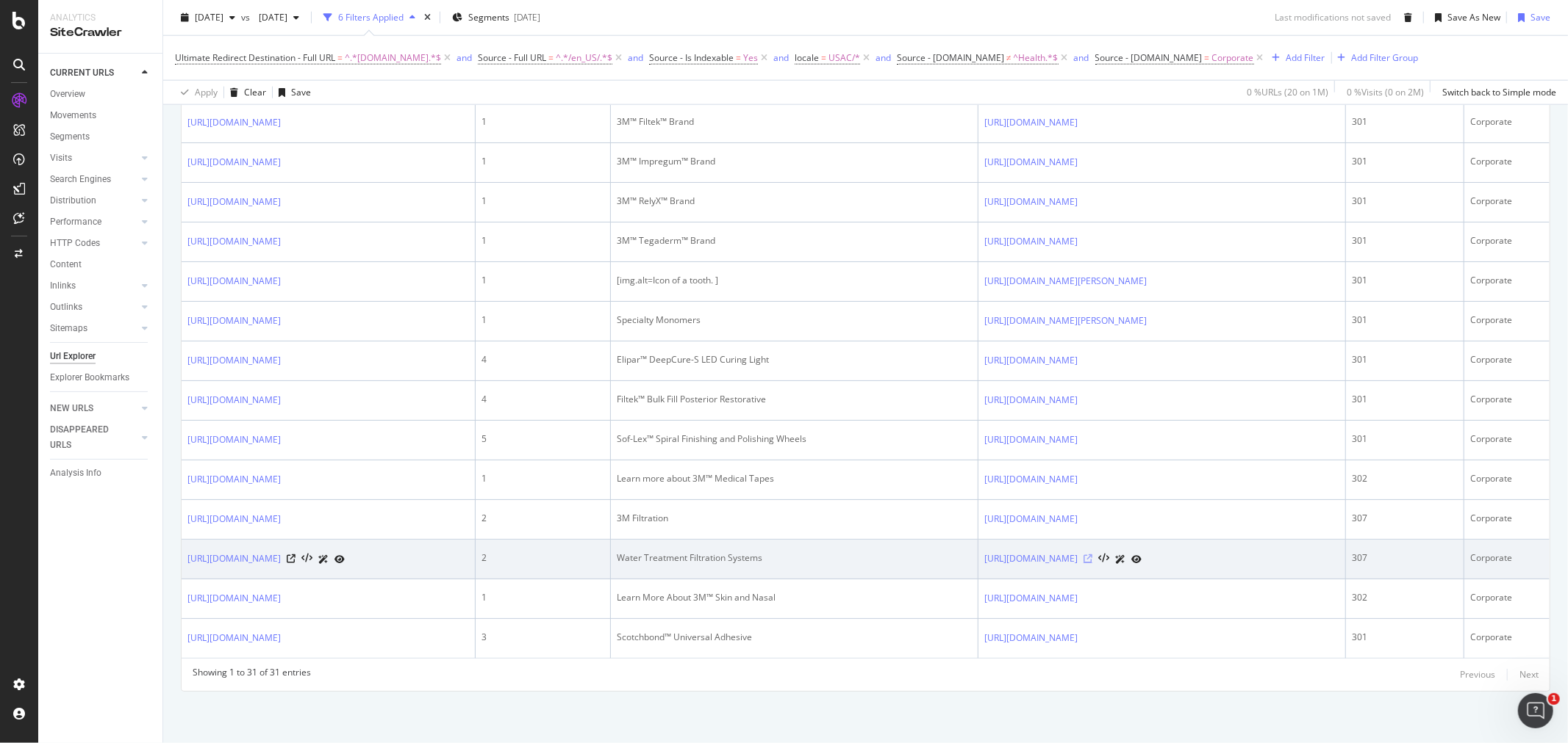
click at [1092, 554] on icon at bounding box center [1088, 559] width 9 height 9
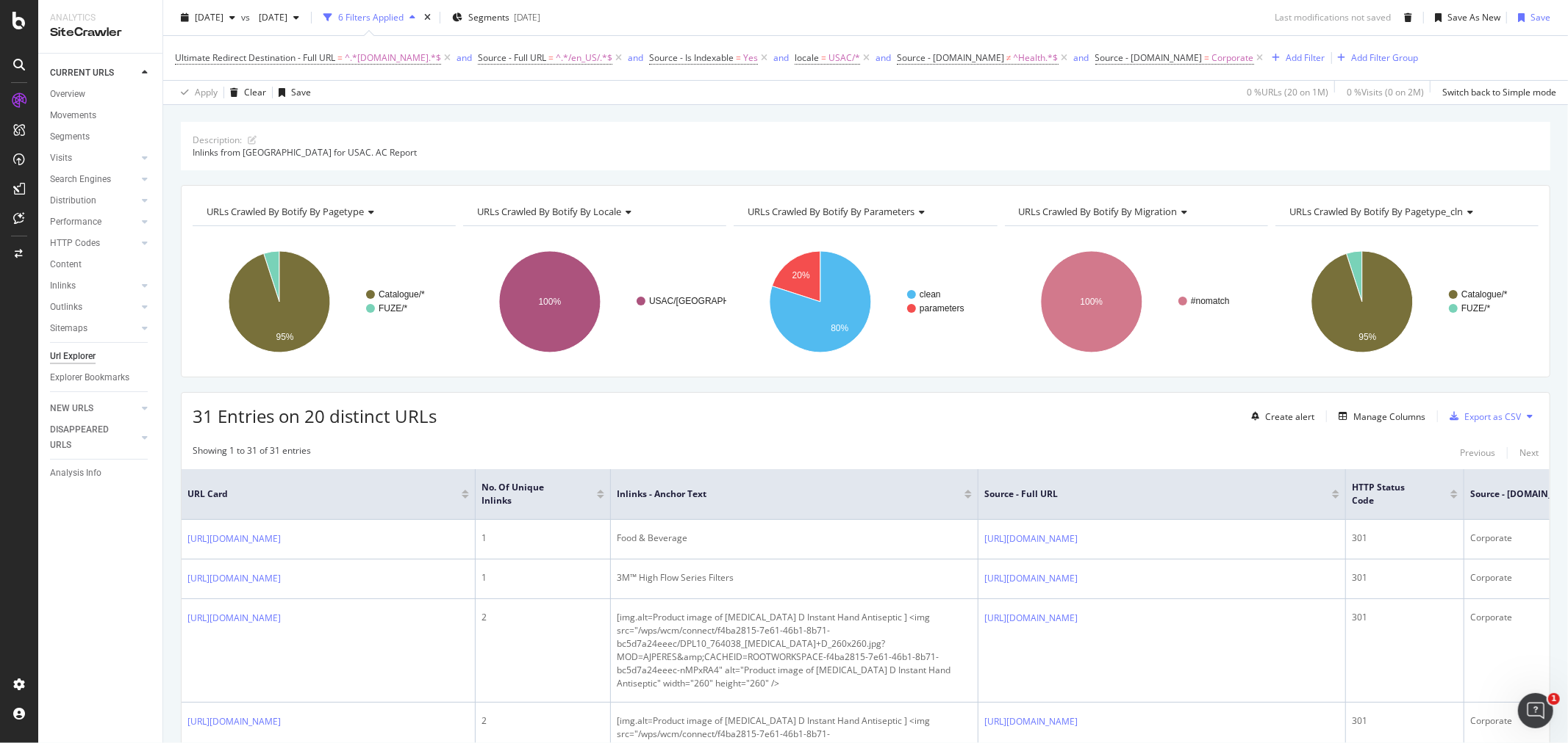
scroll to position [0, 0]
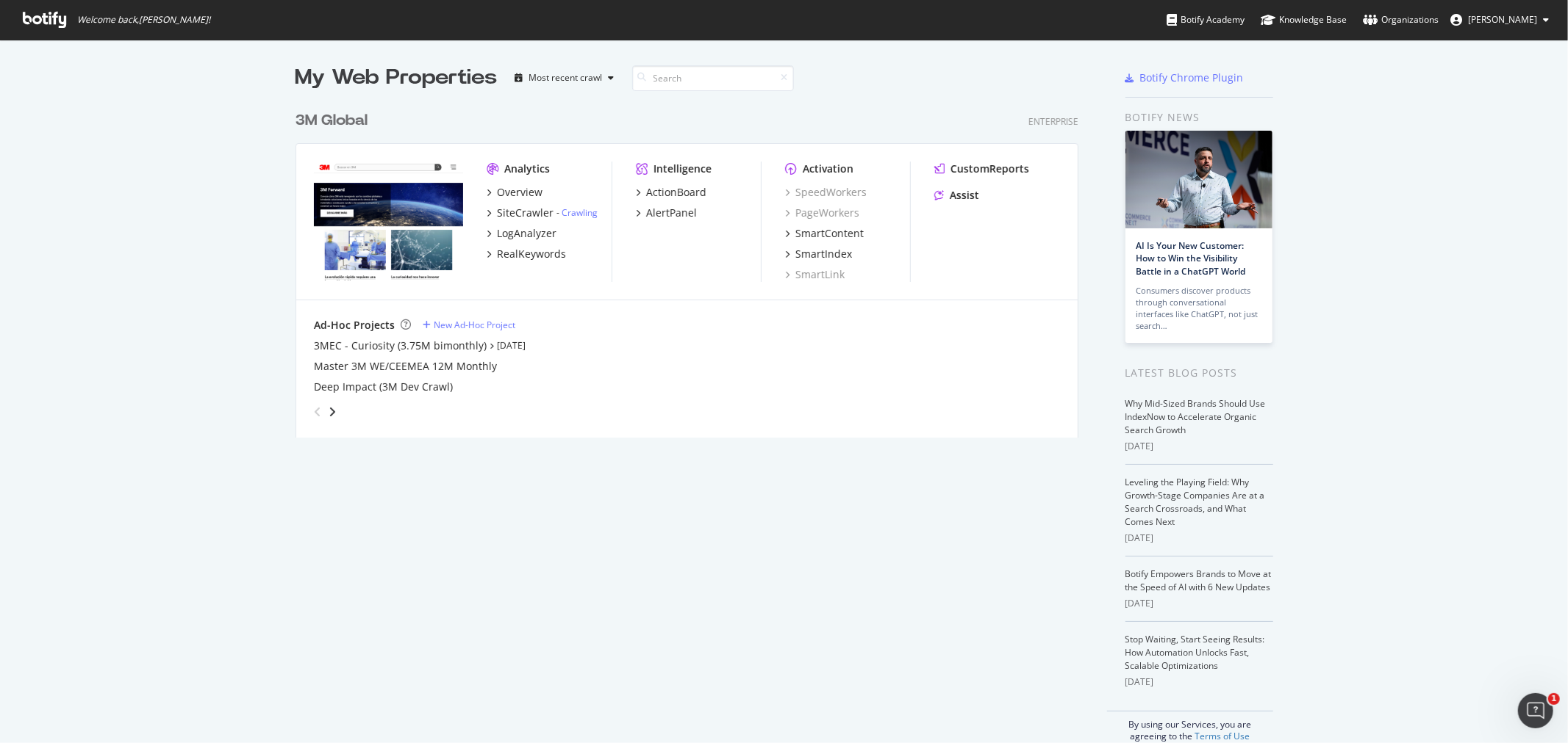
click at [353, 126] on div "3M Global" at bounding box center [331, 121] width 72 height 21
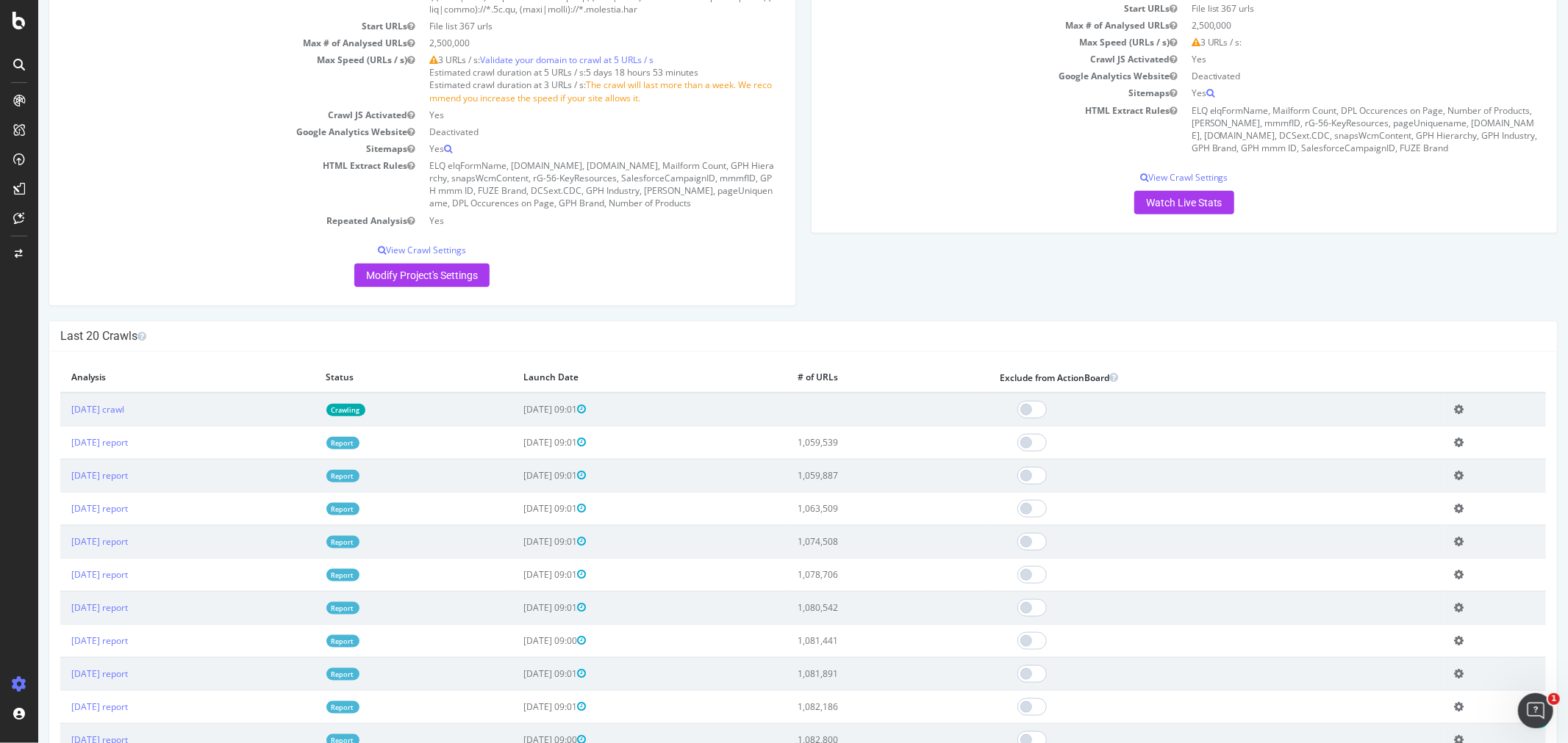
scroll to position [1306, 0]
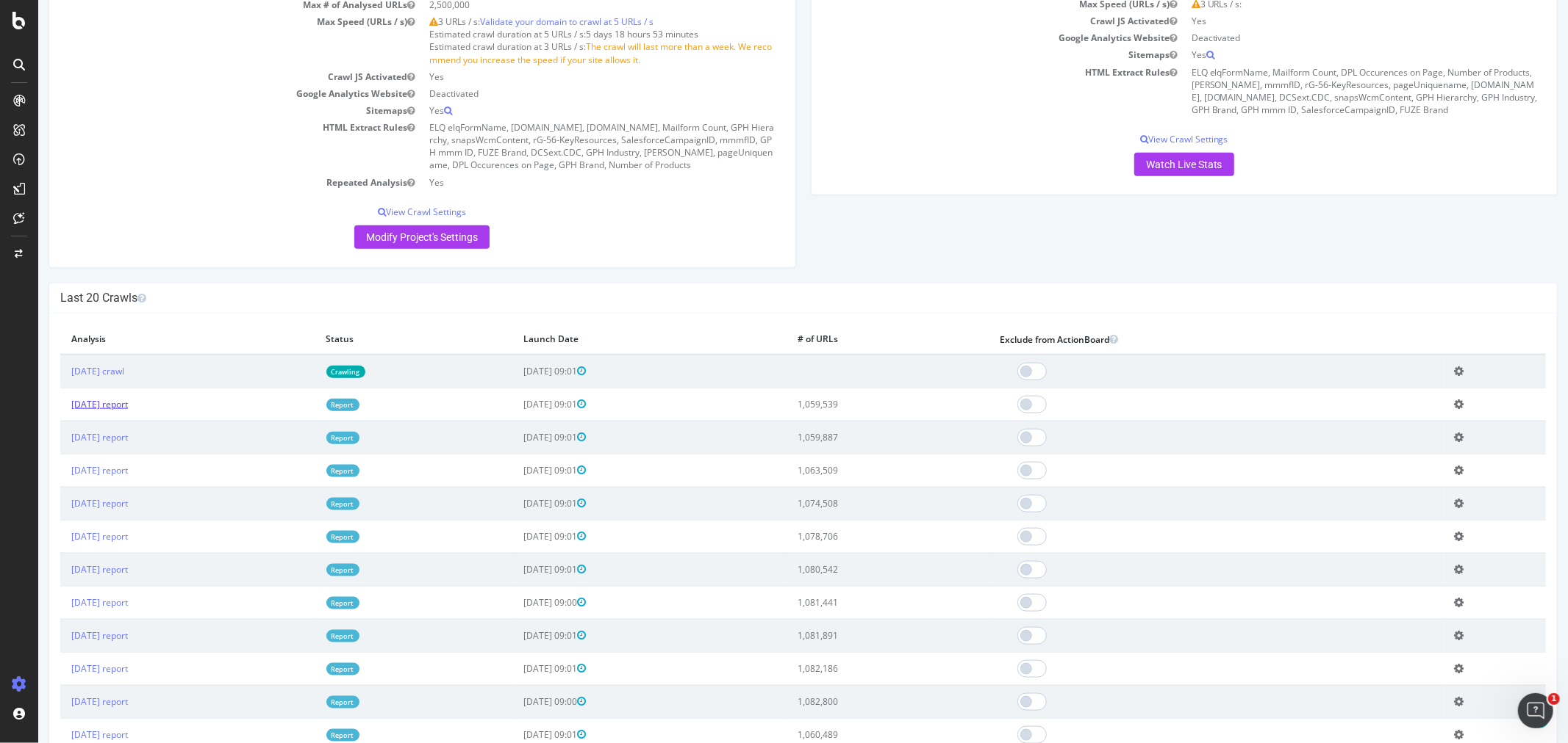
click at [127, 410] on link "2025 Aug. 3rd report" at bounding box center [99, 404] width 57 height 12
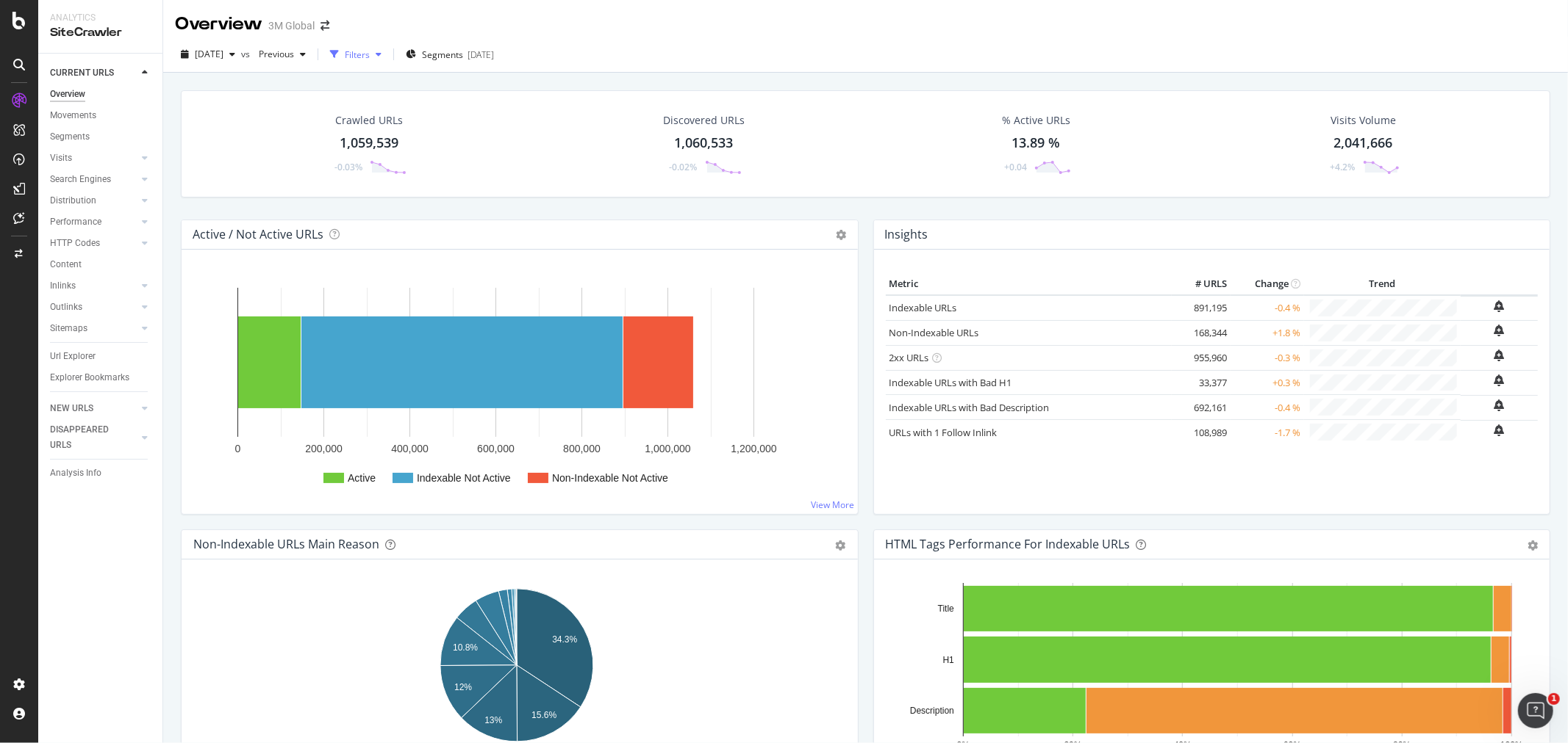
click at [369, 55] on div "Filters" at bounding box center [357, 54] width 25 height 12
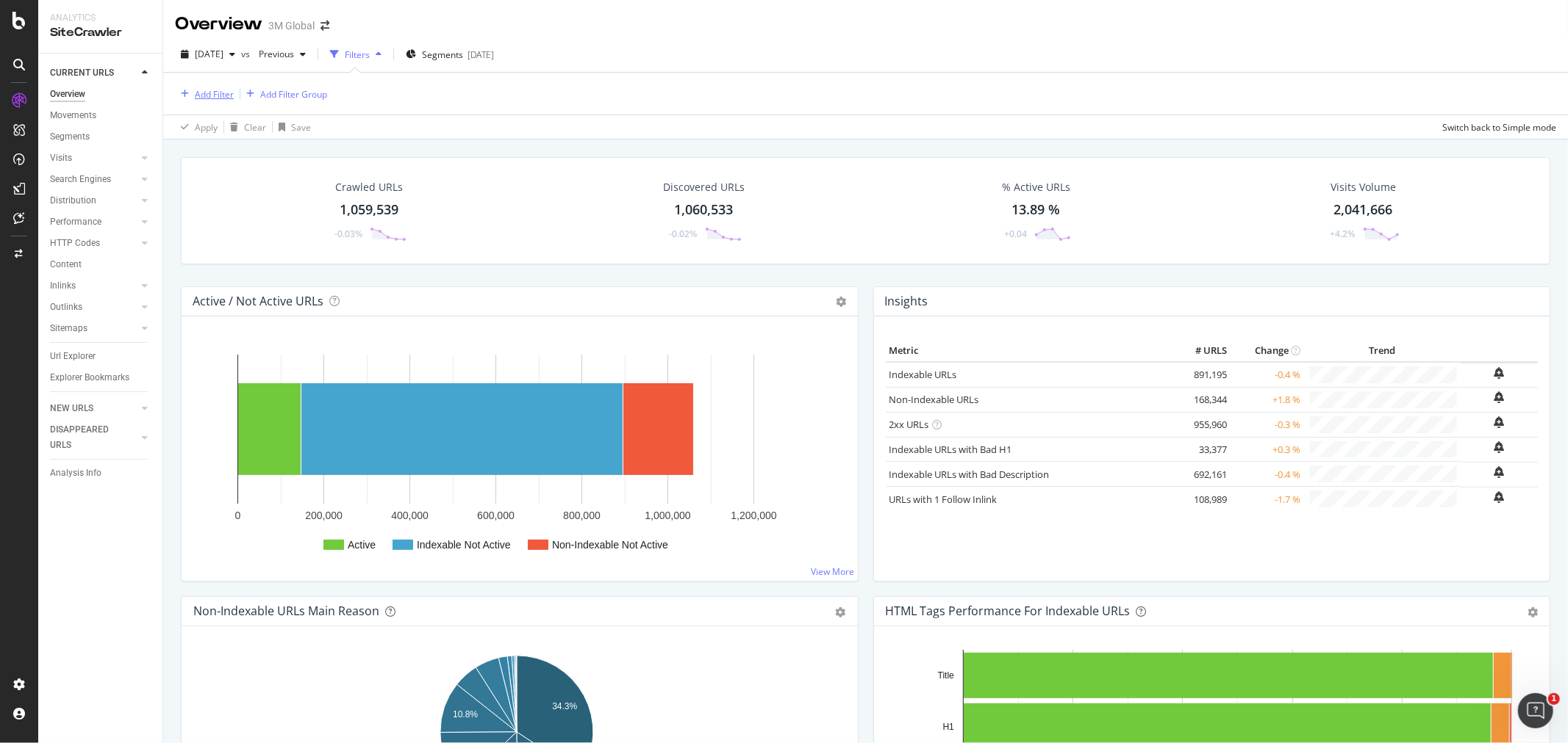
click at [217, 92] on div "Add Filter" at bounding box center [214, 94] width 39 height 12
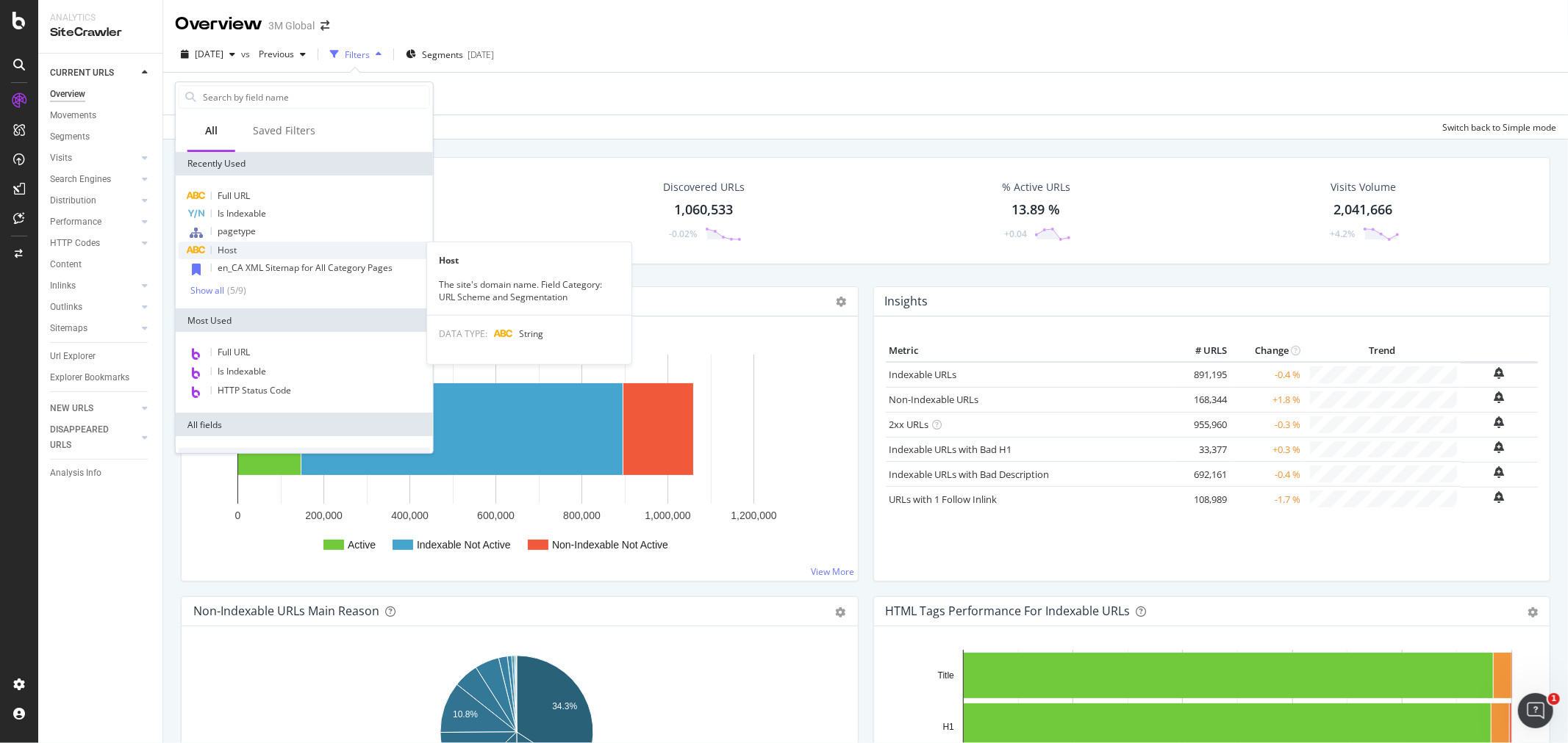
click at [246, 247] on div "Host" at bounding box center [304, 250] width 252 height 18
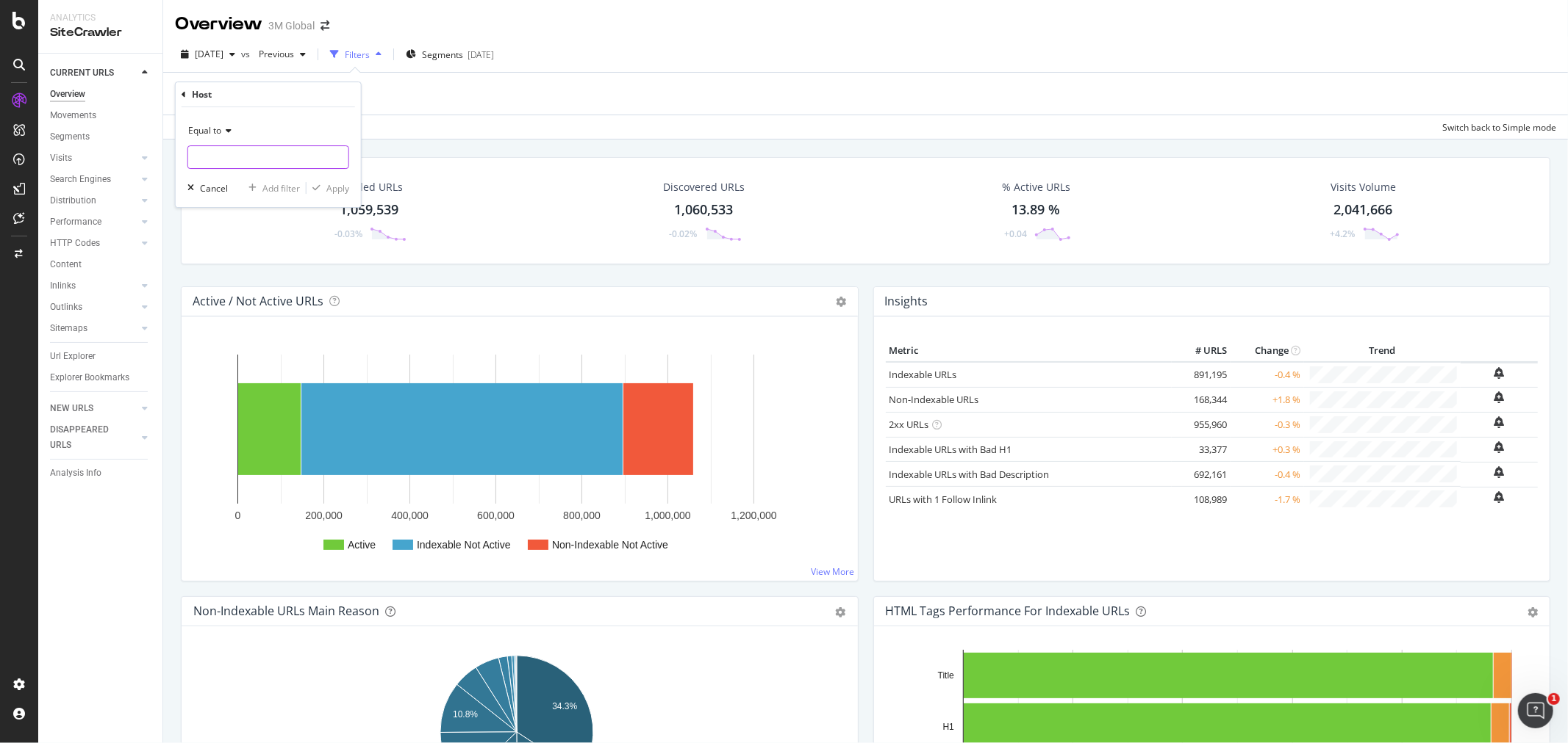
click at [253, 148] on input "text" at bounding box center [268, 157] width 160 height 24
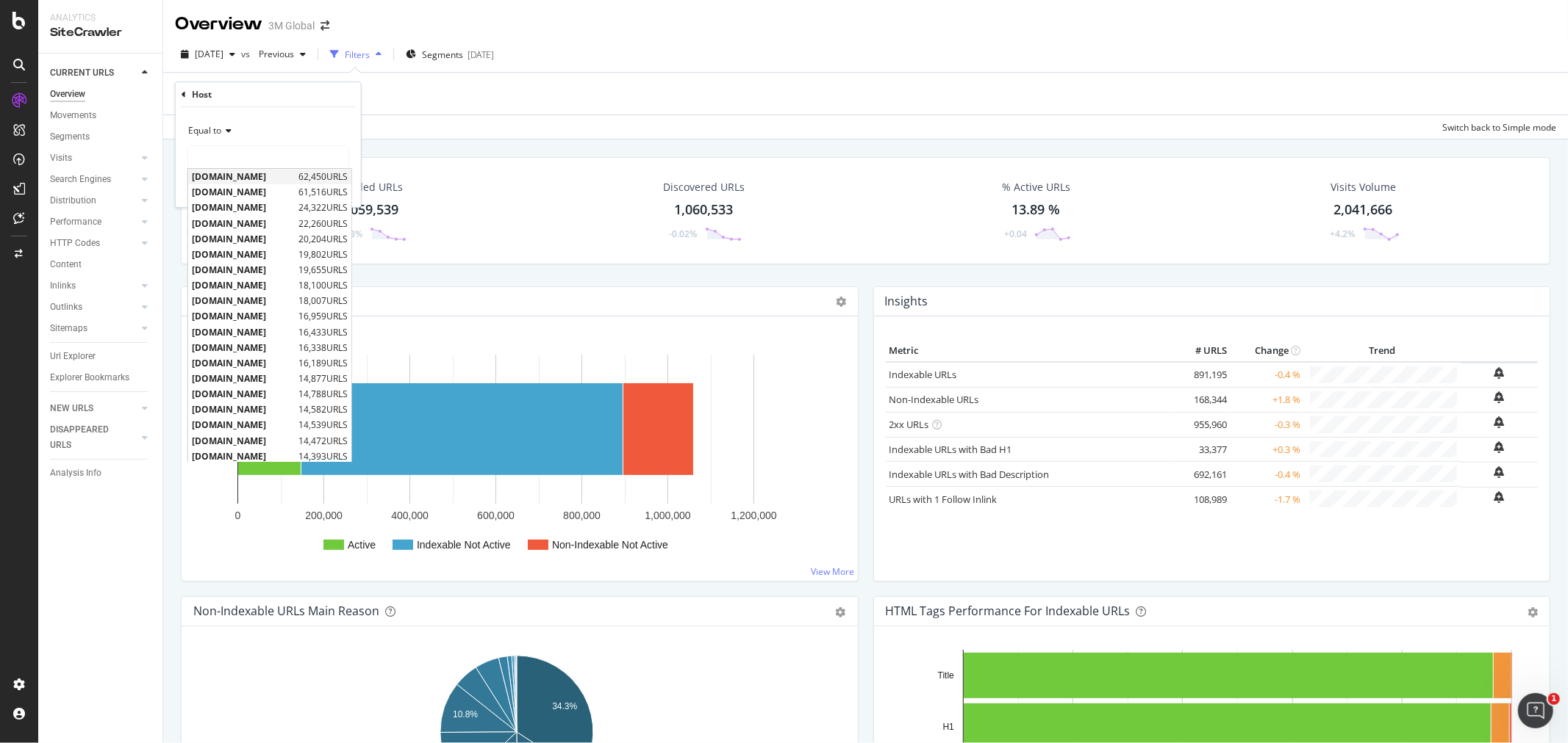
click at [268, 174] on span "www.3m.com" at bounding box center [243, 177] width 103 height 12
type input "www.3m.com"
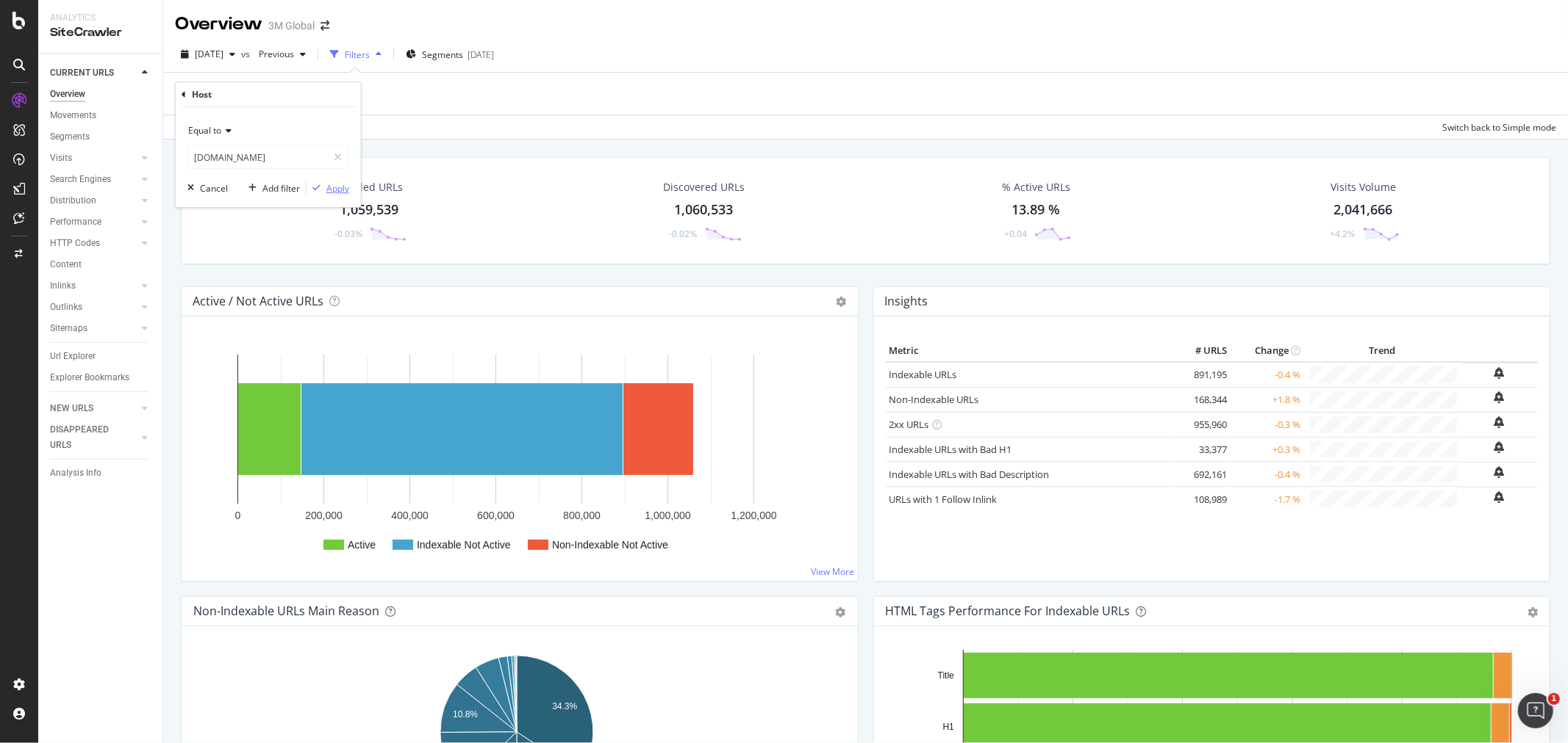
click at [347, 187] on div "Apply" at bounding box center [338, 188] width 23 height 12
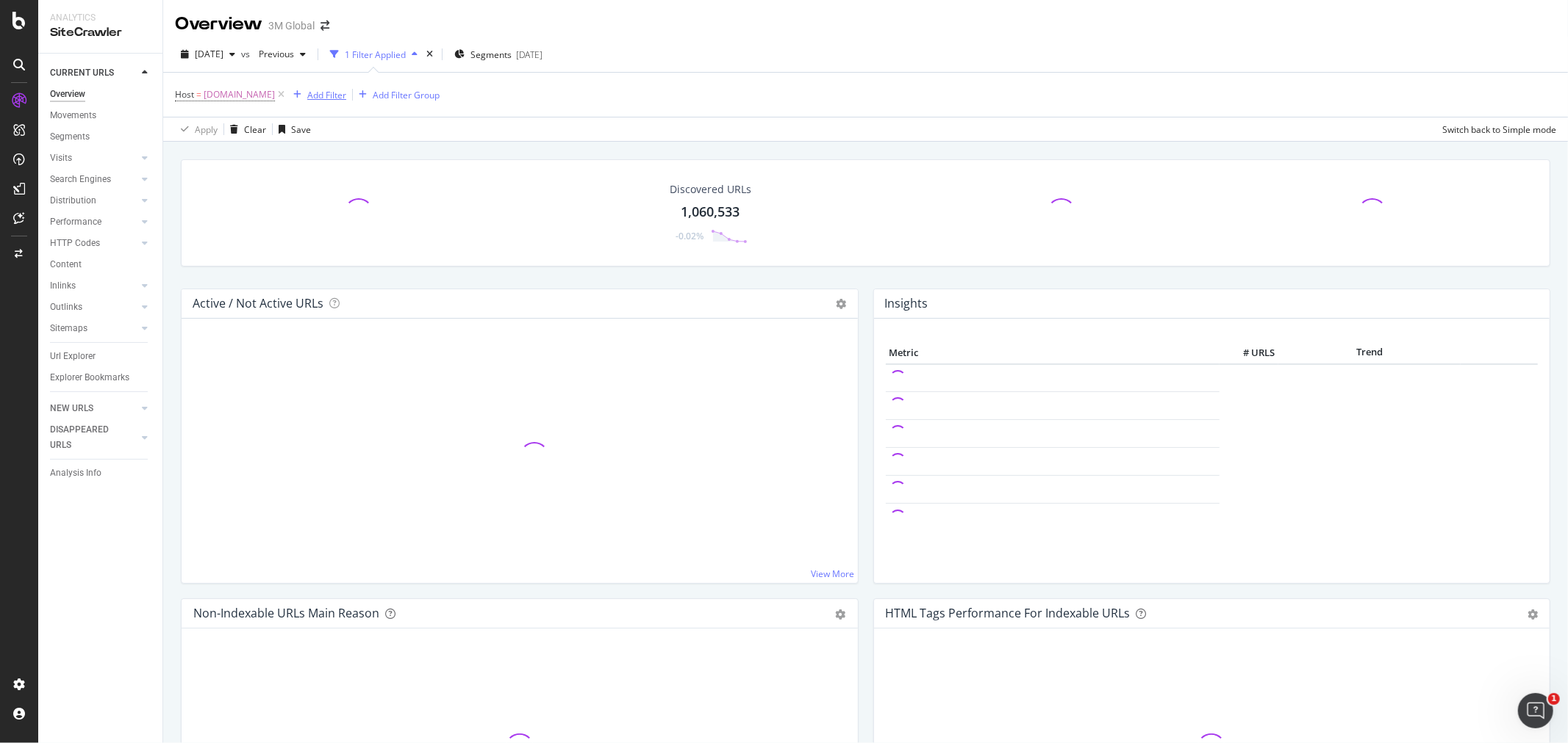
click at [317, 97] on div "Add Filter" at bounding box center [327, 95] width 39 height 12
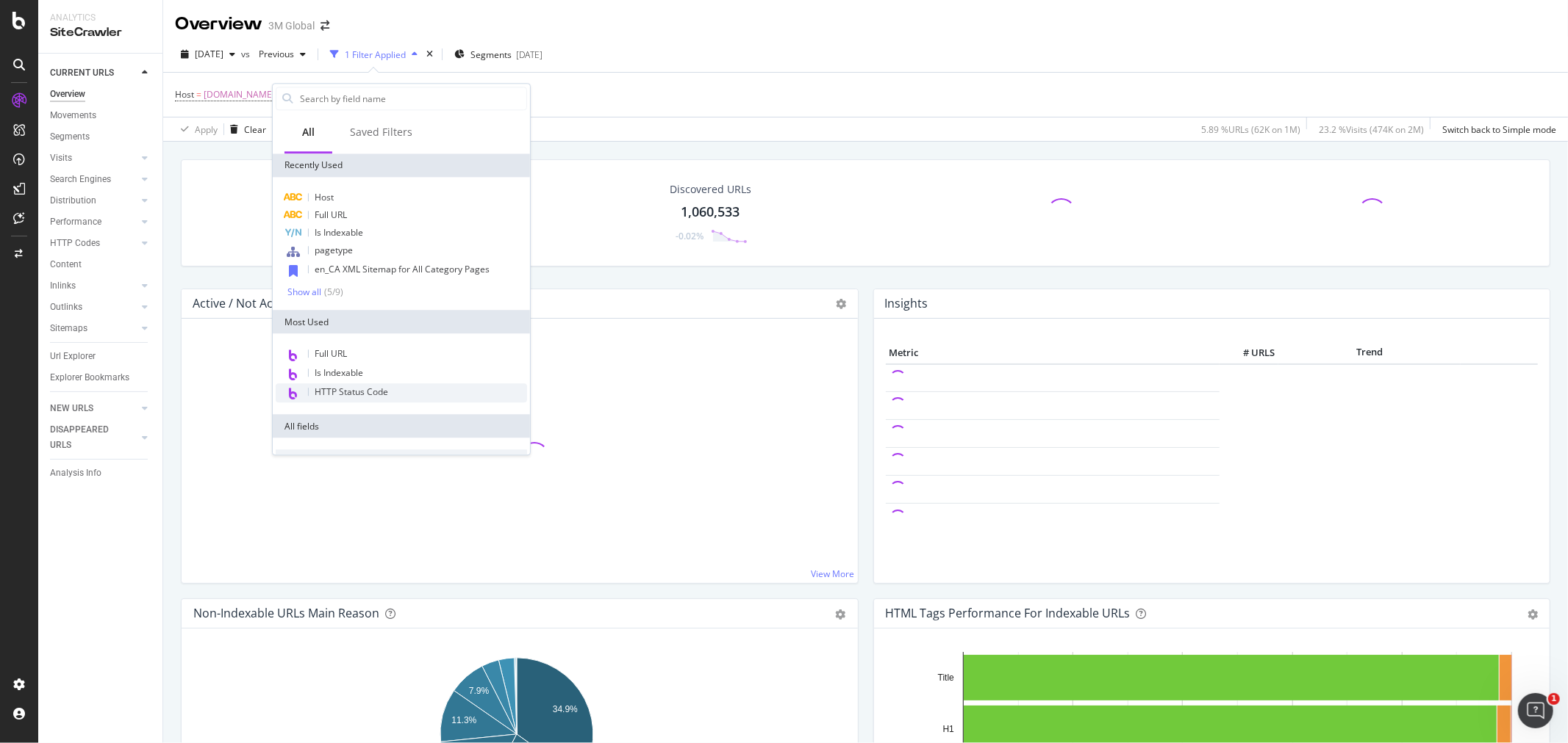
click at [370, 230] on div "Is Indexable" at bounding box center [401, 232] width 252 height 18
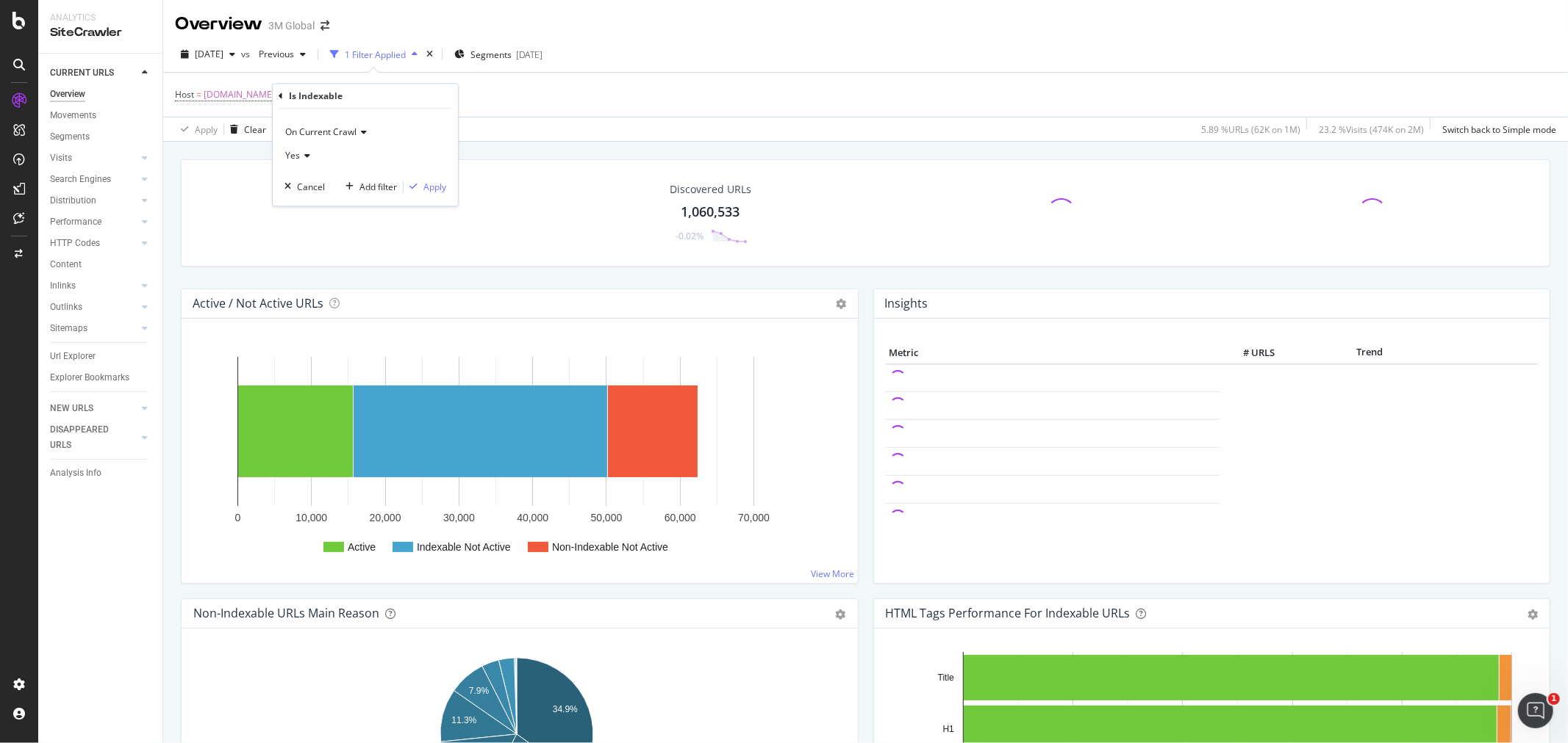
click at [281, 92] on icon at bounding box center [281, 96] width 5 height 9
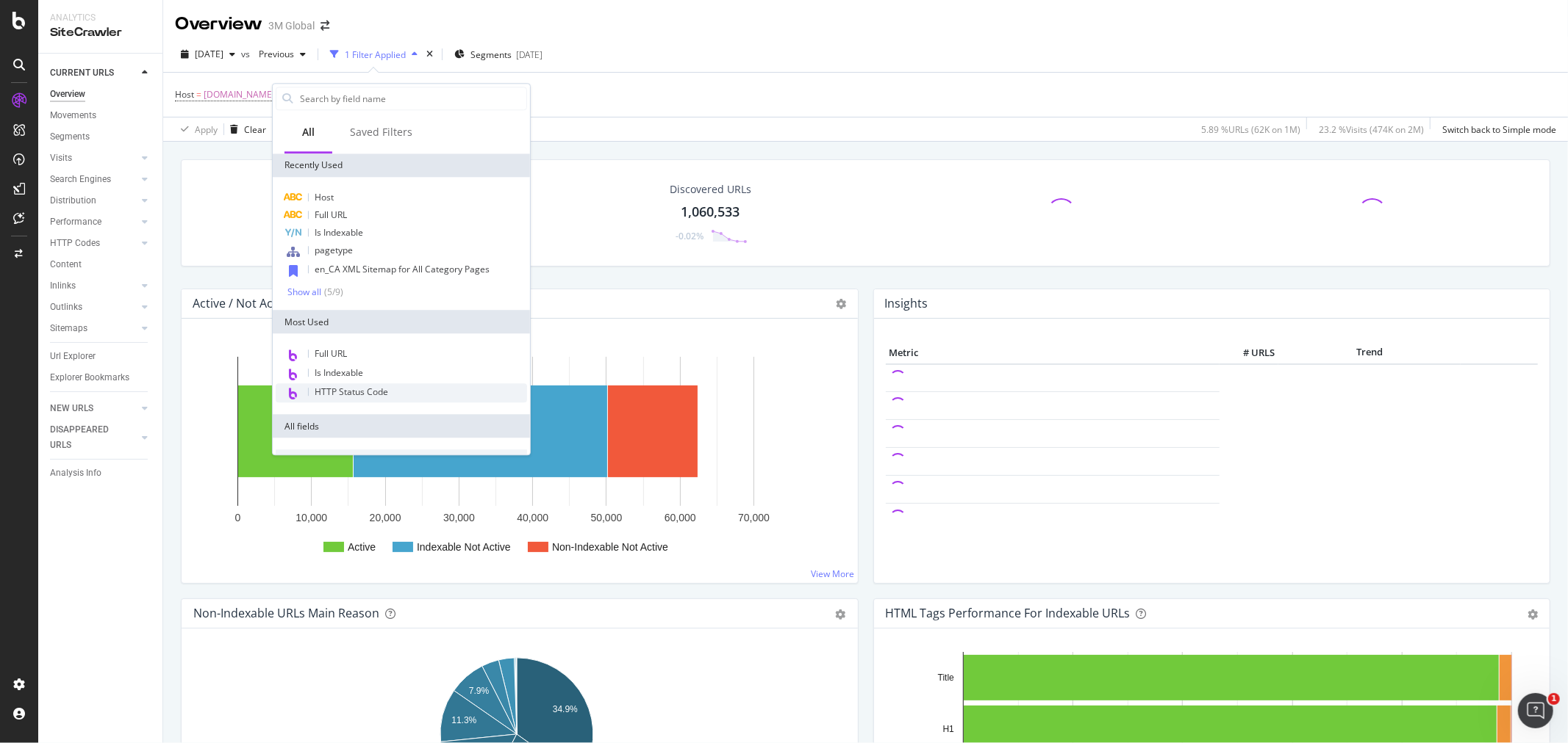
click at [392, 386] on div "HTTP Status Code" at bounding box center [401, 393] width 252 height 19
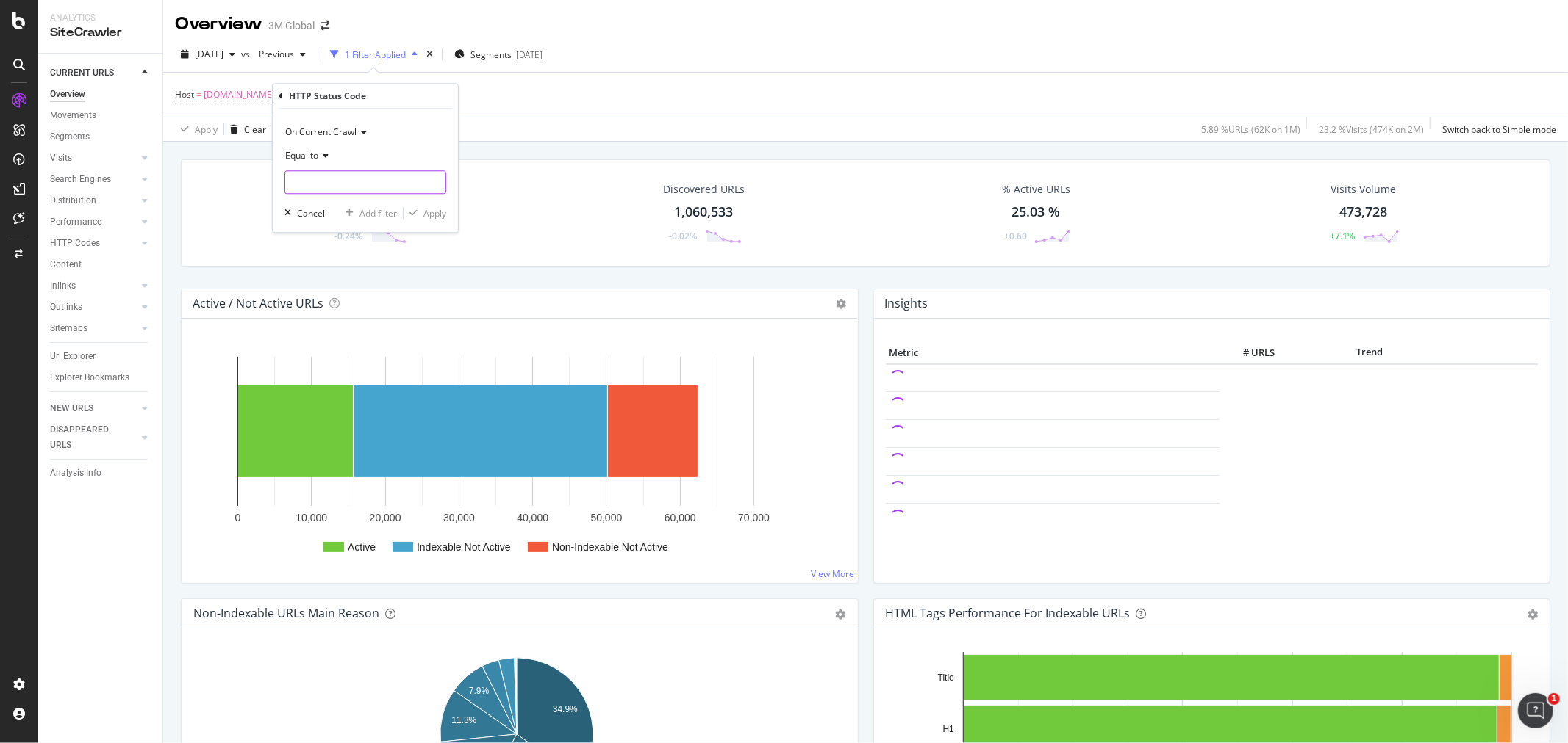
click at [359, 185] on input "number" at bounding box center [365, 182] width 161 height 24
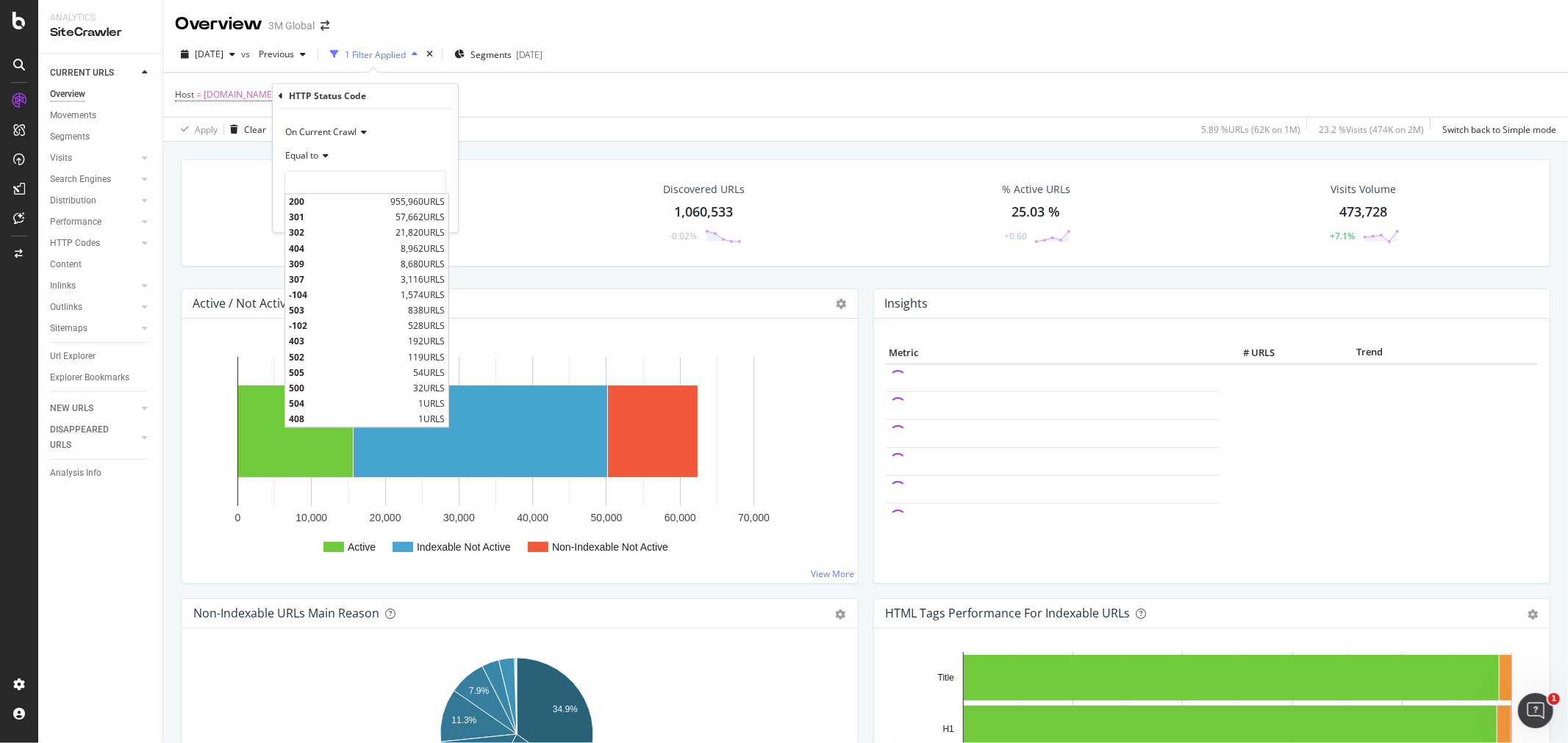
click at [317, 261] on span "309" at bounding box center [343, 264] width 108 height 12
type input "309"
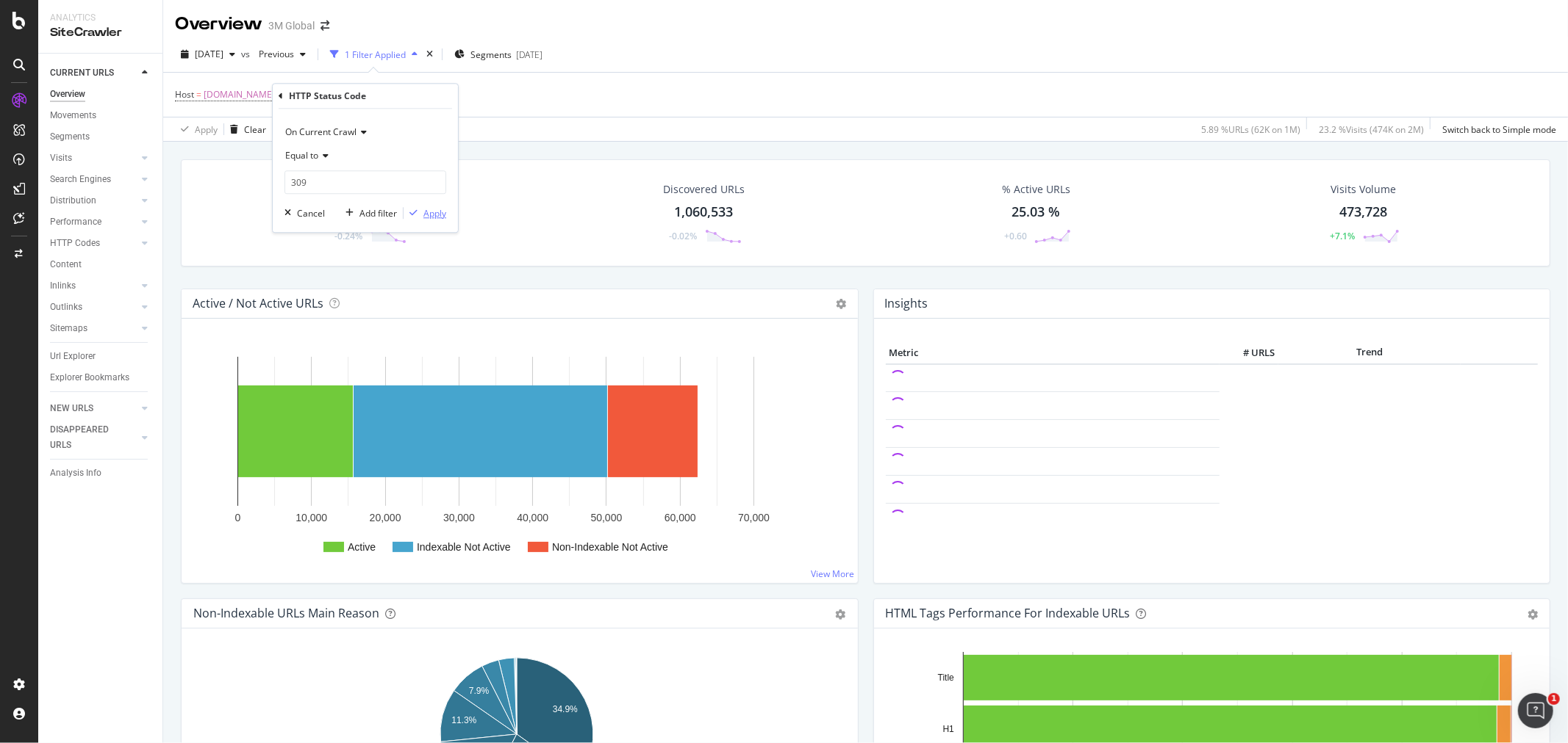
click at [438, 214] on div "Apply" at bounding box center [434, 213] width 23 height 12
